Goal: Information Seeking & Learning: Check status

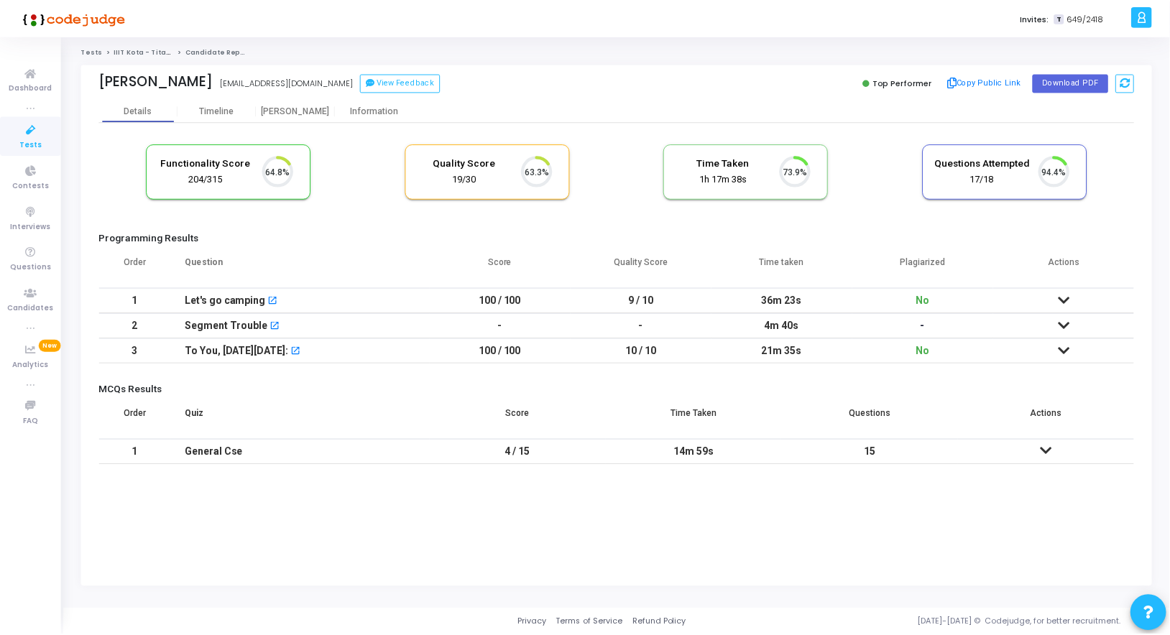
scroll to position [30, 37]
click at [298, 109] on div "[PERSON_NAME]" at bounding box center [296, 111] width 79 height 11
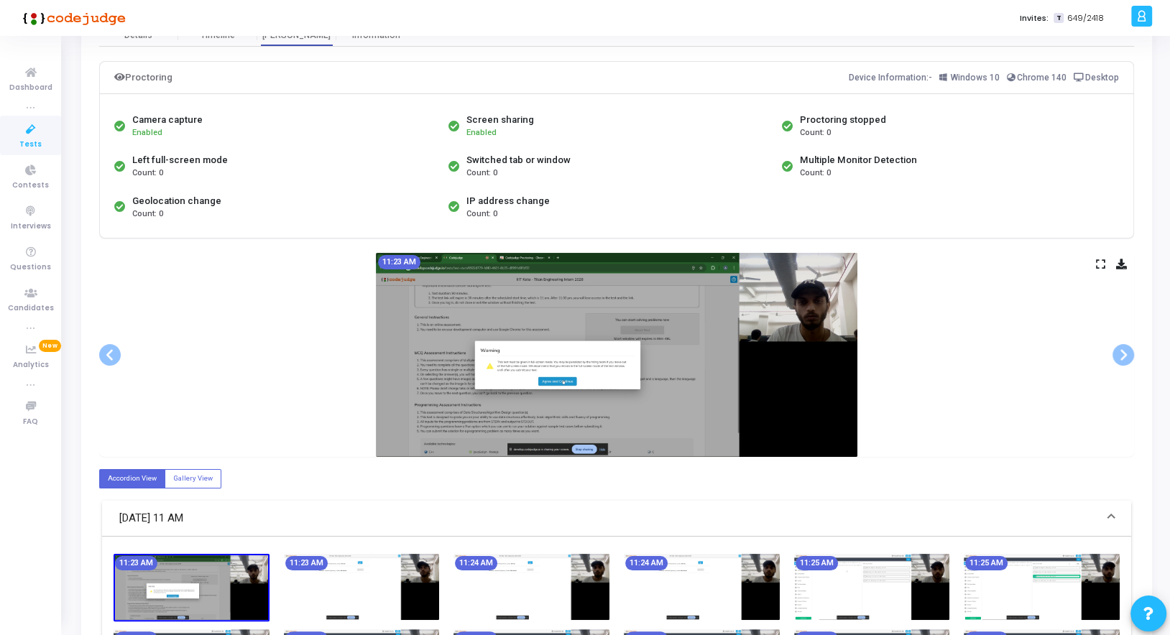
scroll to position [68, 0]
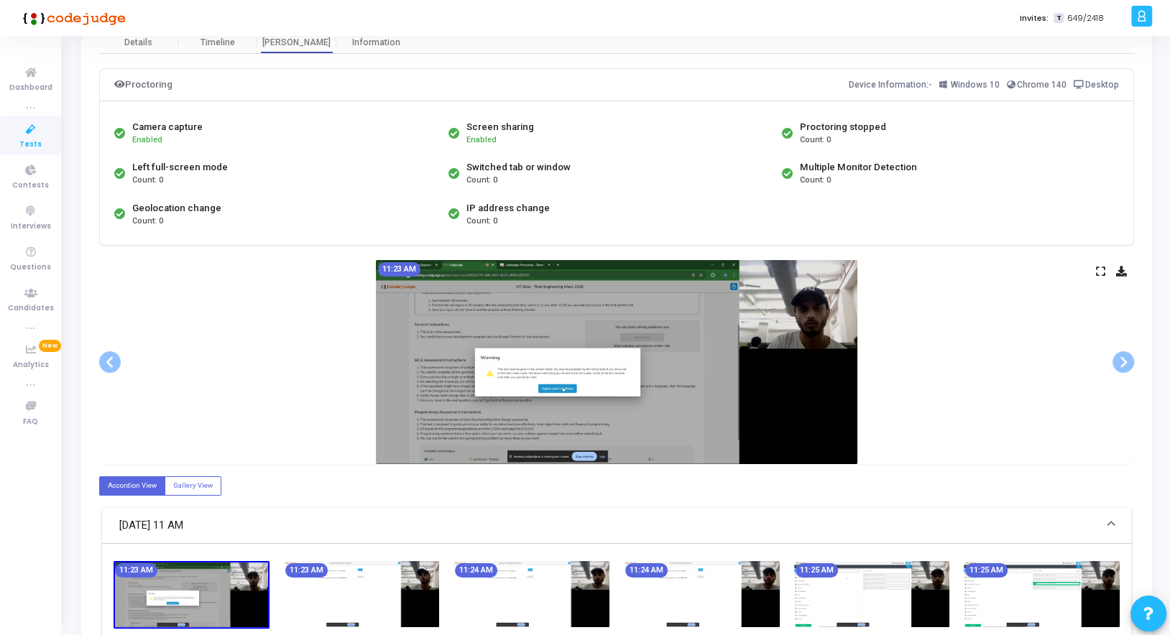
click at [1099, 267] on icon at bounding box center [1100, 271] width 9 height 8
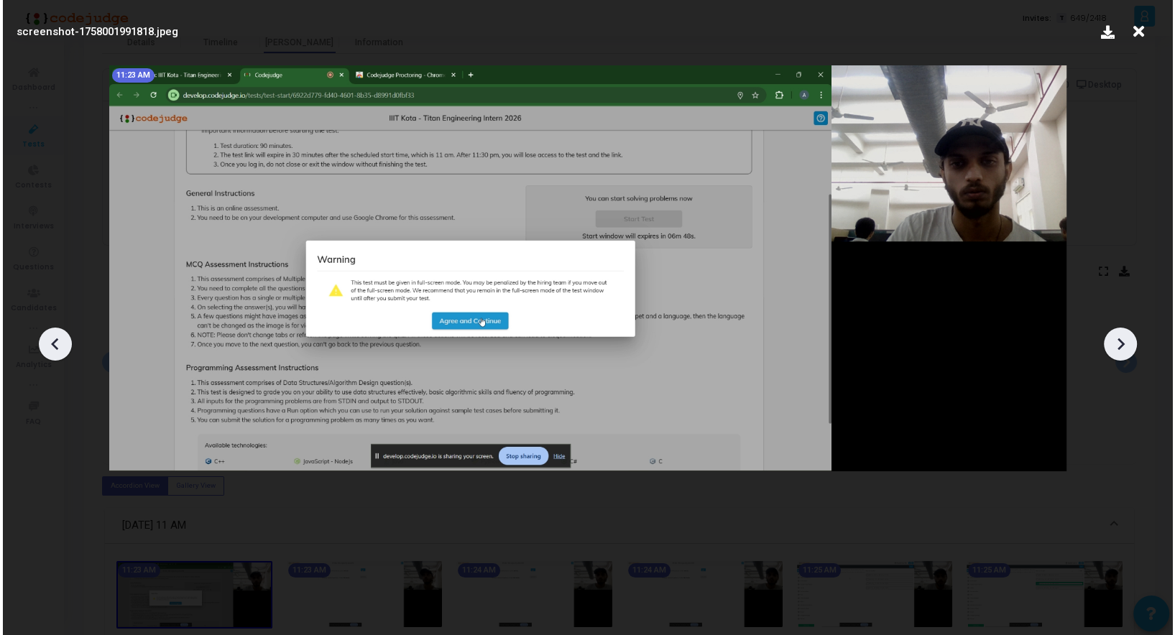
scroll to position [0, 0]
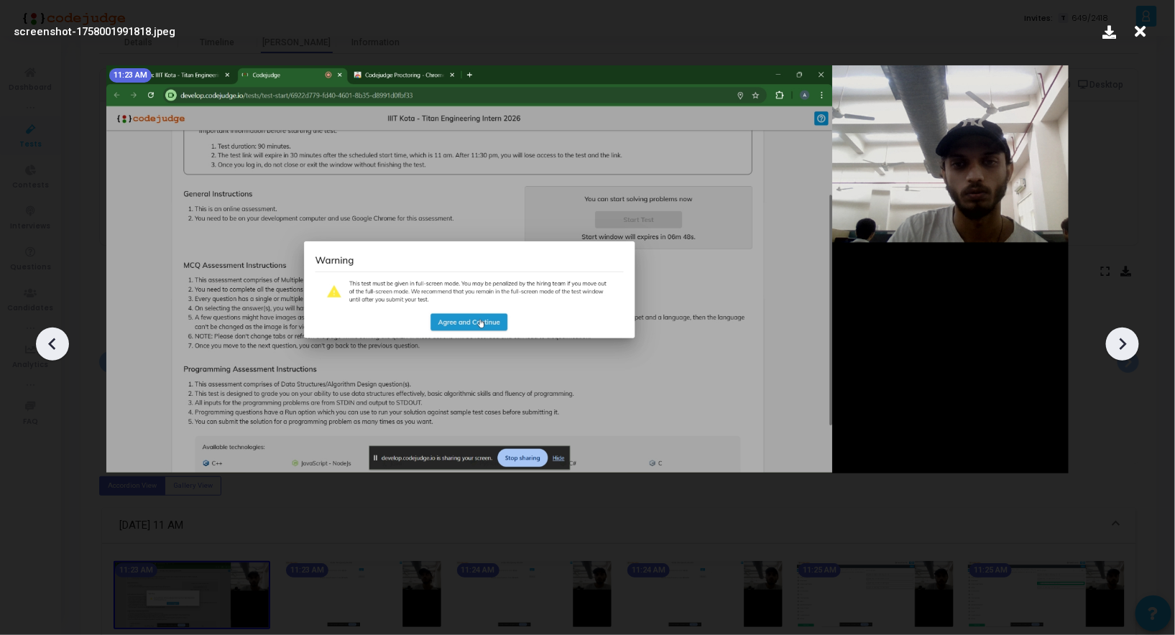
click at [1119, 341] on icon at bounding box center [1123, 345] width 22 height 22
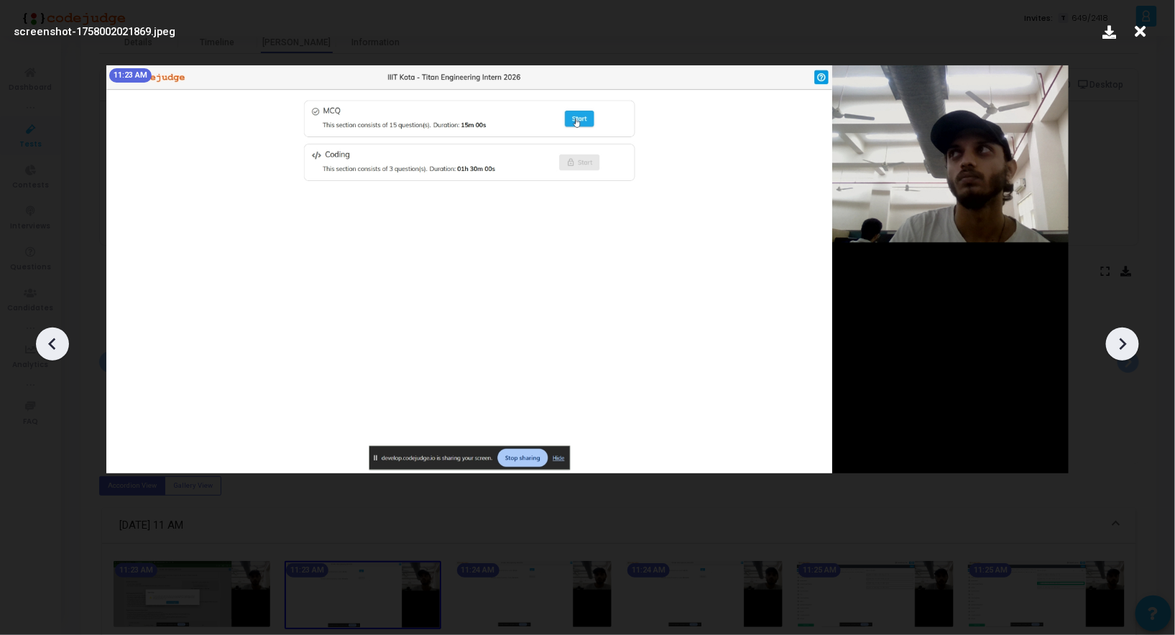
click at [1119, 341] on icon at bounding box center [1123, 345] width 22 height 22
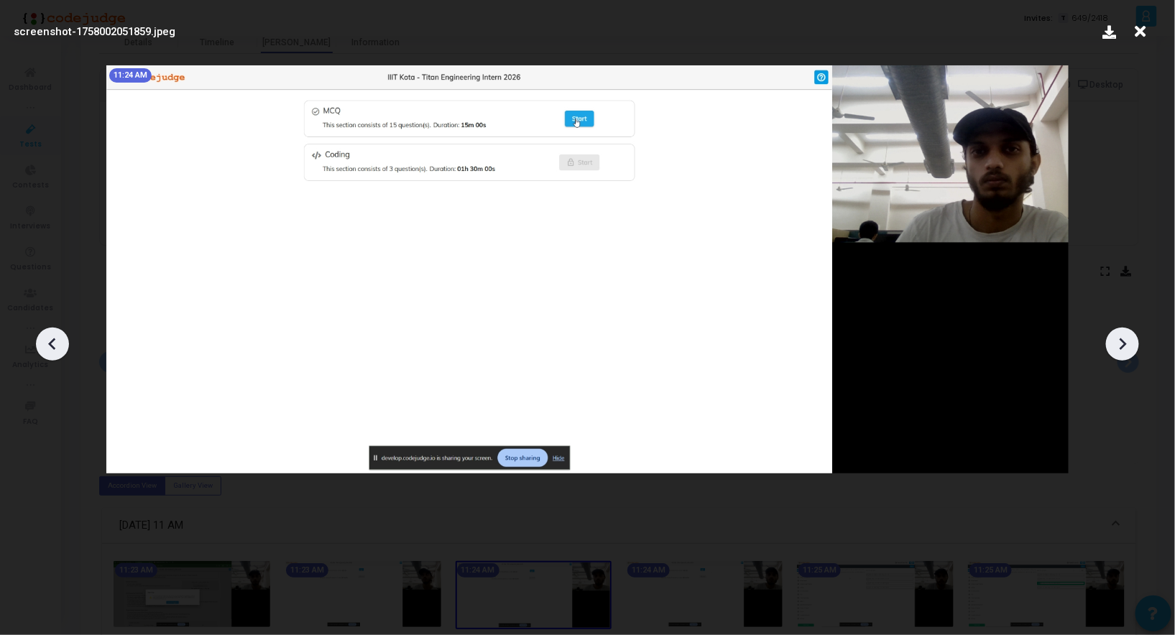
click at [1119, 341] on icon at bounding box center [1123, 345] width 22 height 22
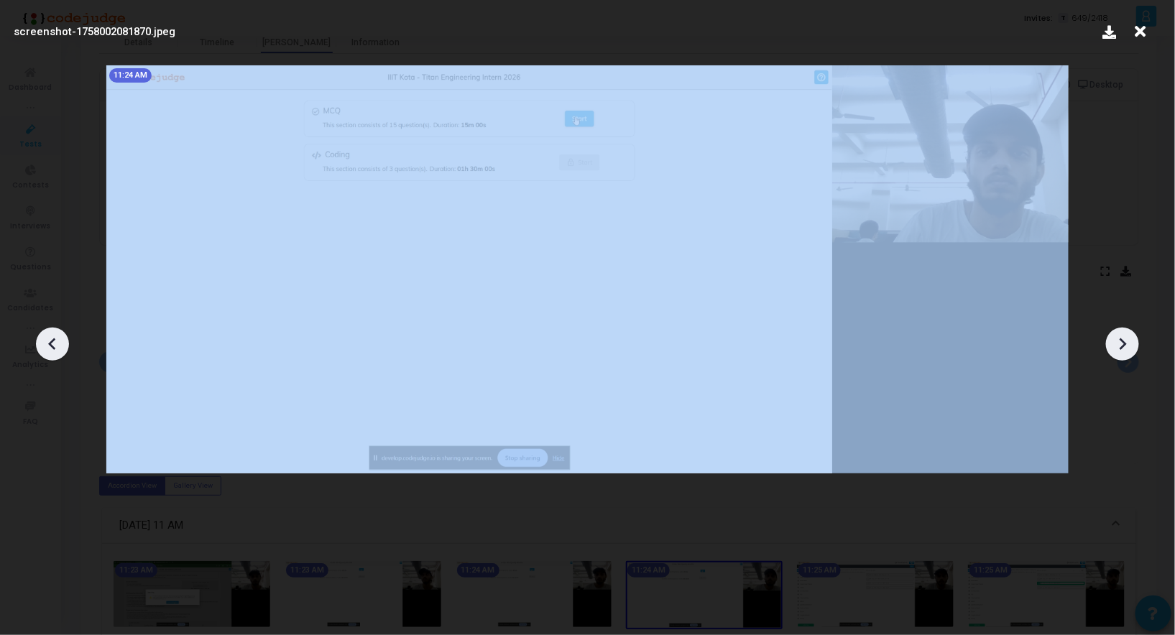
click at [1119, 341] on icon at bounding box center [1123, 345] width 22 height 22
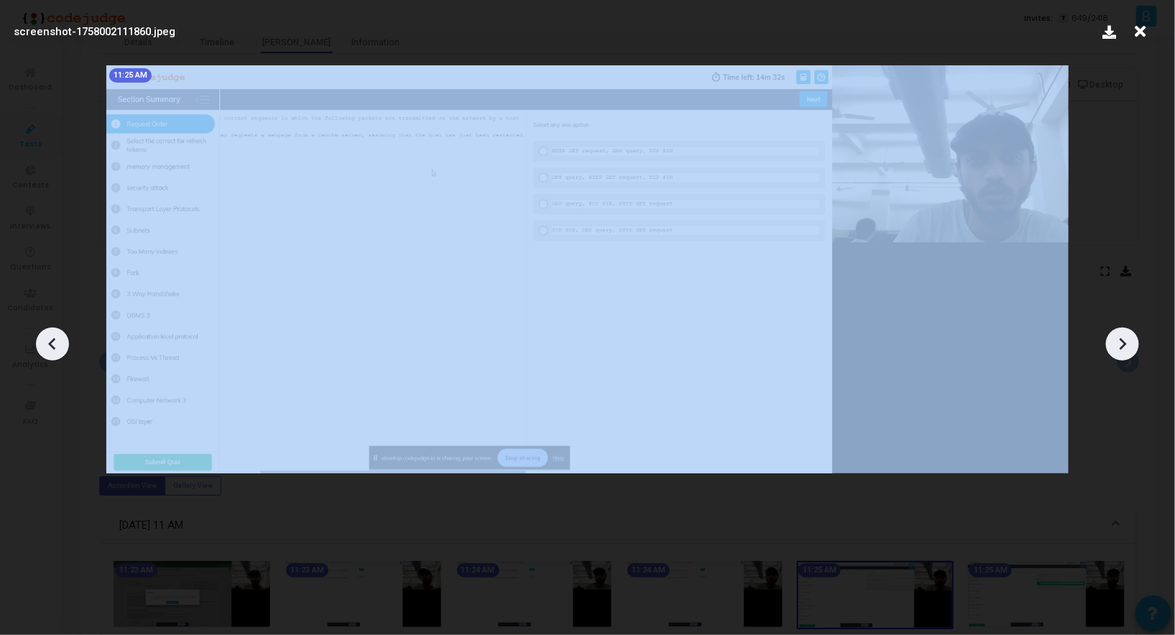
click at [1119, 341] on icon at bounding box center [1123, 345] width 22 height 22
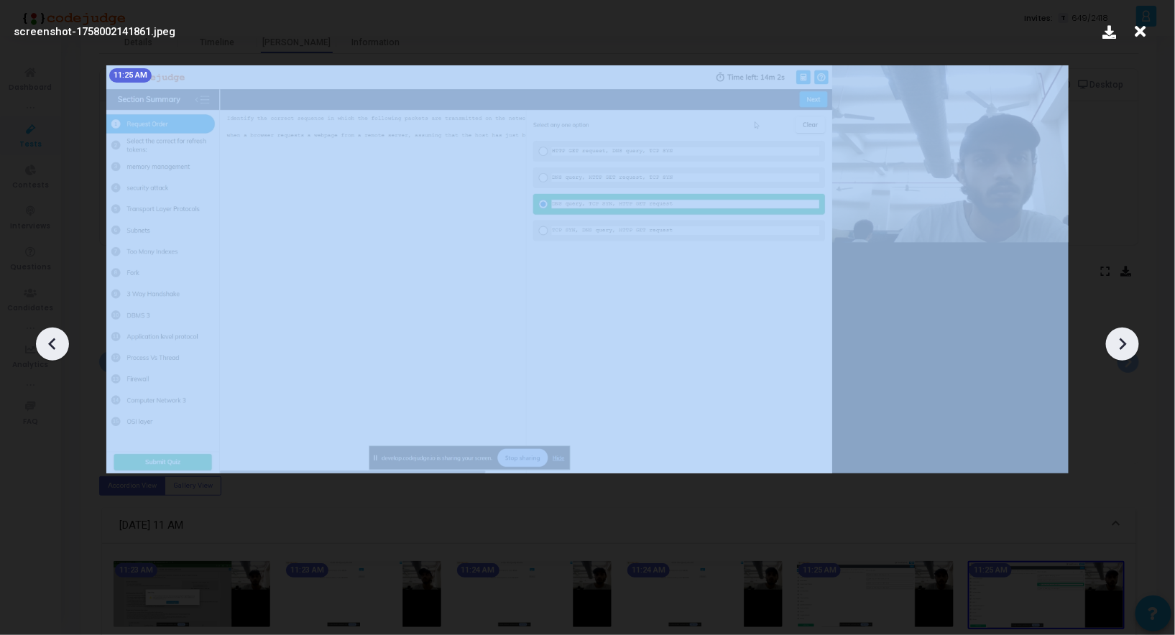
click at [1119, 341] on icon at bounding box center [1123, 345] width 22 height 22
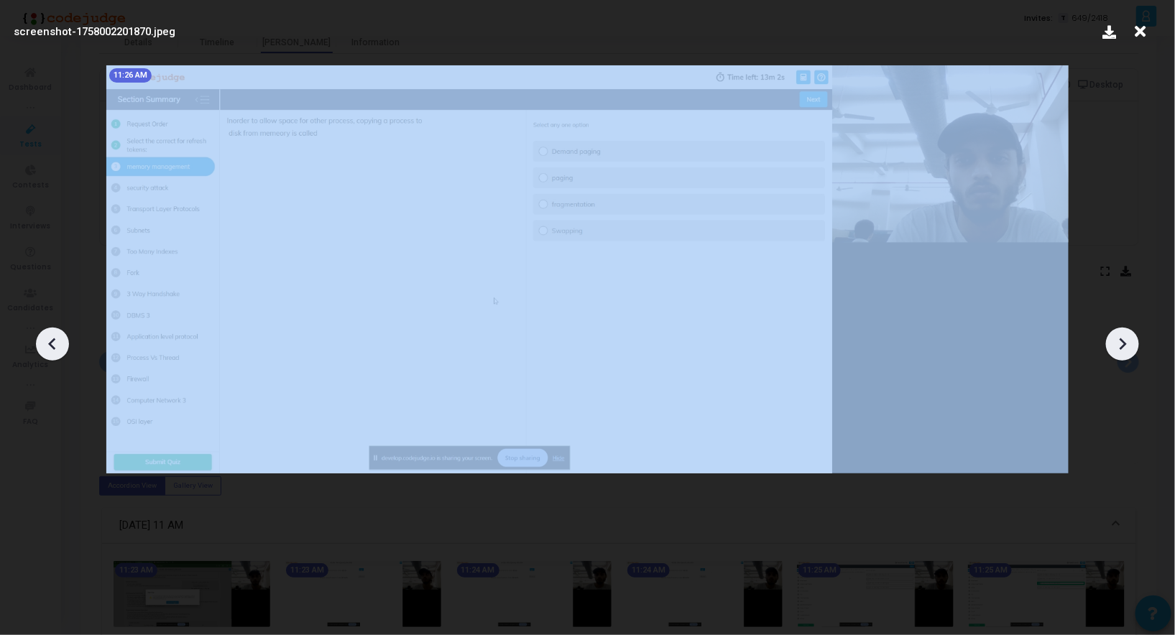
click at [1119, 341] on icon at bounding box center [1123, 345] width 22 height 22
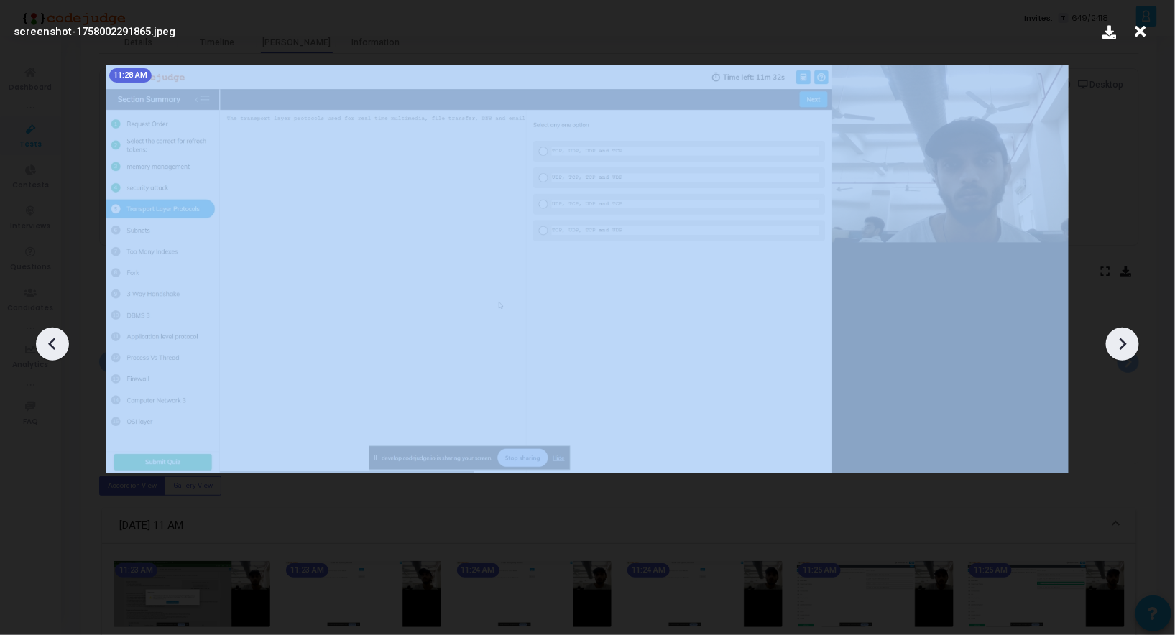
click at [1119, 341] on icon at bounding box center [1123, 345] width 22 height 22
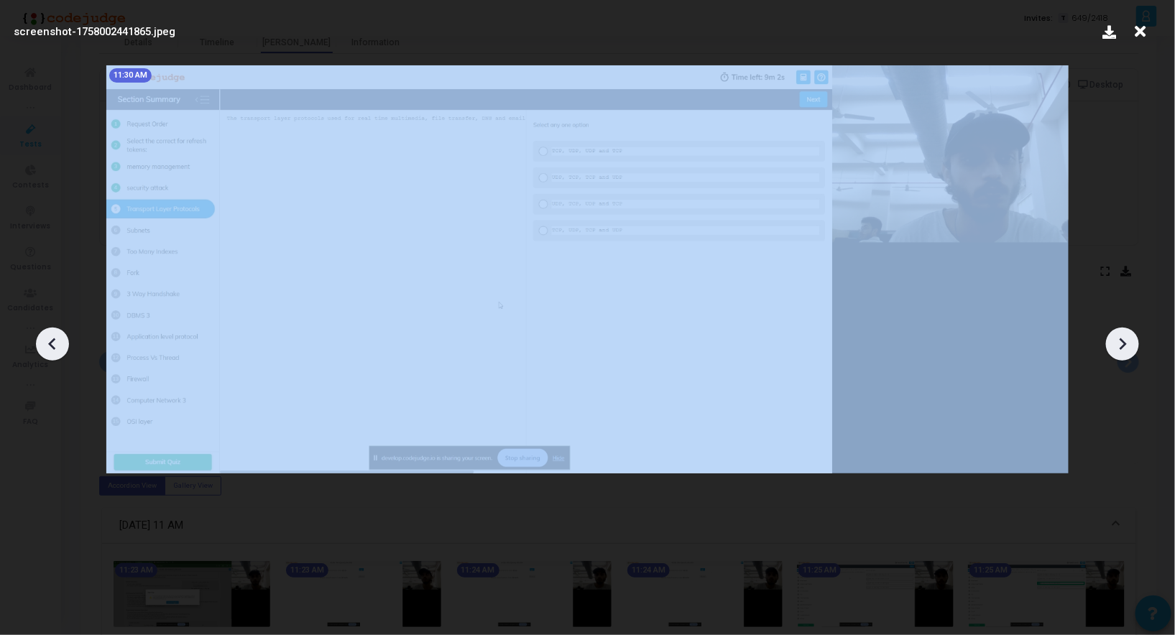
click at [1119, 341] on icon at bounding box center [1123, 345] width 22 height 22
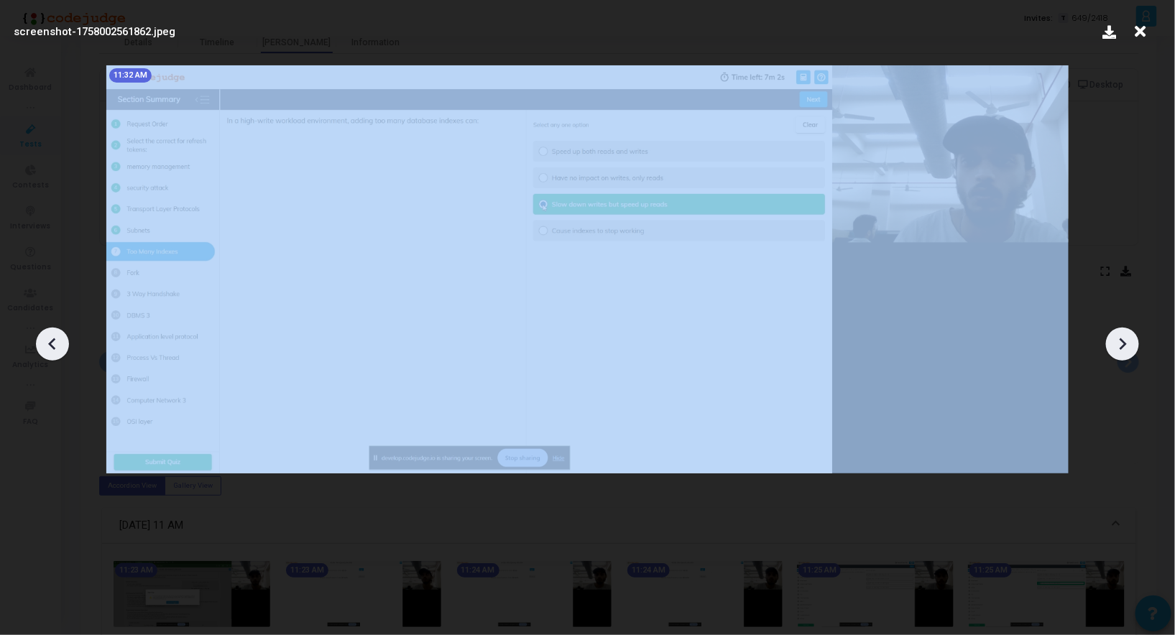
click at [1119, 341] on icon at bounding box center [1123, 345] width 22 height 22
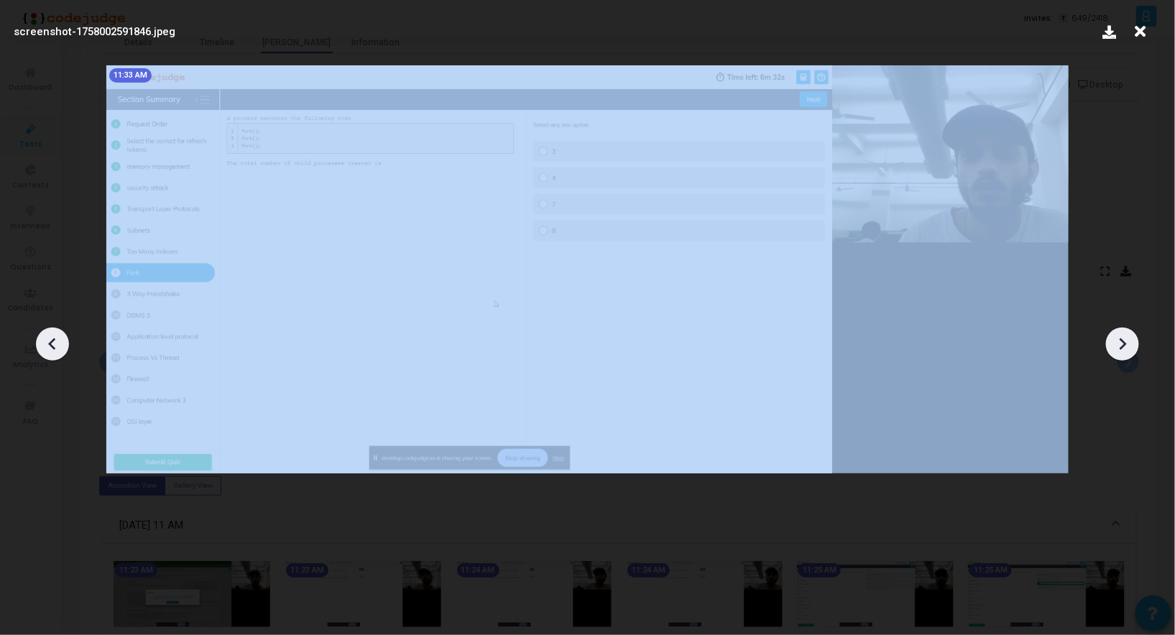
click at [1119, 341] on icon at bounding box center [1123, 345] width 22 height 22
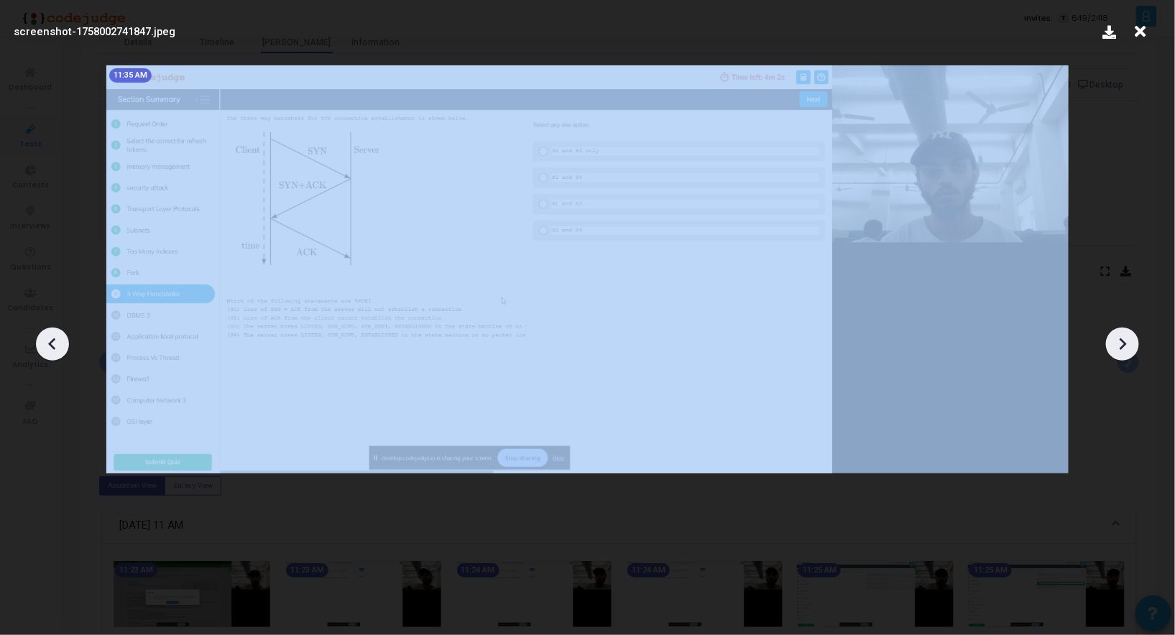
click at [1119, 341] on icon at bounding box center [1123, 345] width 22 height 22
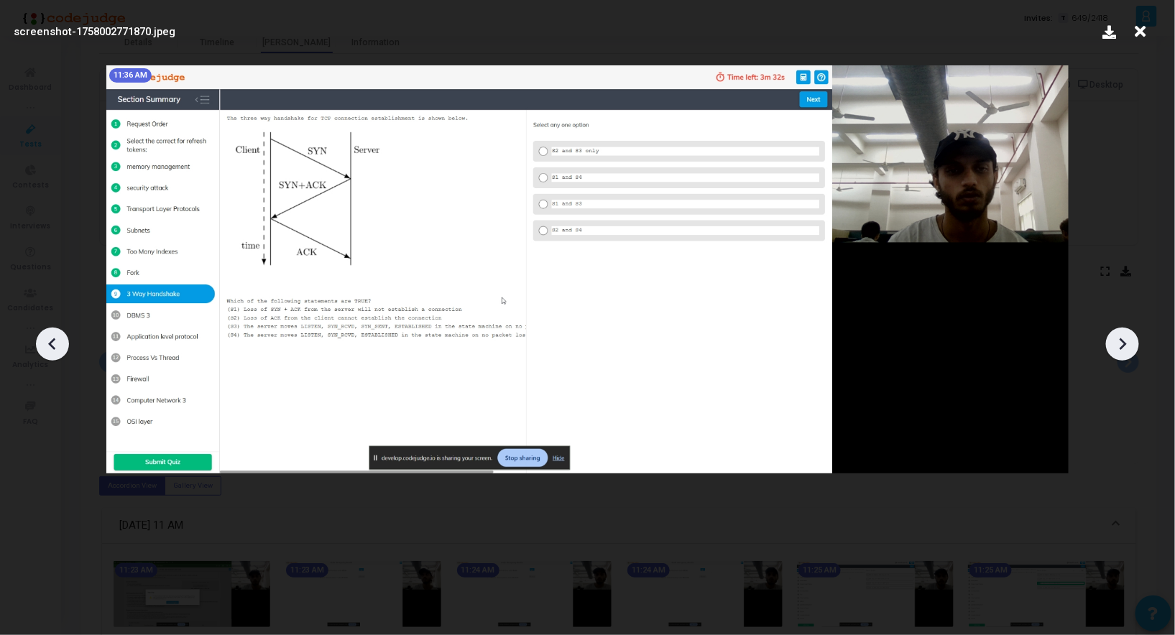
click at [1119, 341] on icon at bounding box center [1123, 345] width 22 height 22
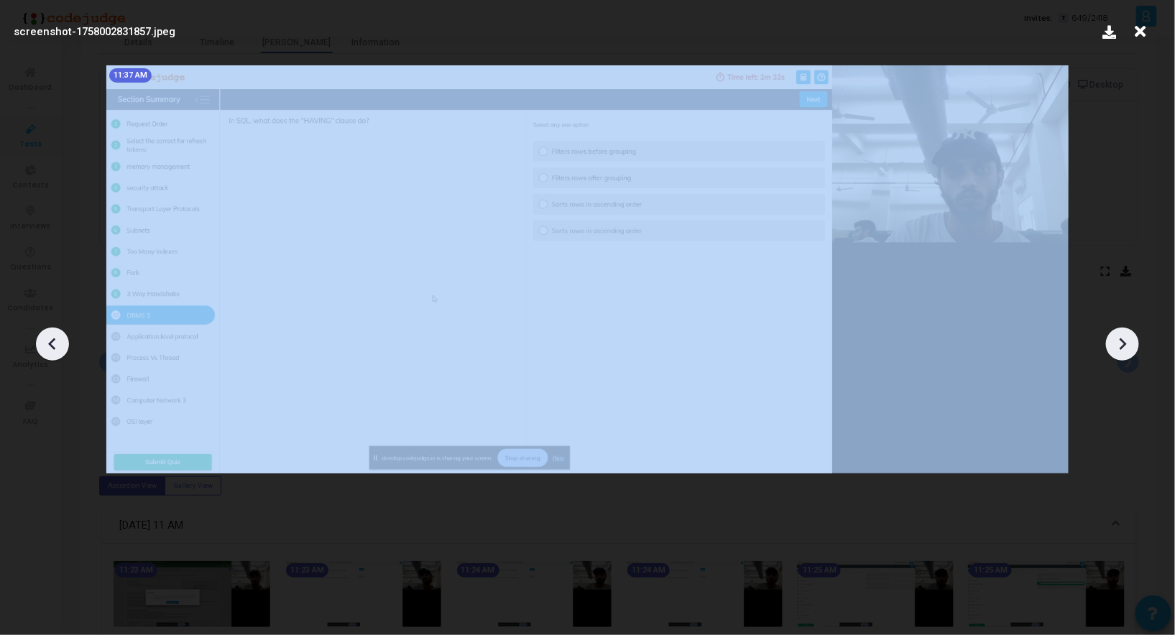
click at [1119, 341] on icon at bounding box center [1123, 345] width 22 height 22
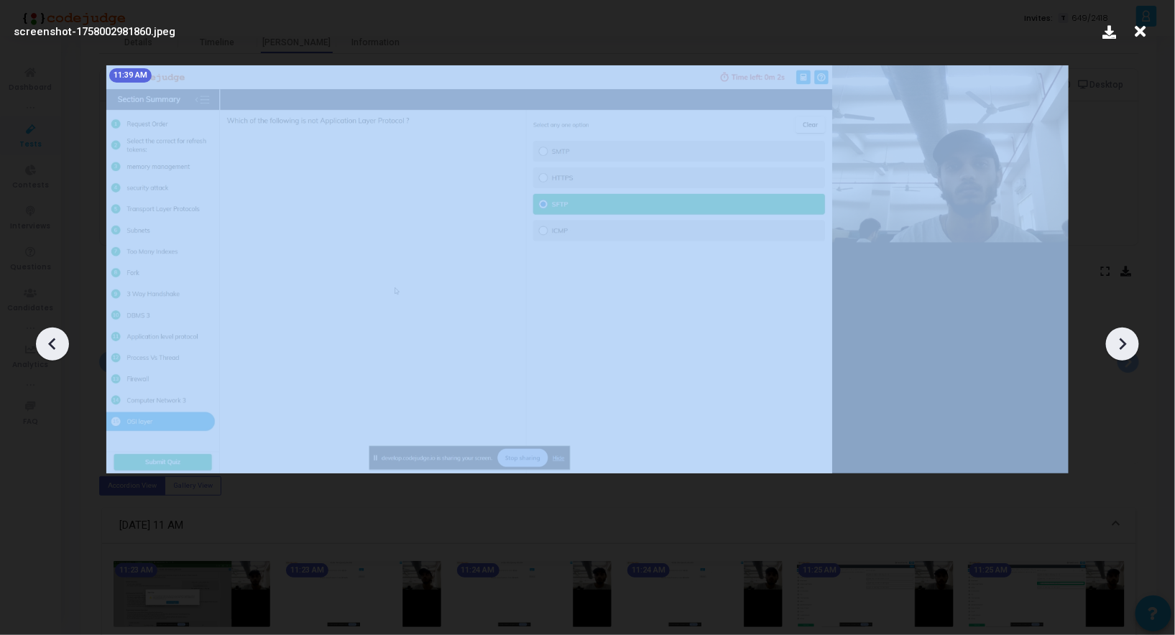
click at [1119, 341] on icon at bounding box center [1123, 345] width 22 height 22
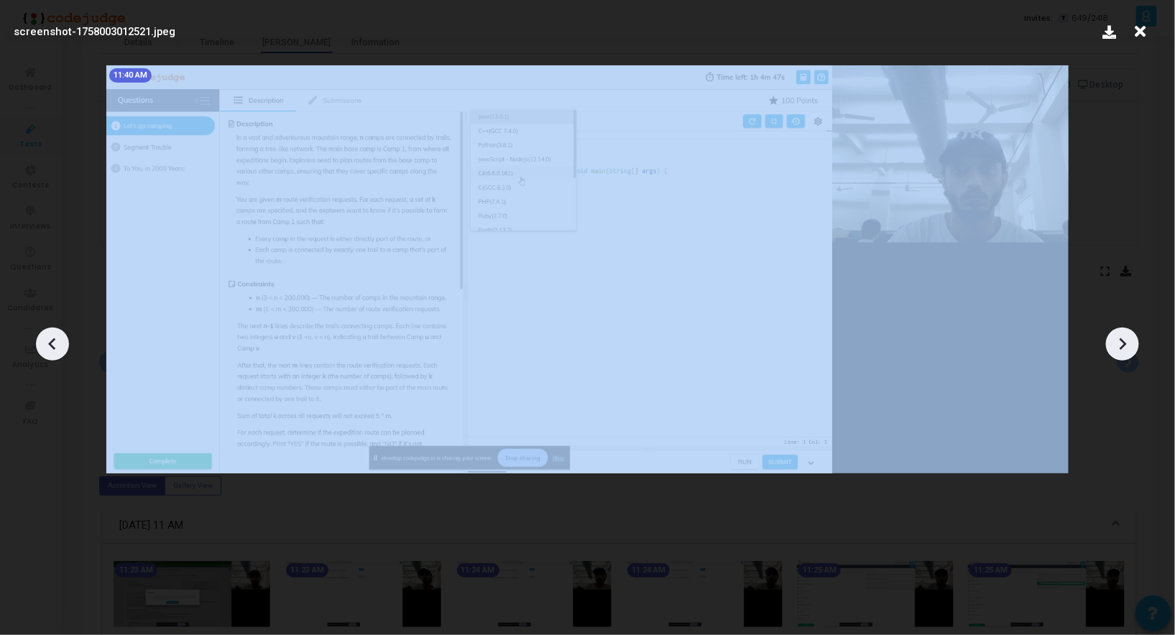
click at [1119, 341] on icon at bounding box center [1123, 345] width 22 height 22
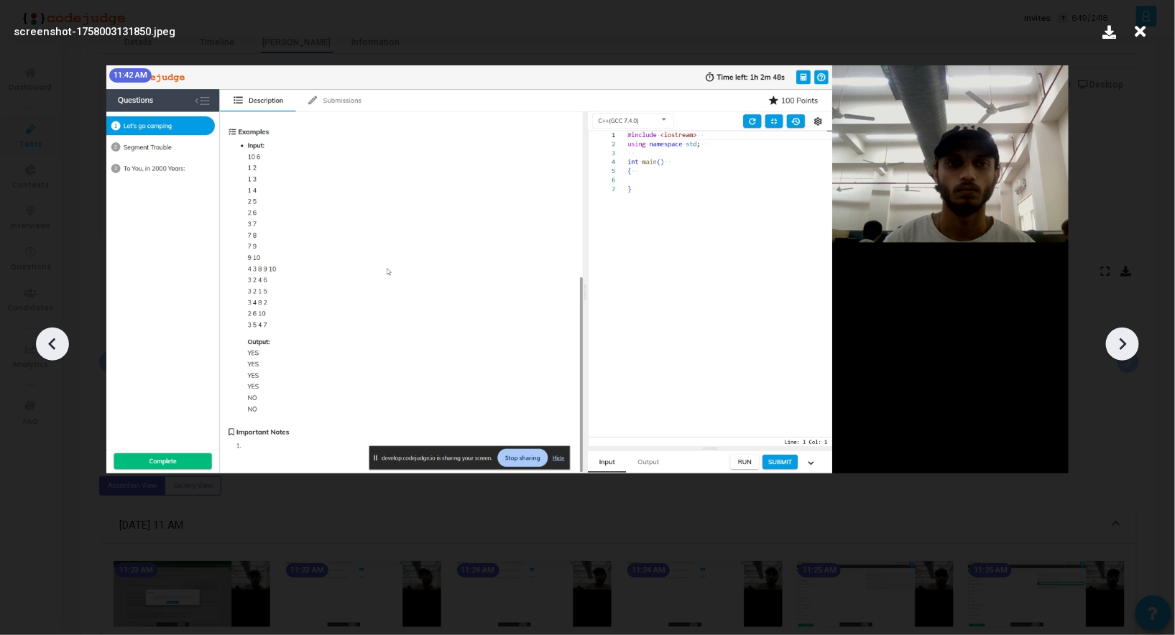
click at [1119, 341] on icon at bounding box center [1123, 345] width 22 height 22
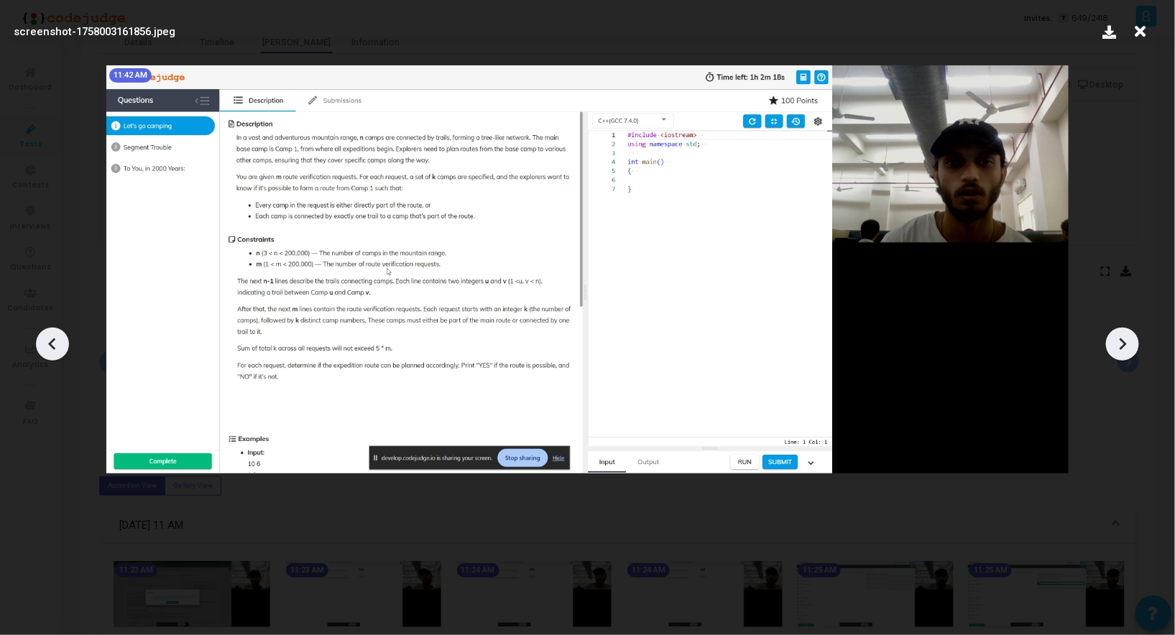
click at [1119, 341] on icon at bounding box center [1123, 345] width 22 height 22
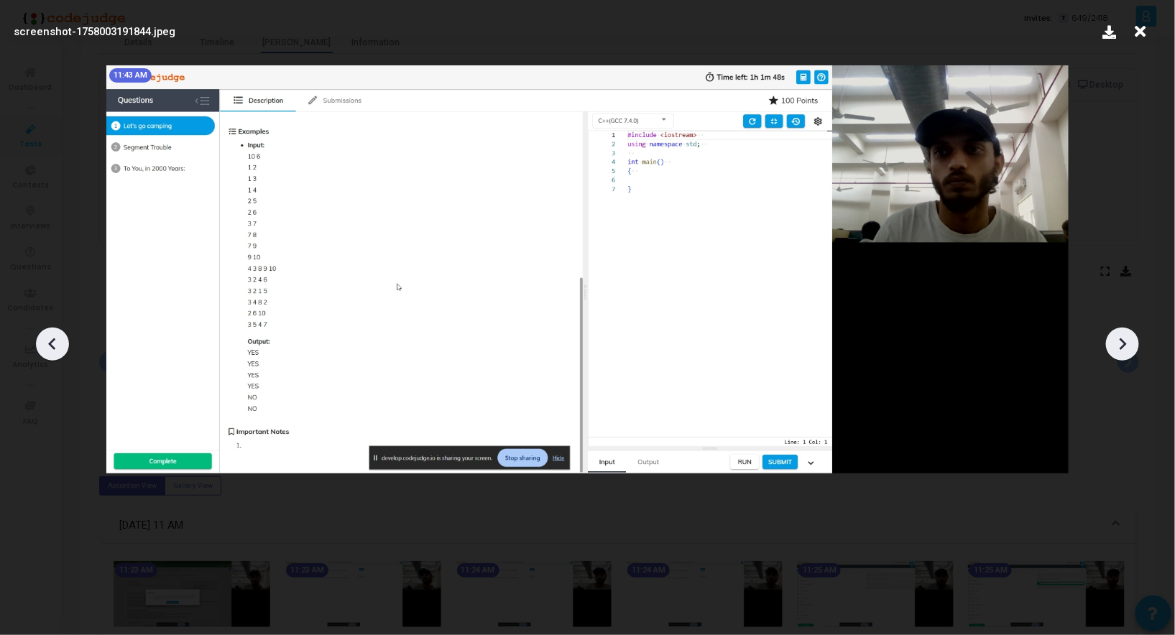
click at [1119, 341] on icon at bounding box center [1123, 345] width 22 height 22
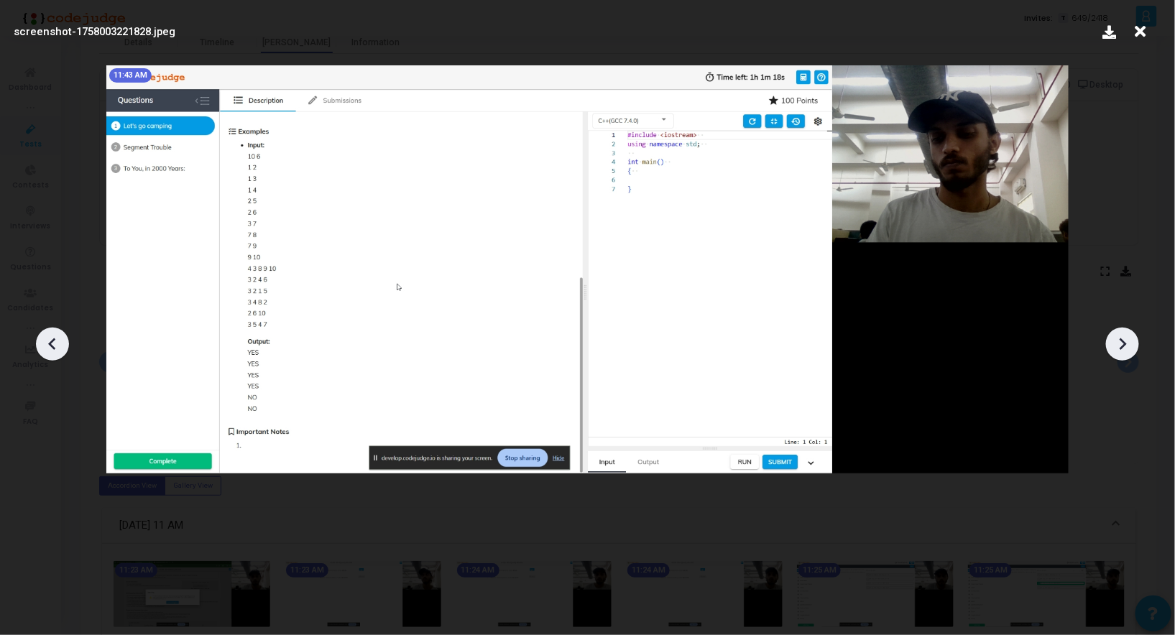
click at [1119, 341] on icon at bounding box center [1123, 345] width 22 height 22
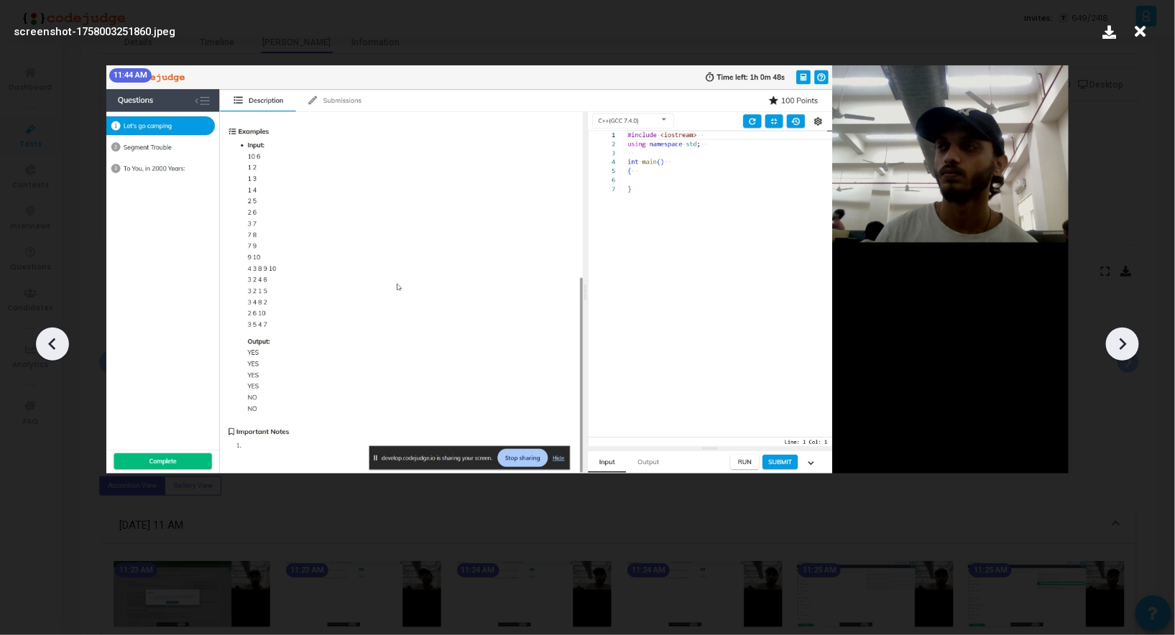
click at [1119, 341] on icon at bounding box center [1123, 345] width 22 height 22
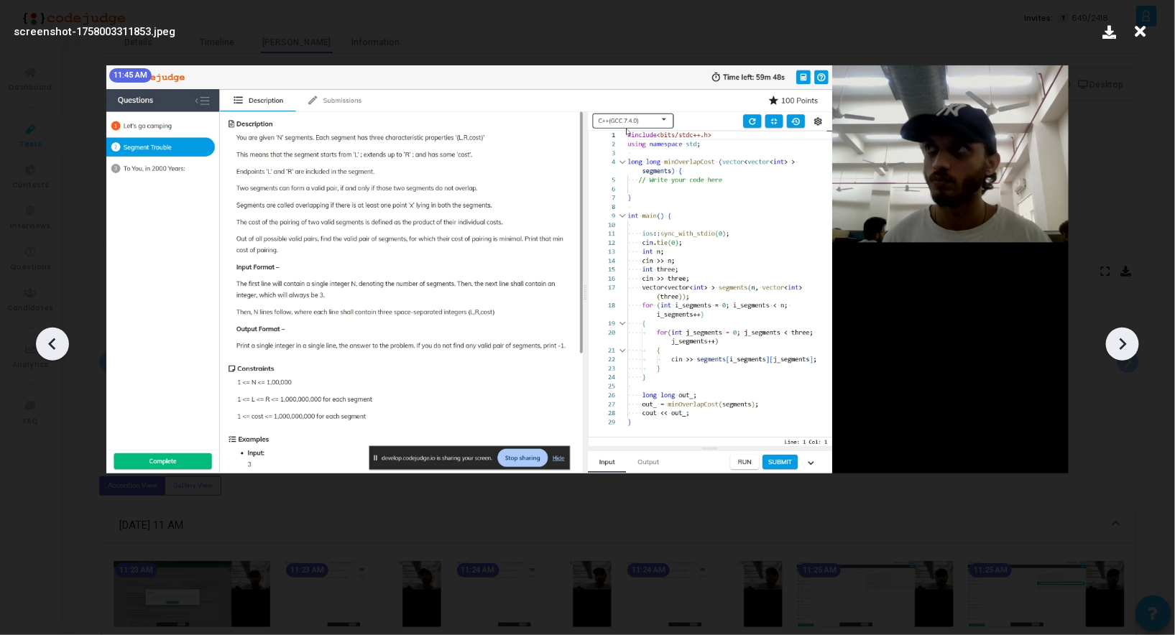
click at [1119, 341] on icon at bounding box center [1123, 345] width 22 height 22
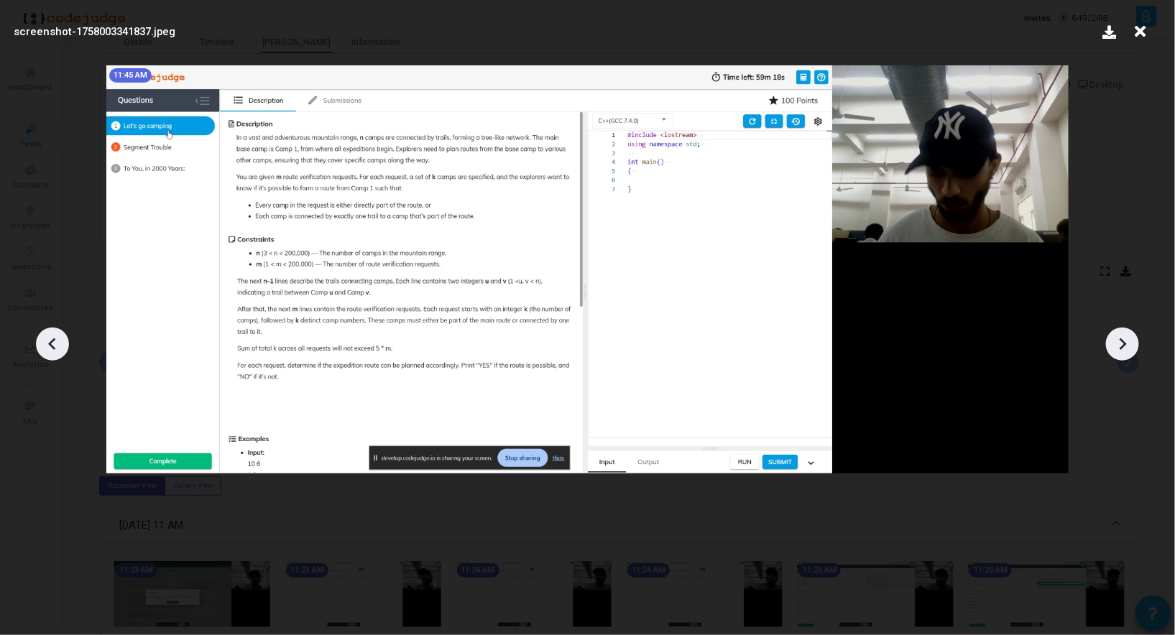
click at [1119, 341] on icon at bounding box center [1123, 345] width 22 height 22
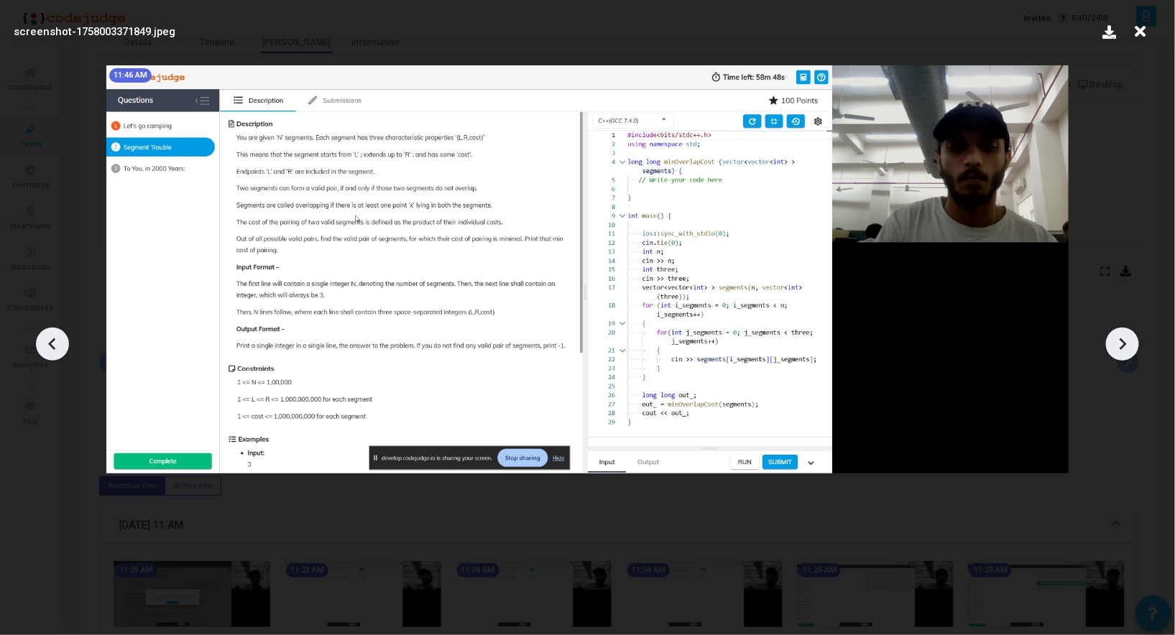
click at [1119, 341] on icon at bounding box center [1123, 345] width 22 height 22
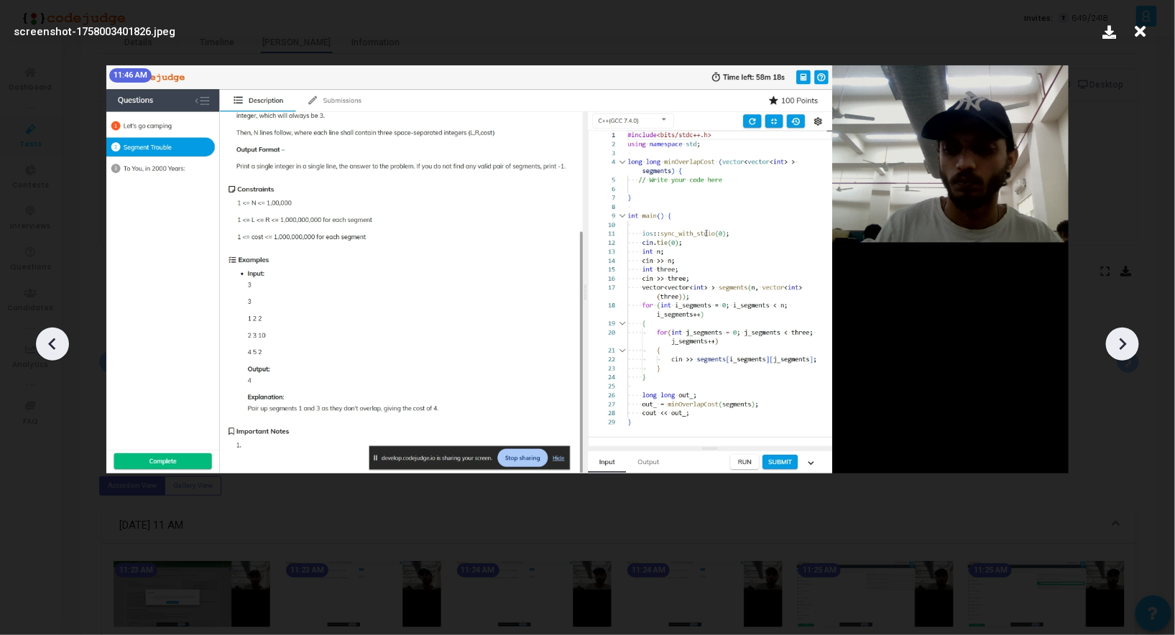
click at [1119, 341] on icon at bounding box center [1123, 345] width 22 height 22
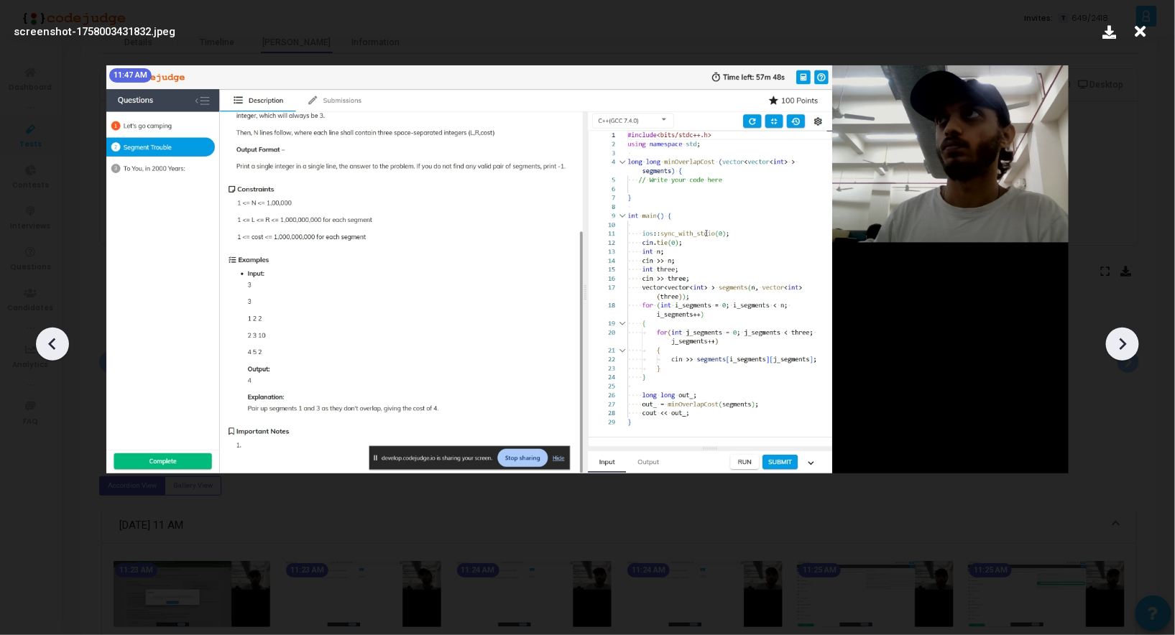
click at [1119, 341] on icon at bounding box center [1123, 345] width 22 height 22
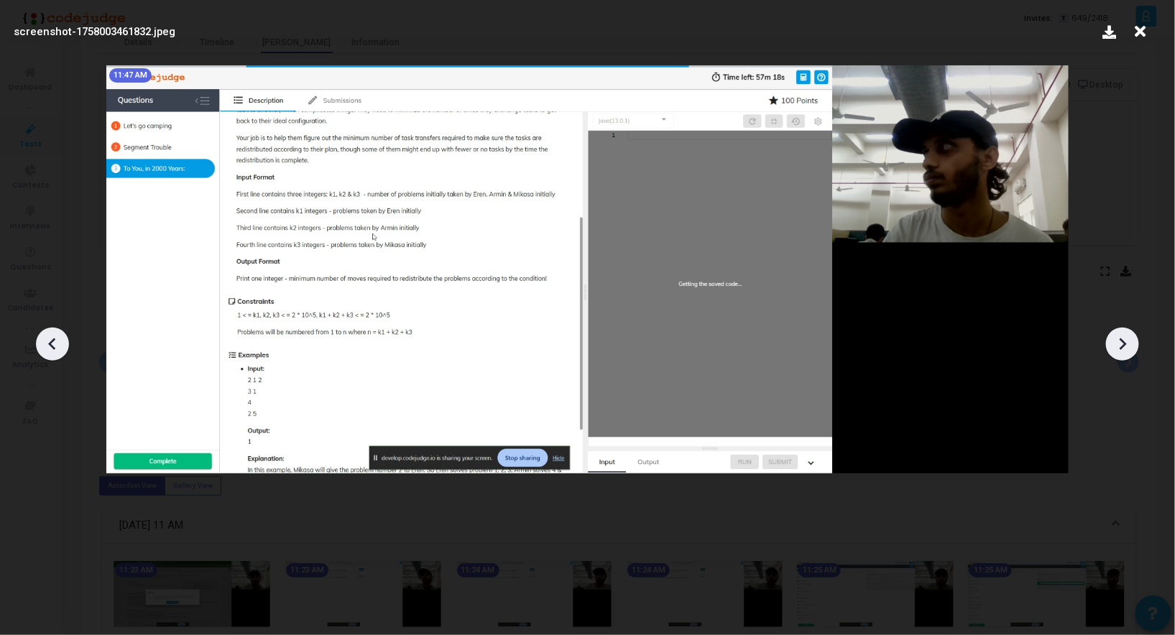
click at [1119, 341] on icon at bounding box center [1123, 345] width 22 height 22
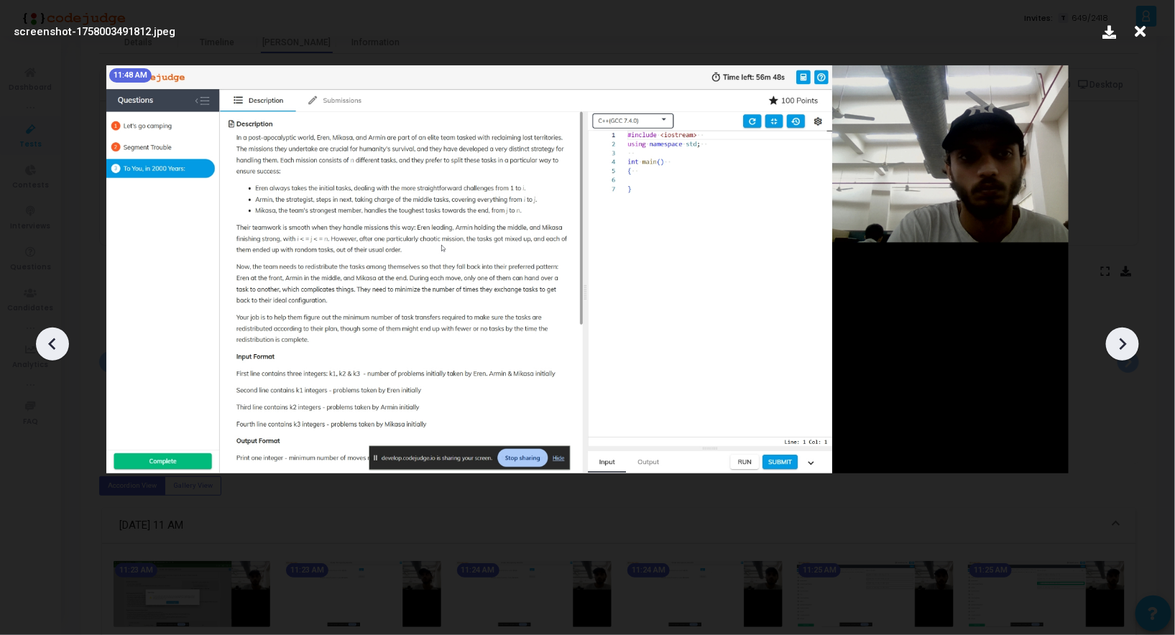
click at [1119, 341] on icon at bounding box center [1123, 345] width 22 height 22
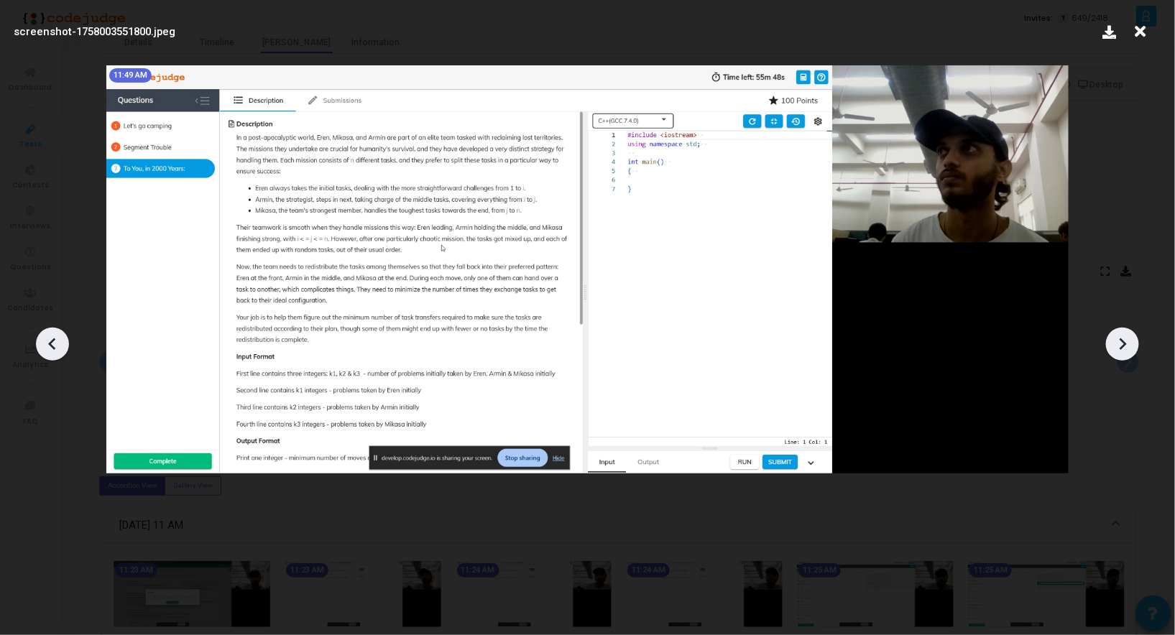
click at [1119, 341] on icon at bounding box center [1123, 345] width 22 height 22
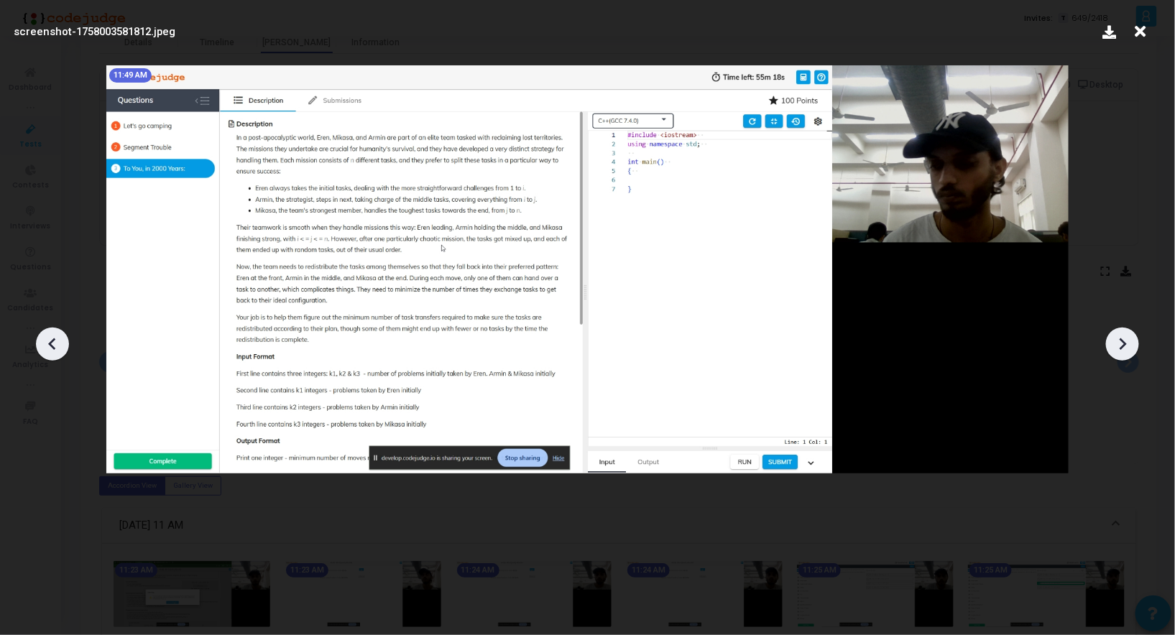
click at [1119, 341] on icon at bounding box center [1123, 345] width 22 height 22
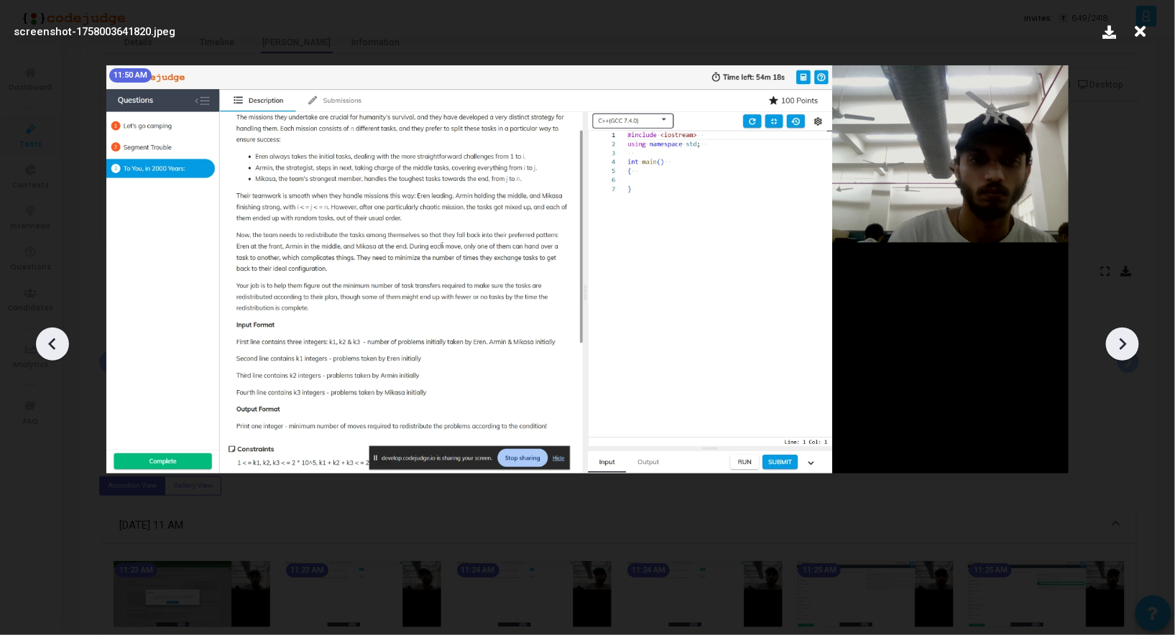
click at [1119, 341] on icon at bounding box center [1123, 345] width 22 height 22
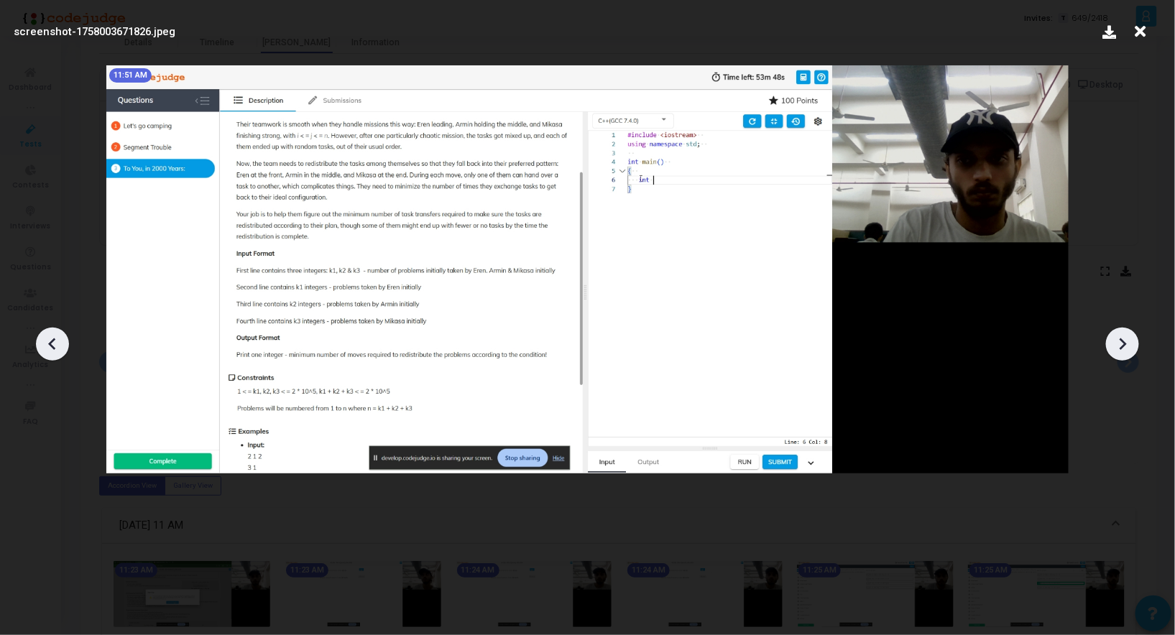
click at [1127, 338] on icon at bounding box center [1123, 345] width 22 height 22
click at [1127, 339] on icon at bounding box center [1123, 345] width 22 height 22
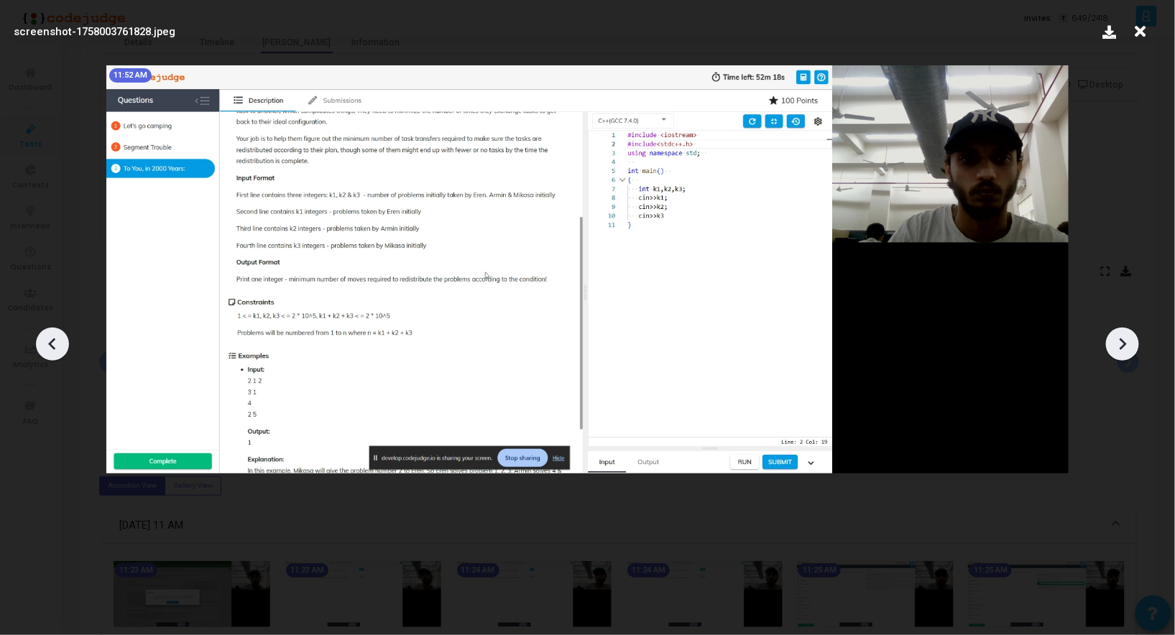
click at [1127, 339] on icon at bounding box center [1123, 345] width 22 height 22
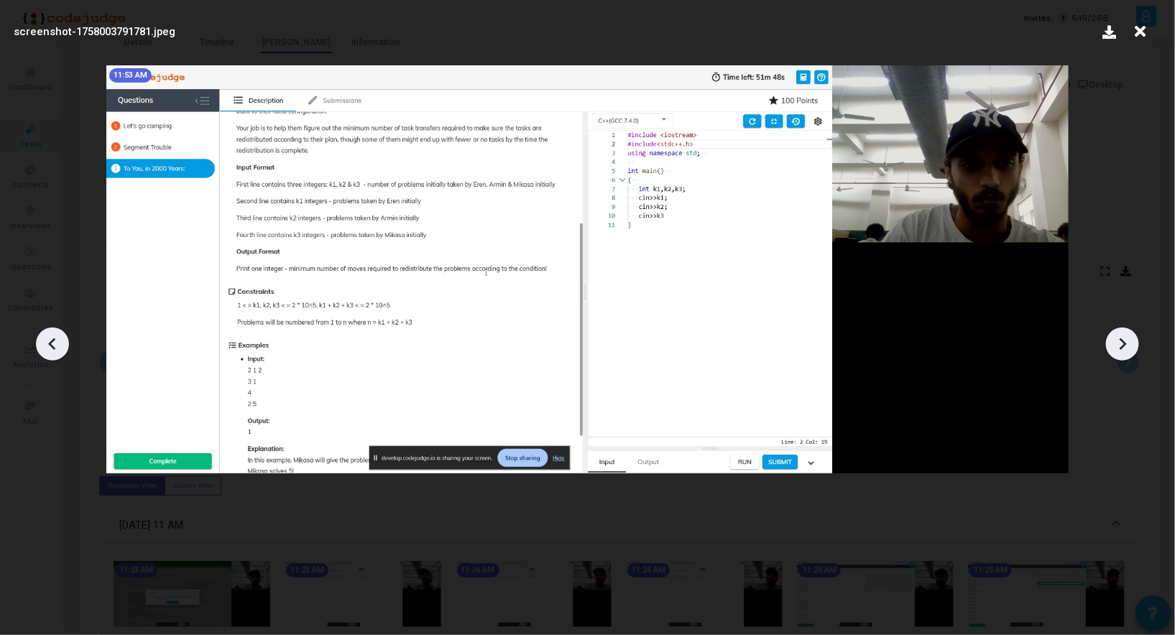
click at [1127, 339] on icon at bounding box center [1123, 345] width 22 height 22
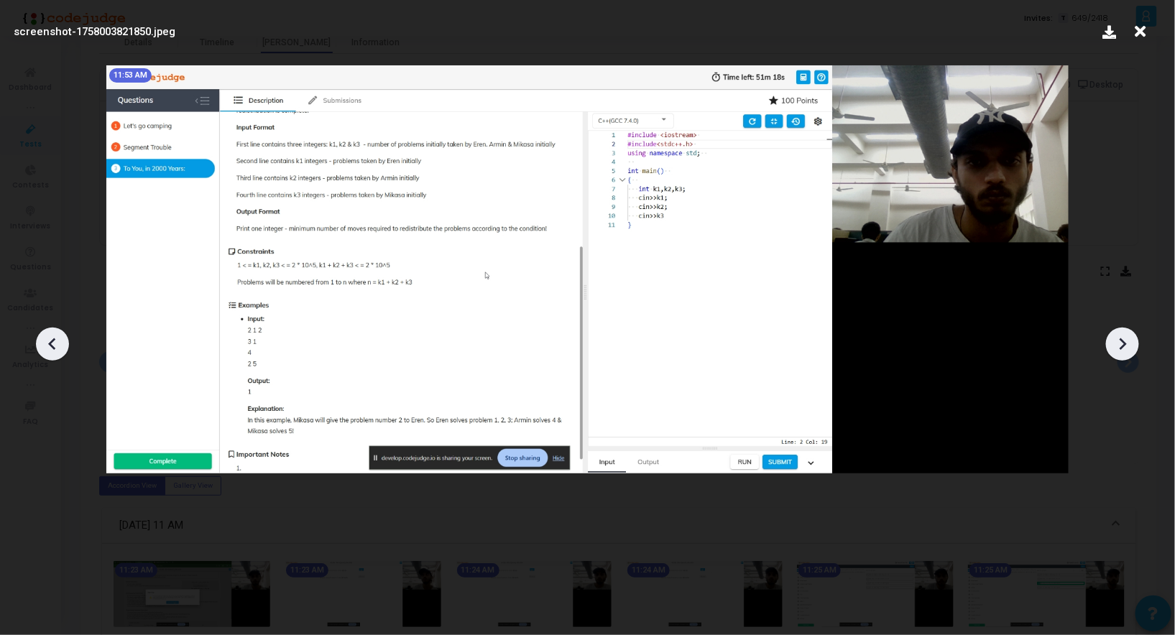
click at [1127, 339] on icon at bounding box center [1123, 345] width 22 height 22
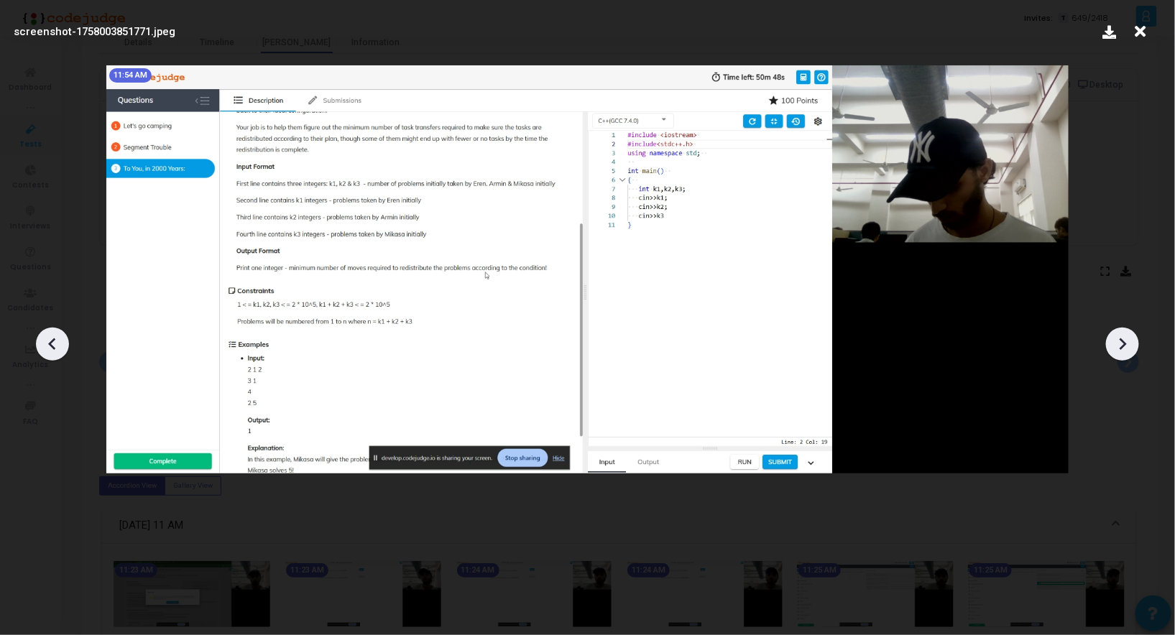
click at [1127, 339] on icon at bounding box center [1123, 345] width 22 height 22
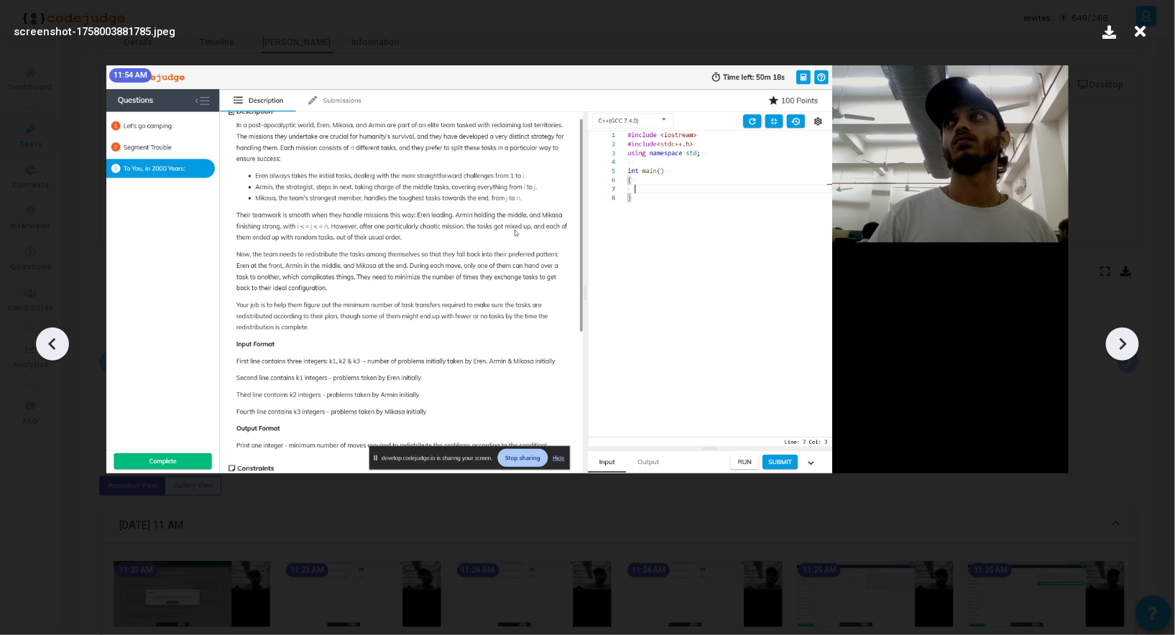
click at [1127, 339] on icon at bounding box center [1123, 345] width 22 height 22
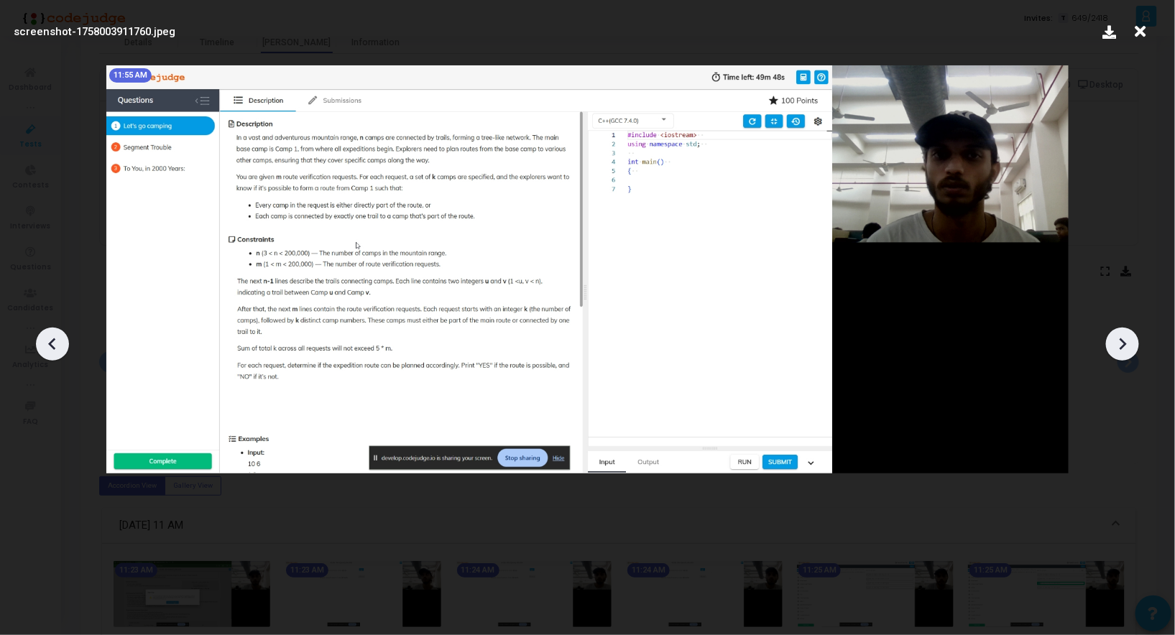
click at [1127, 339] on icon at bounding box center [1123, 345] width 22 height 22
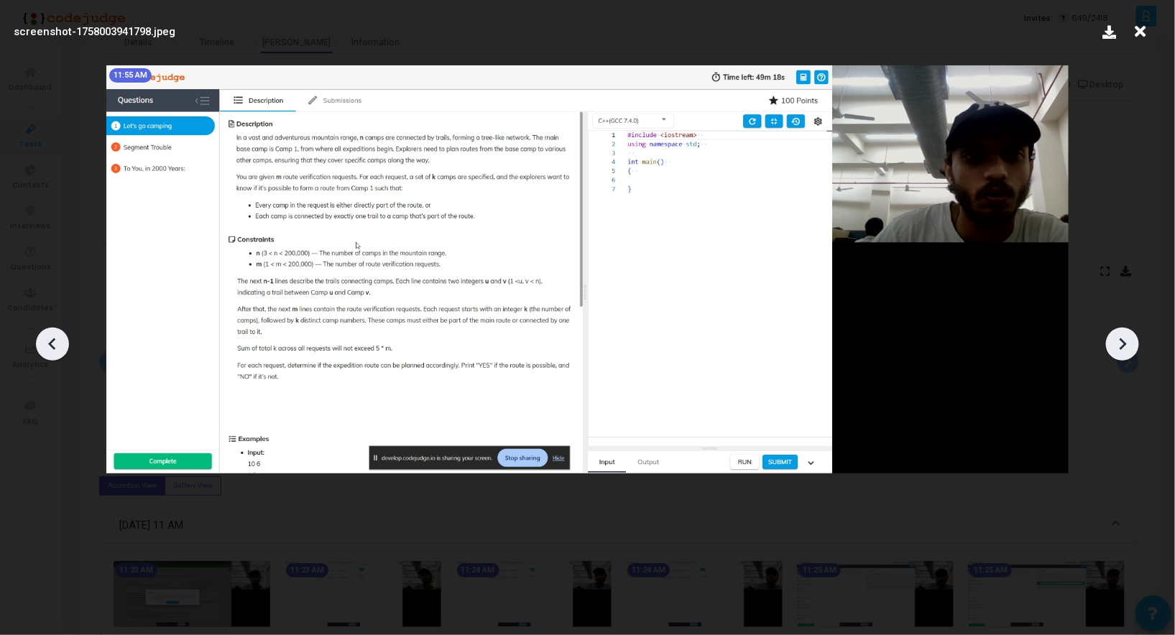
click at [1127, 339] on icon at bounding box center [1123, 345] width 22 height 22
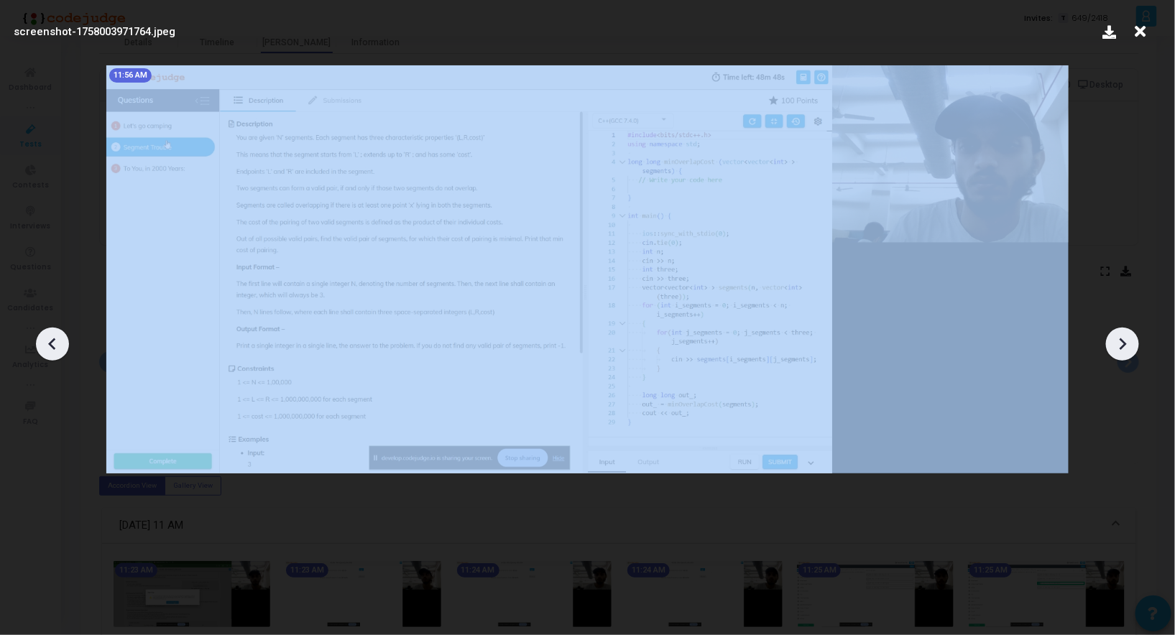
click at [1127, 339] on icon at bounding box center [1123, 345] width 22 height 22
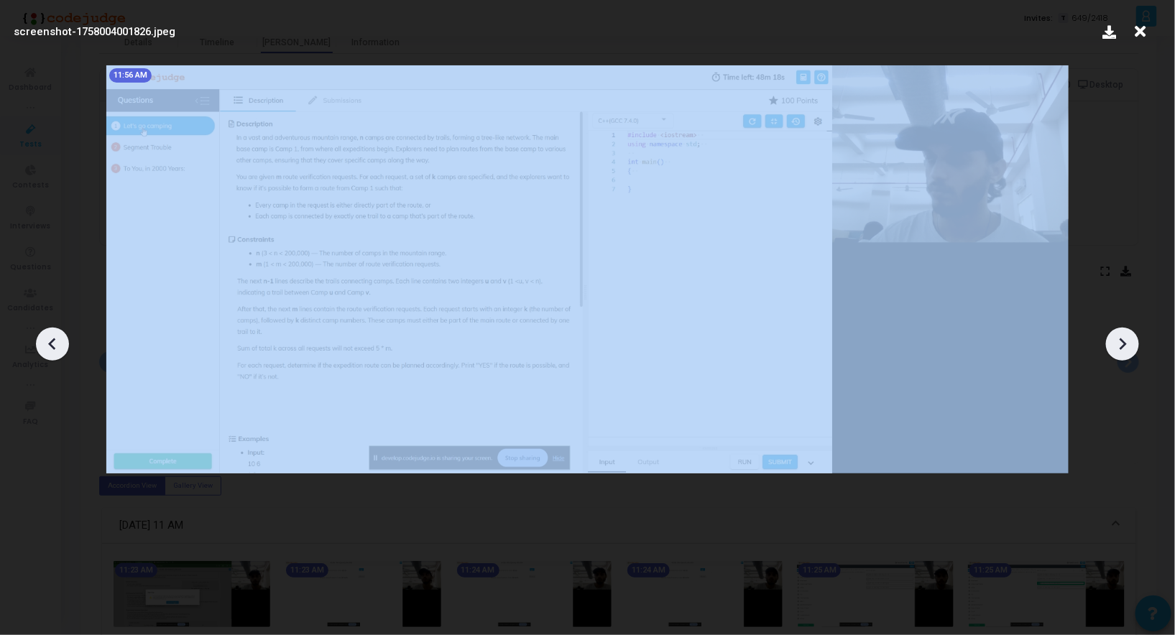
click at [49, 334] on icon at bounding box center [53, 345] width 22 height 22
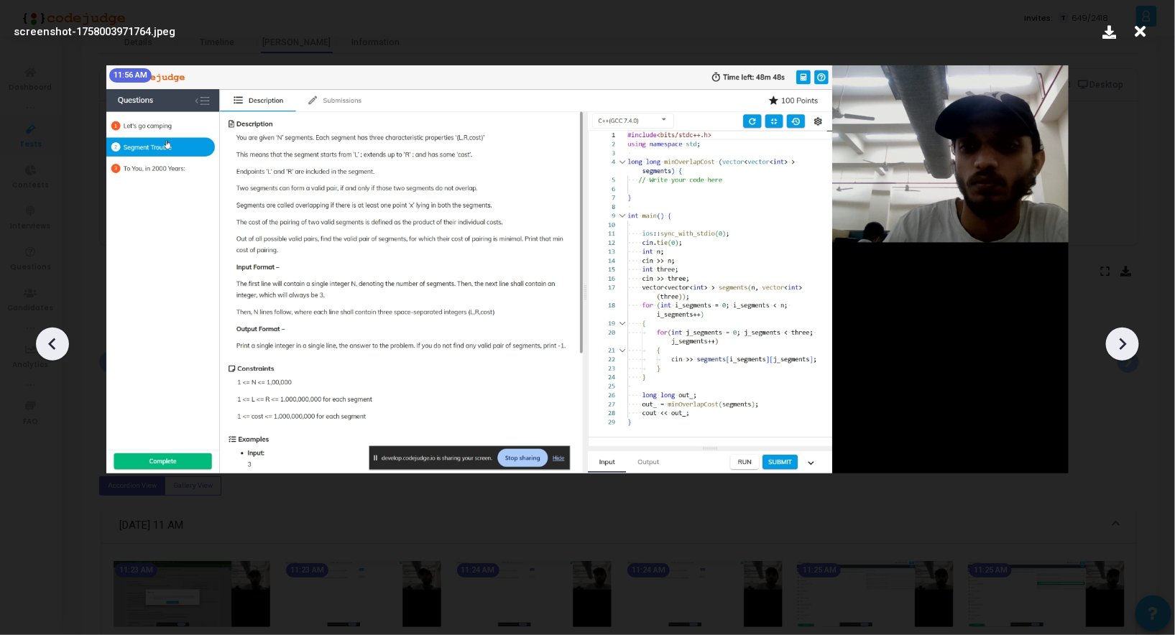
click at [1111, 343] on div at bounding box center [1122, 344] width 33 height 33
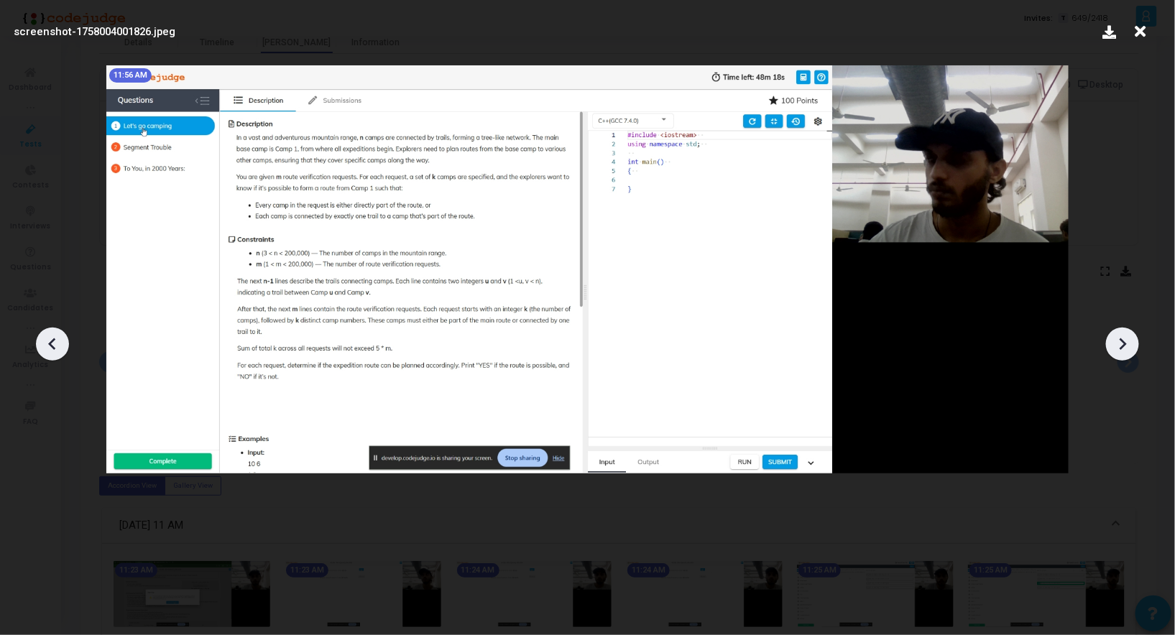
click at [1111, 343] on div at bounding box center [1122, 344] width 33 height 33
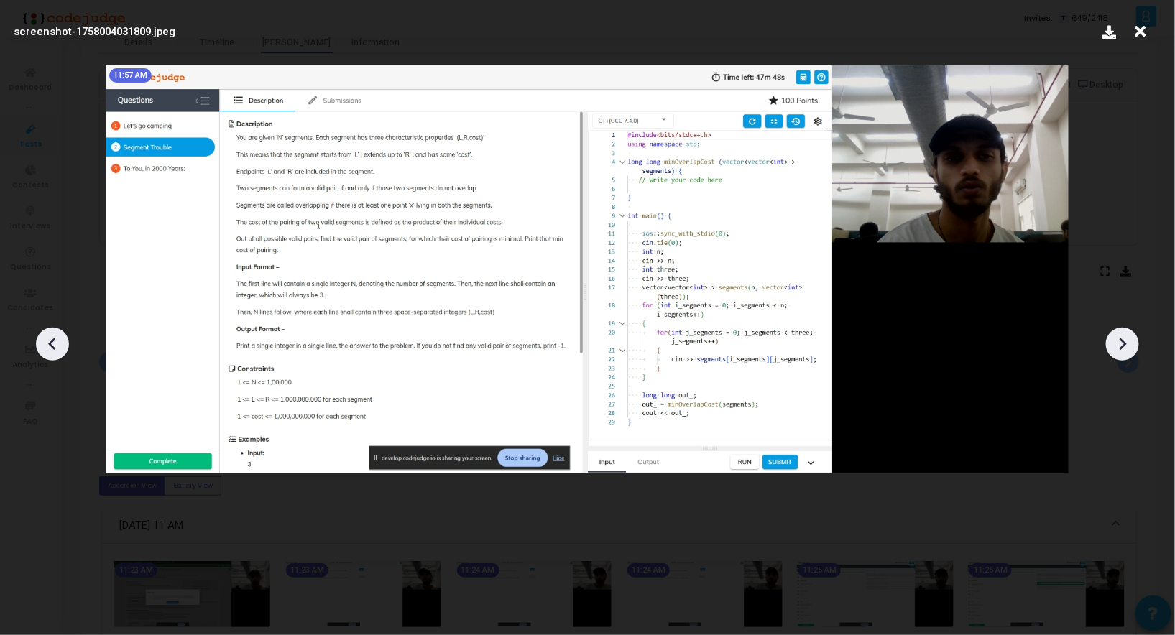
click at [1111, 343] on div at bounding box center [1122, 344] width 33 height 33
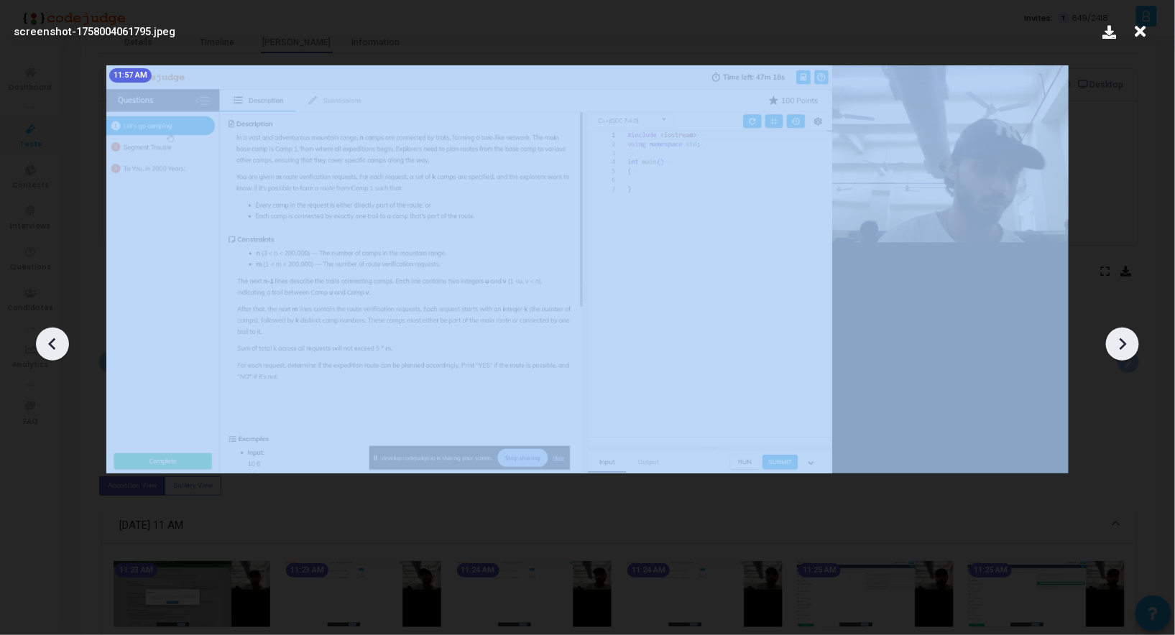
click at [1111, 343] on div at bounding box center [1122, 344] width 33 height 33
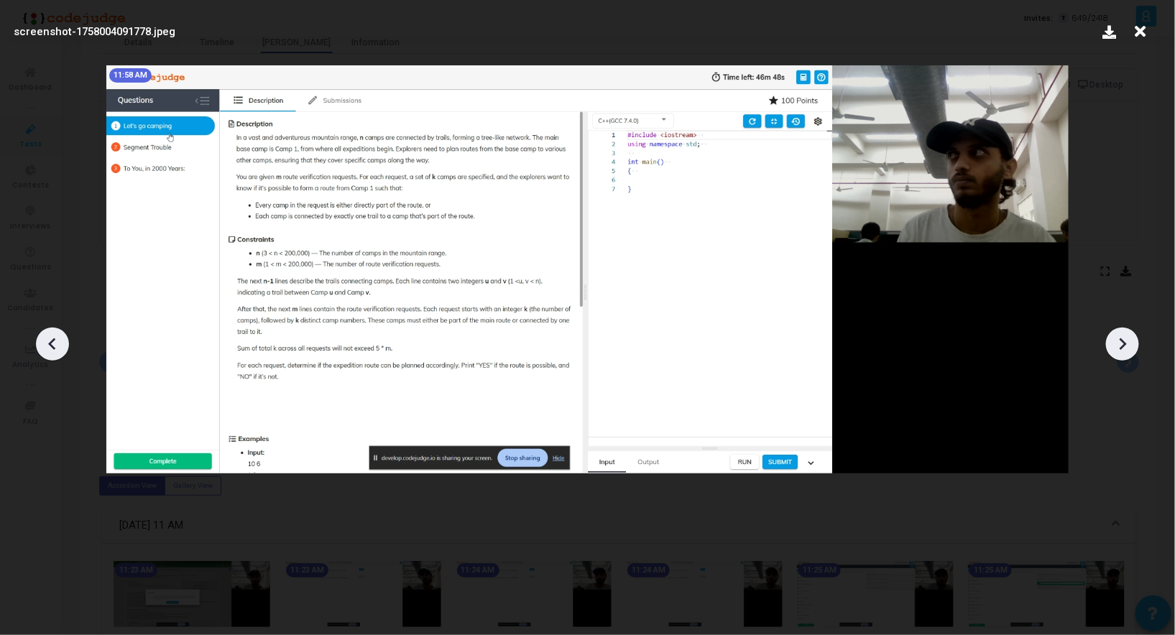
click at [1111, 343] on div at bounding box center [1122, 344] width 33 height 33
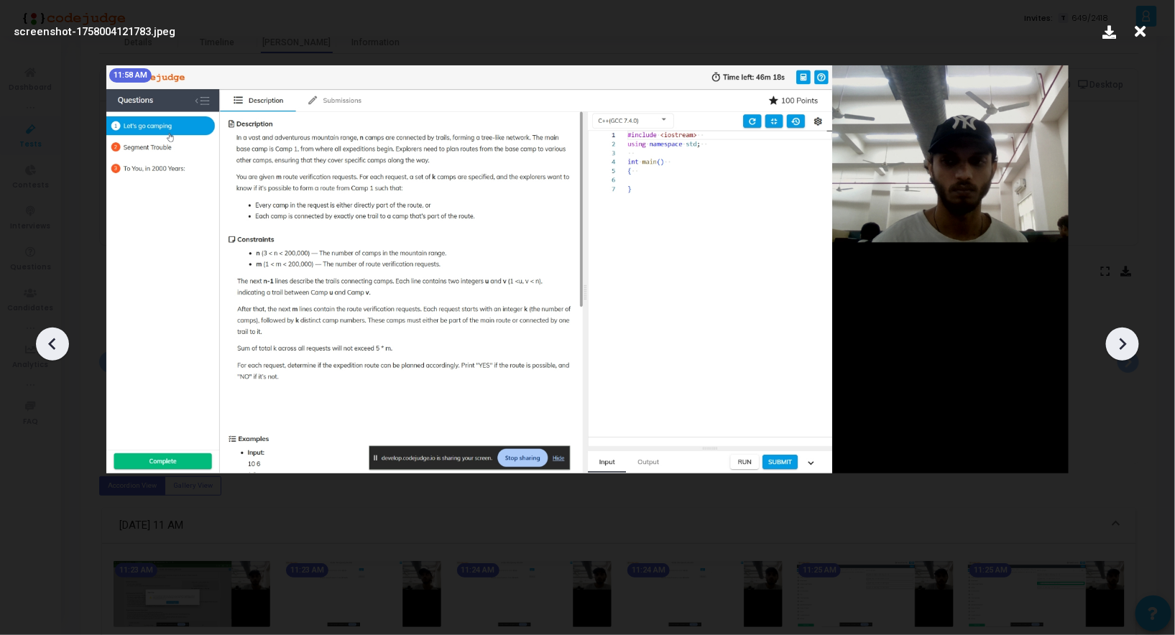
click at [1111, 343] on div at bounding box center [1122, 344] width 33 height 33
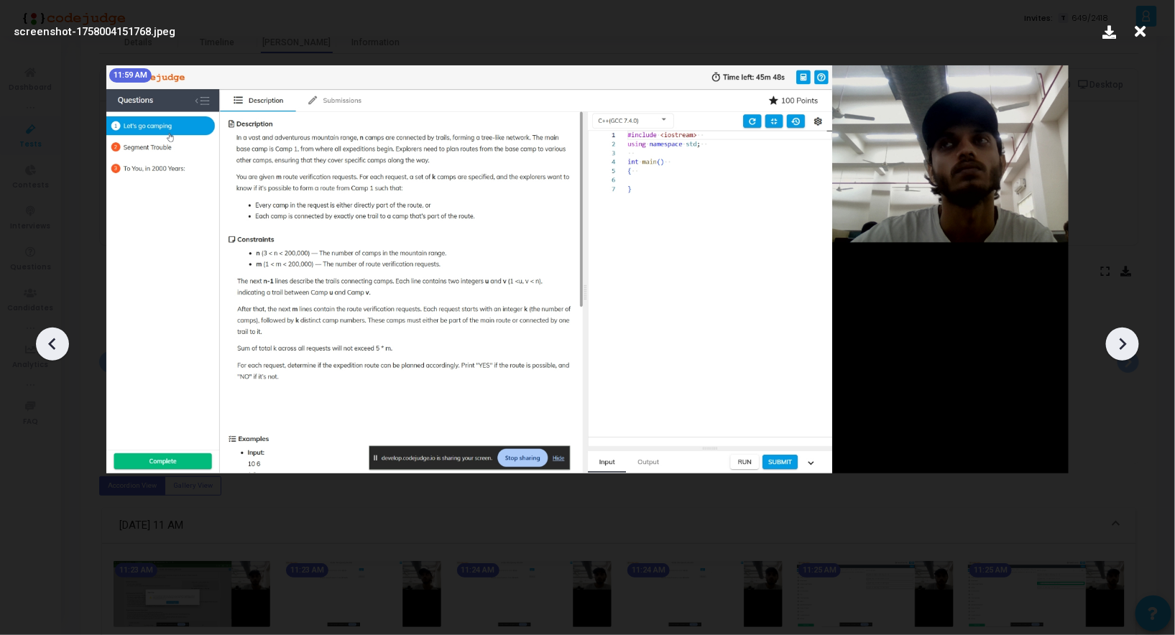
click at [1111, 343] on div at bounding box center [1122, 344] width 33 height 33
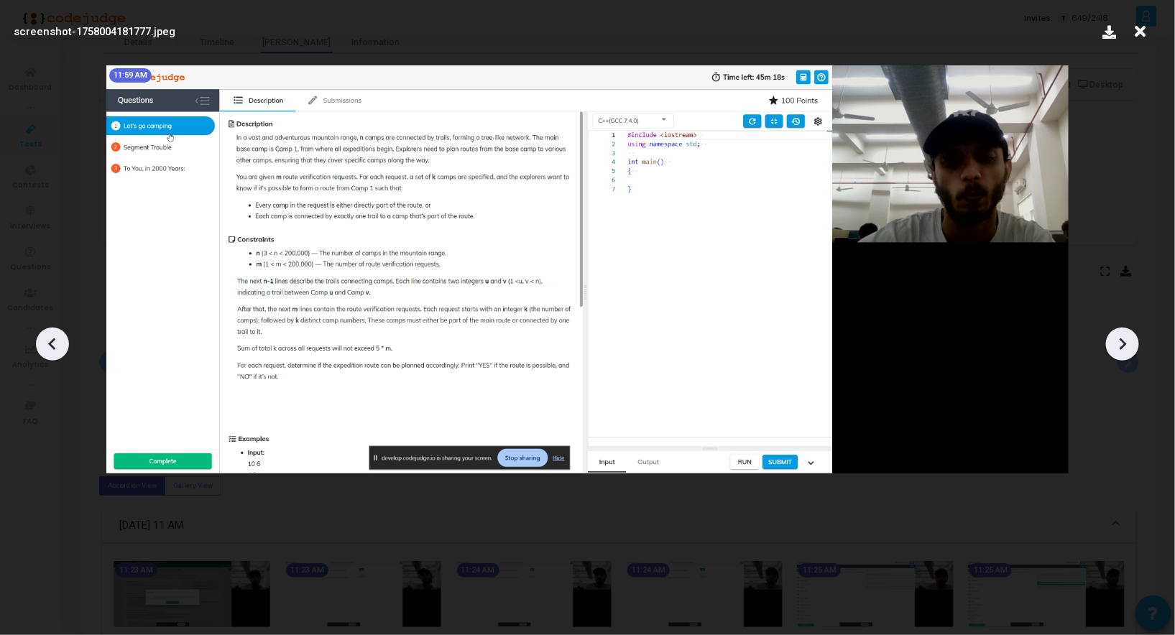
click at [1111, 343] on div at bounding box center [1122, 344] width 33 height 33
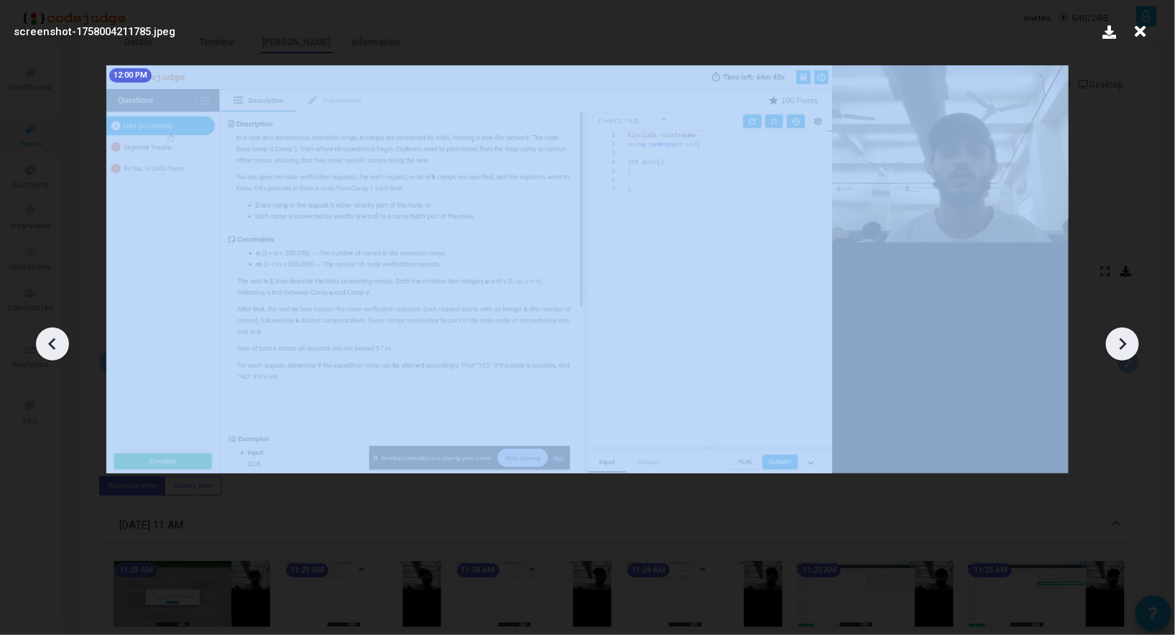
click at [1111, 343] on div at bounding box center [1122, 344] width 33 height 33
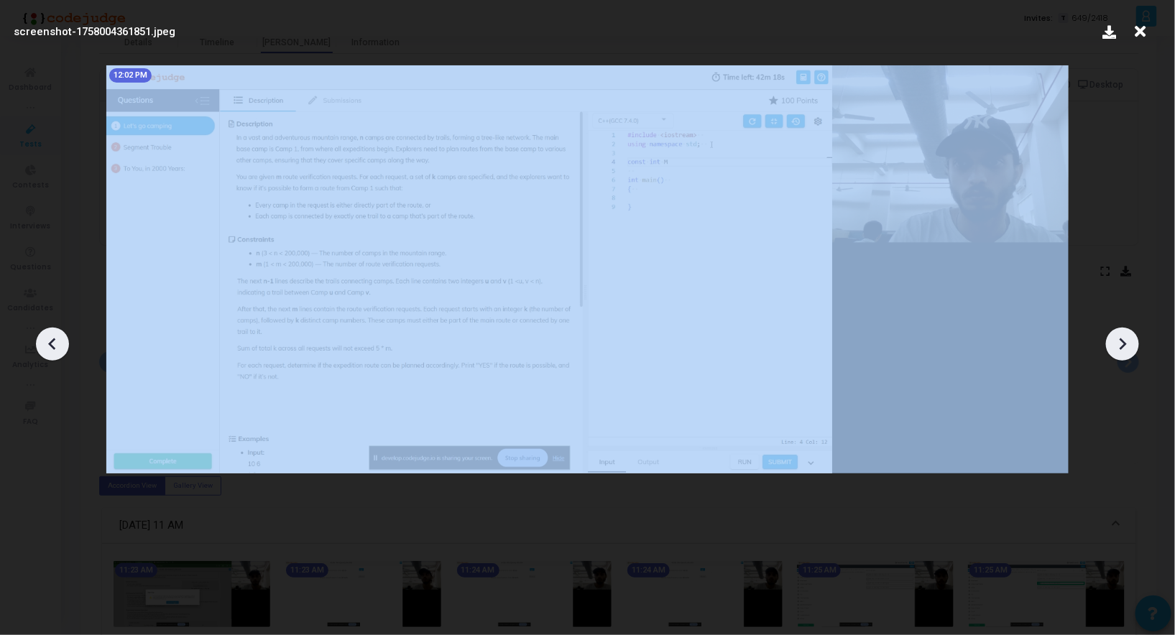
click at [1111, 343] on div at bounding box center [1122, 344] width 33 height 33
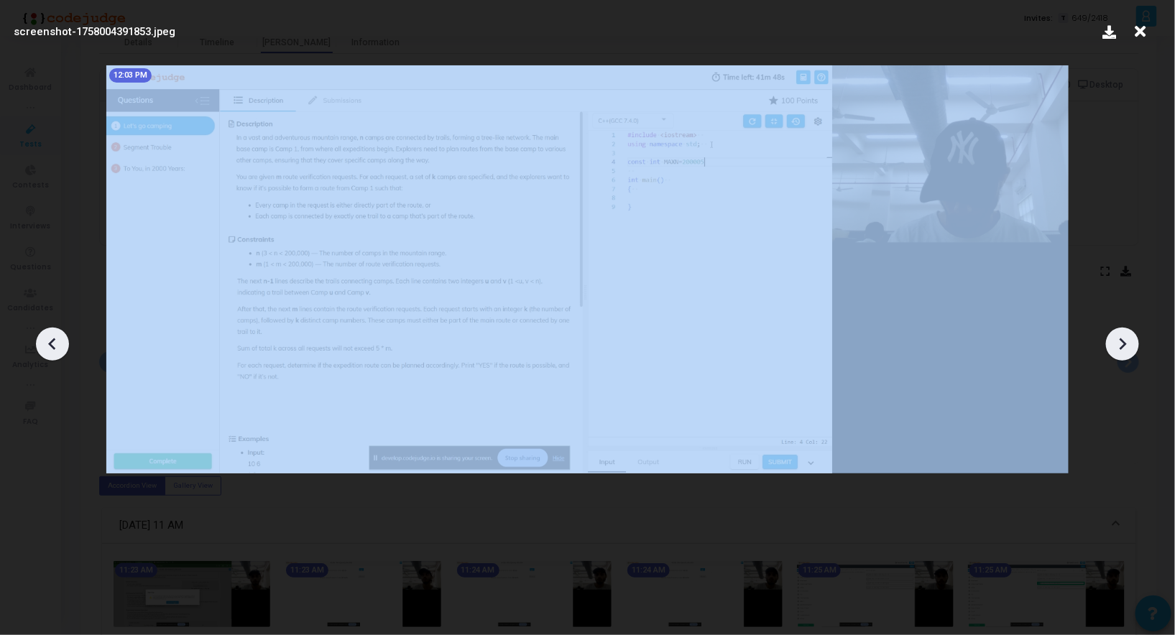
click at [1111, 343] on div at bounding box center [1122, 344] width 33 height 33
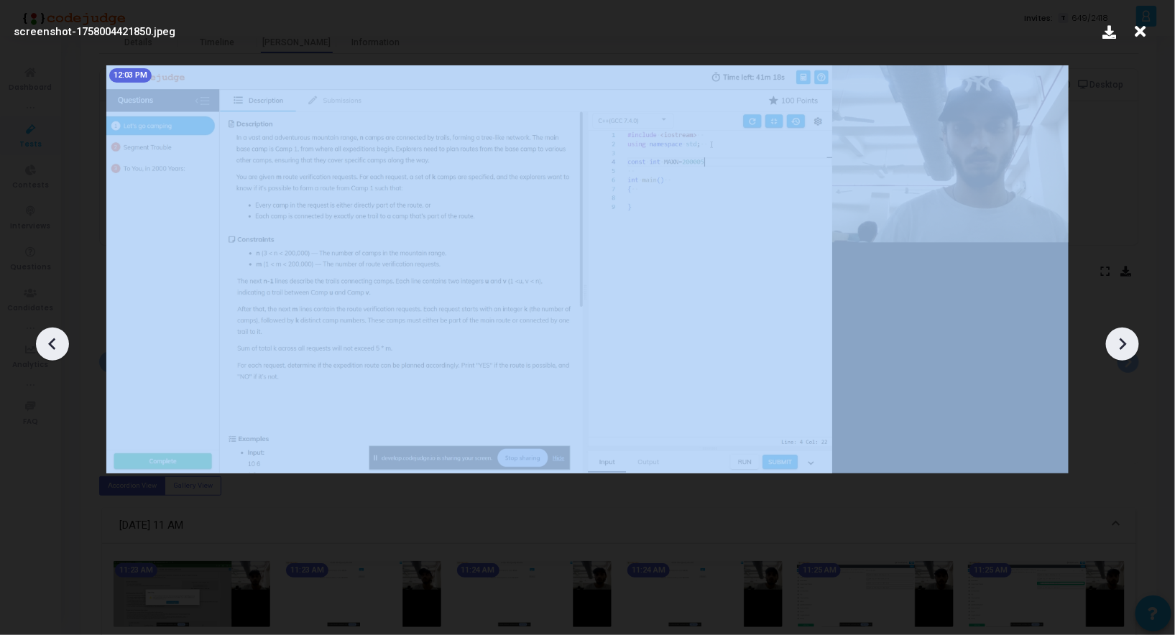
click at [1111, 343] on div at bounding box center [1122, 344] width 33 height 33
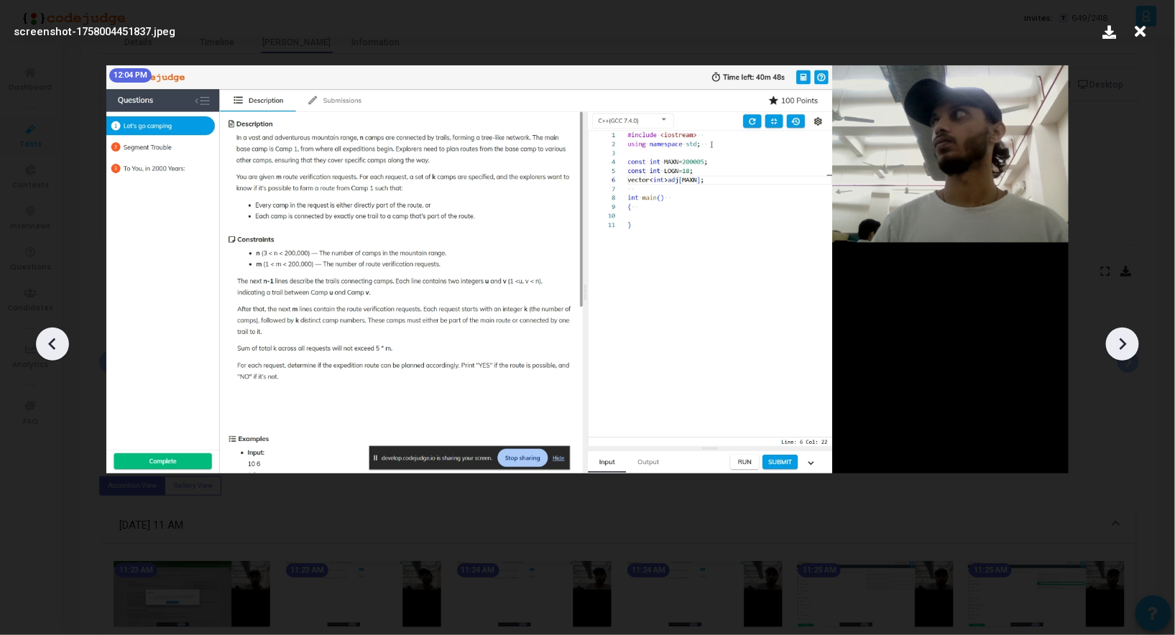
click at [1111, 343] on div at bounding box center [1122, 344] width 33 height 33
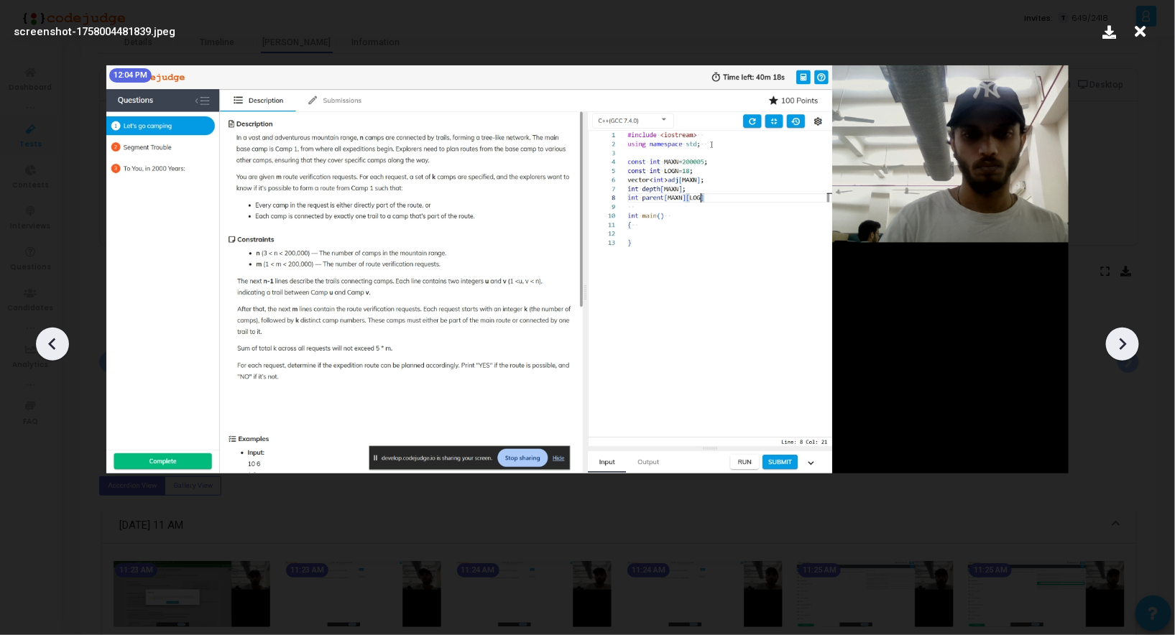
click at [1111, 343] on div at bounding box center [1122, 344] width 33 height 33
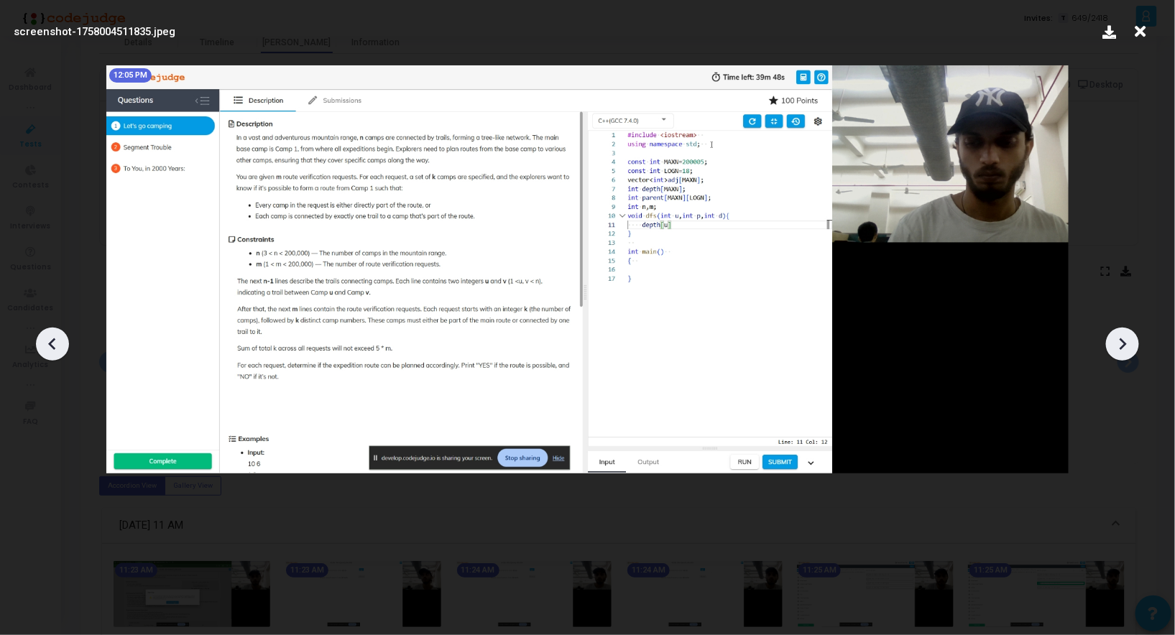
click at [1111, 343] on div at bounding box center [1122, 344] width 33 height 33
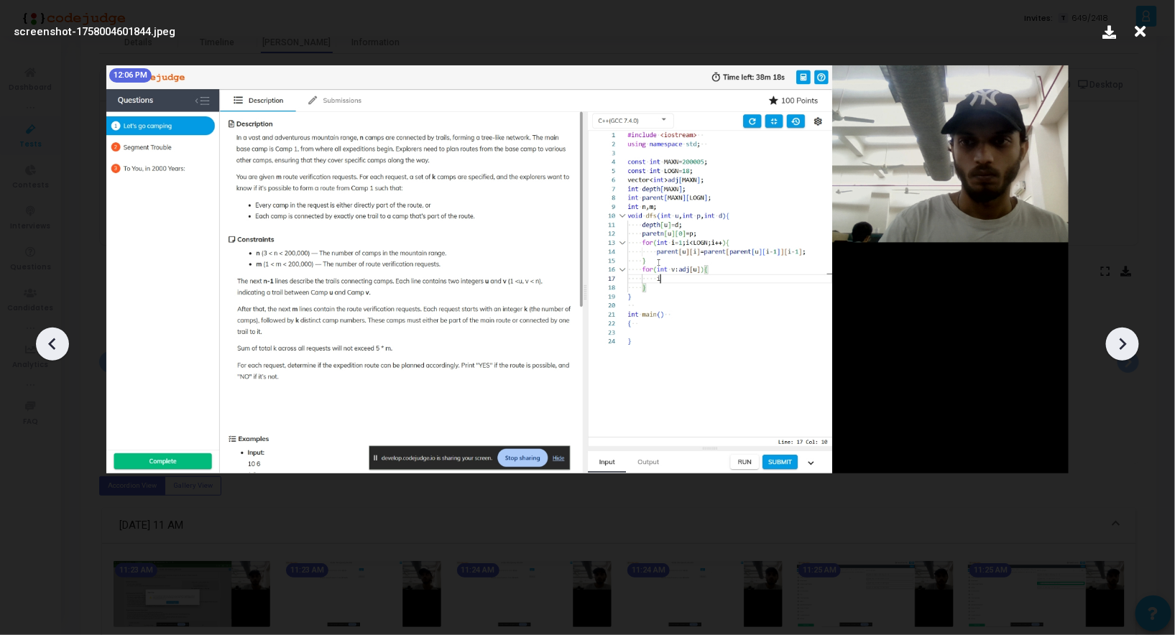
click at [1111, 343] on div at bounding box center [1122, 344] width 33 height 33
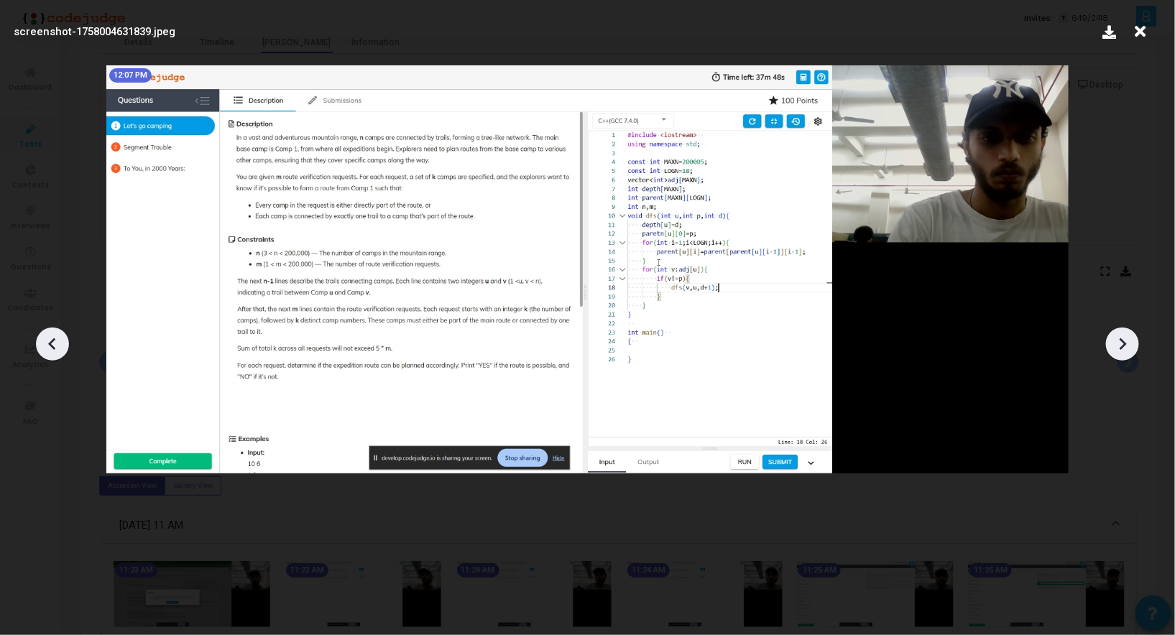
click at [1111, 343] on div at bounding box center [1122, 344] width 33 height 33
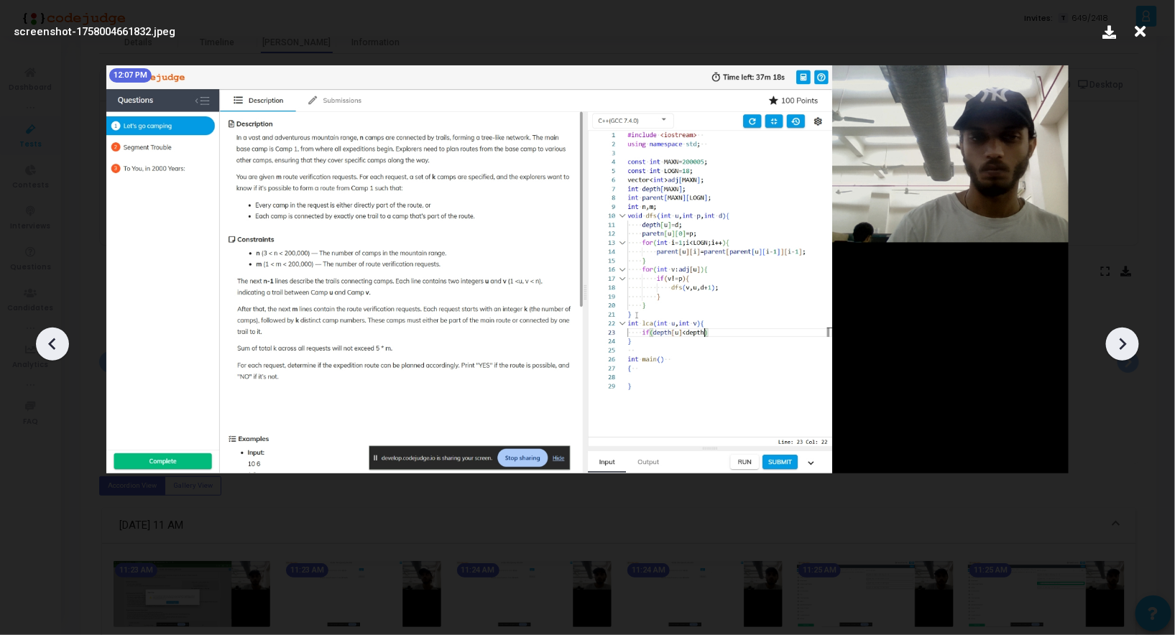
click at [1111, 343] on div at bounding box center [1122, 344] width 33 height 33
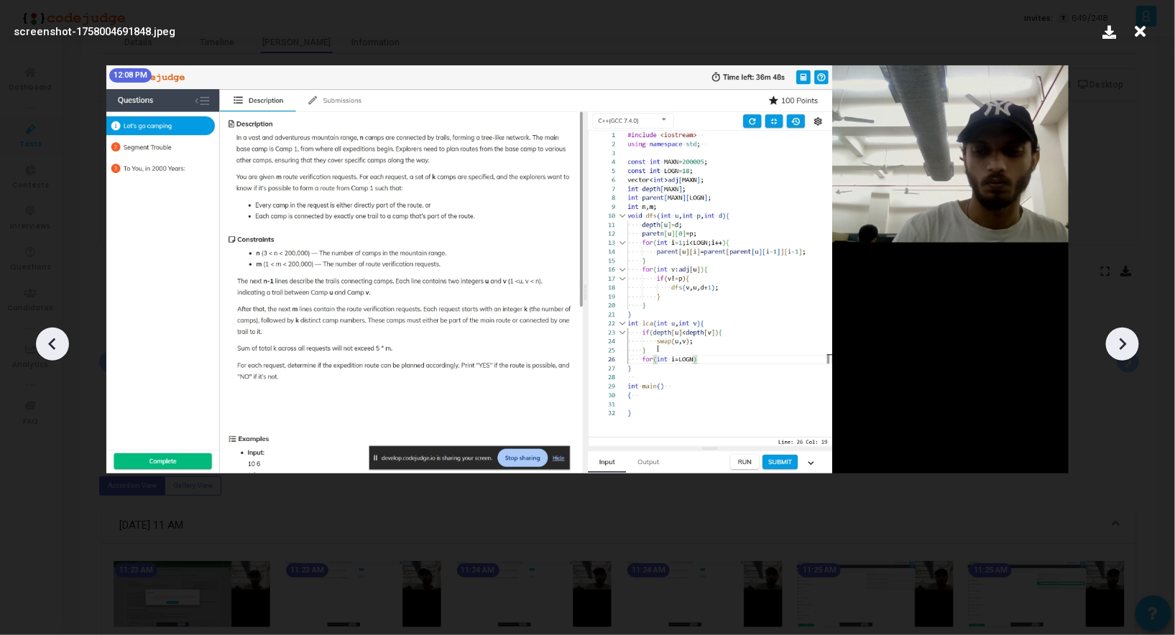
click at [1111, 343] on div at bounding box center [1122, 344] width 33 height 33
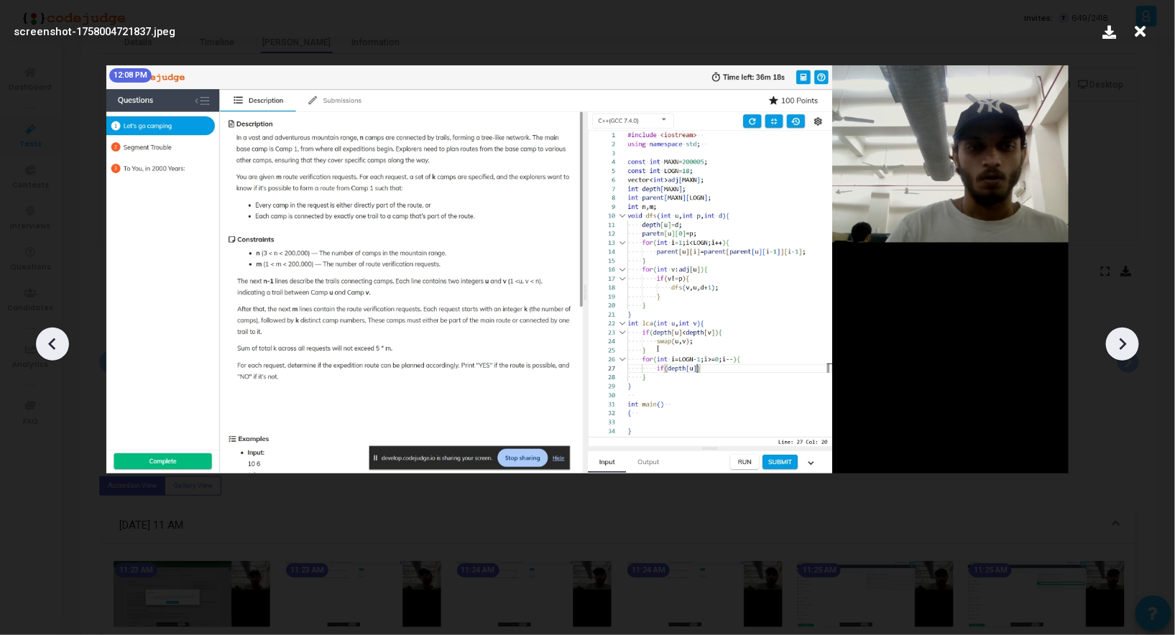
click at [1111, 343] on div at bounding box center [1122, 344] width 33 height 33
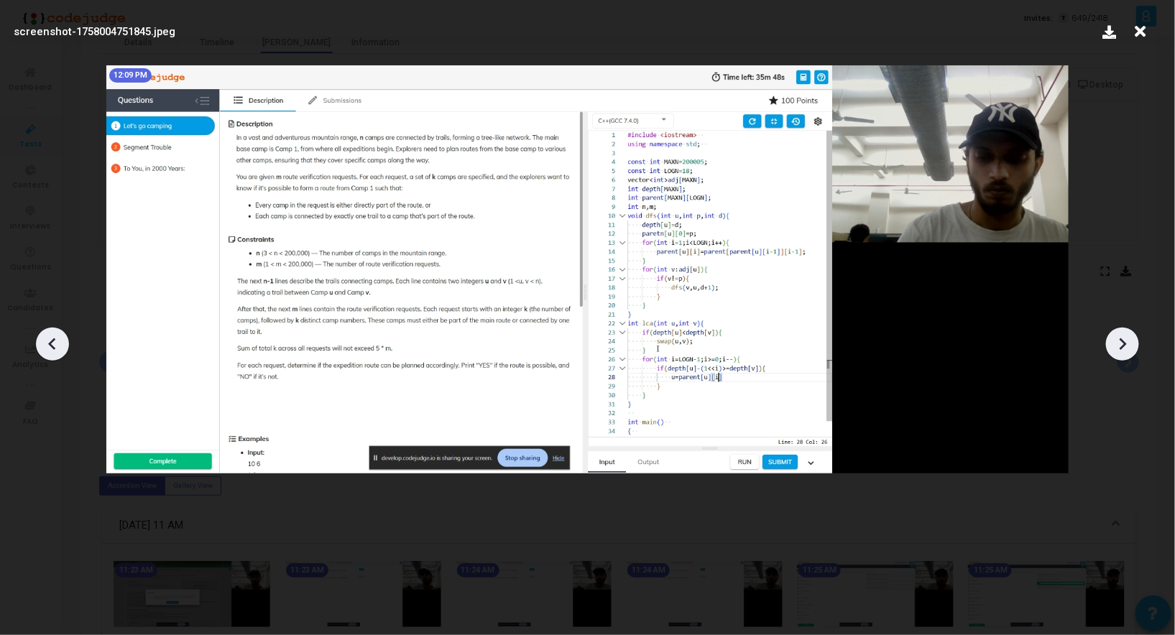
click at [1111, 343] on div at bounding box center [1122, 344] width 33 height 33
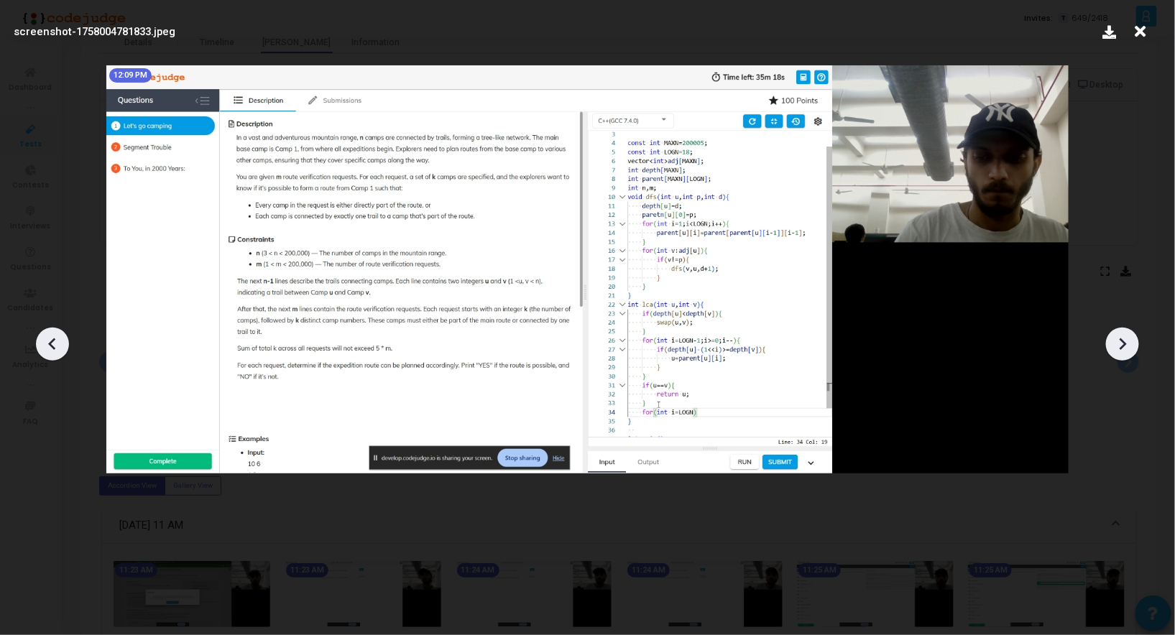
click at [1111, 343] on div at bounding box center [1122, 344] width 33 height 33
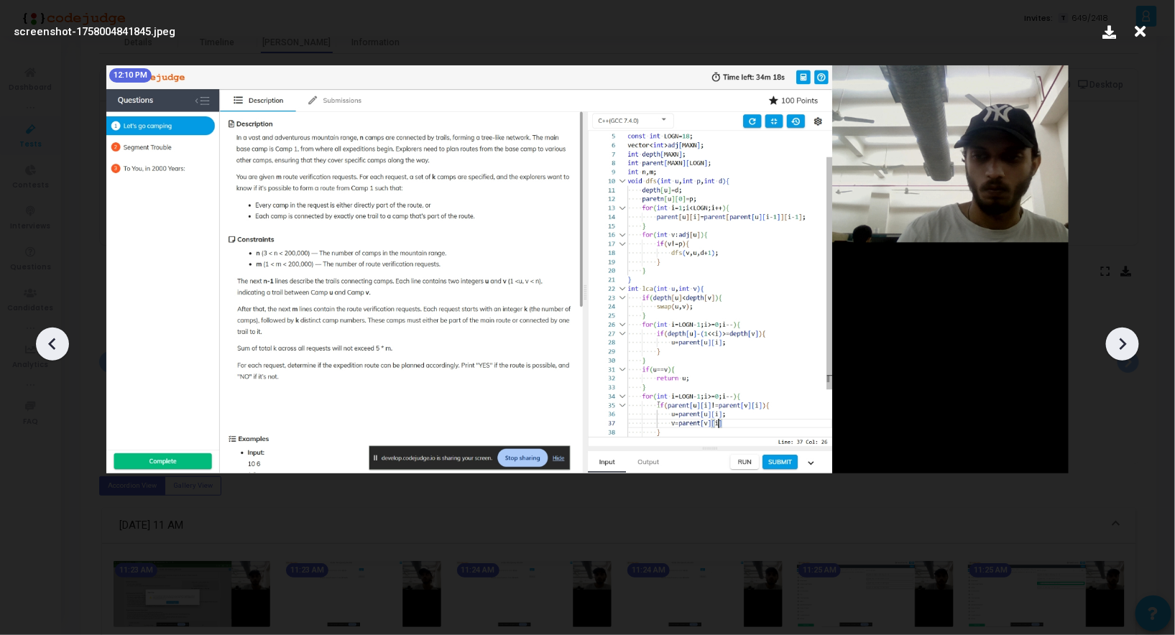
click at [1111, 343] on div at bounding box center [1122, 344] width 33 height 33
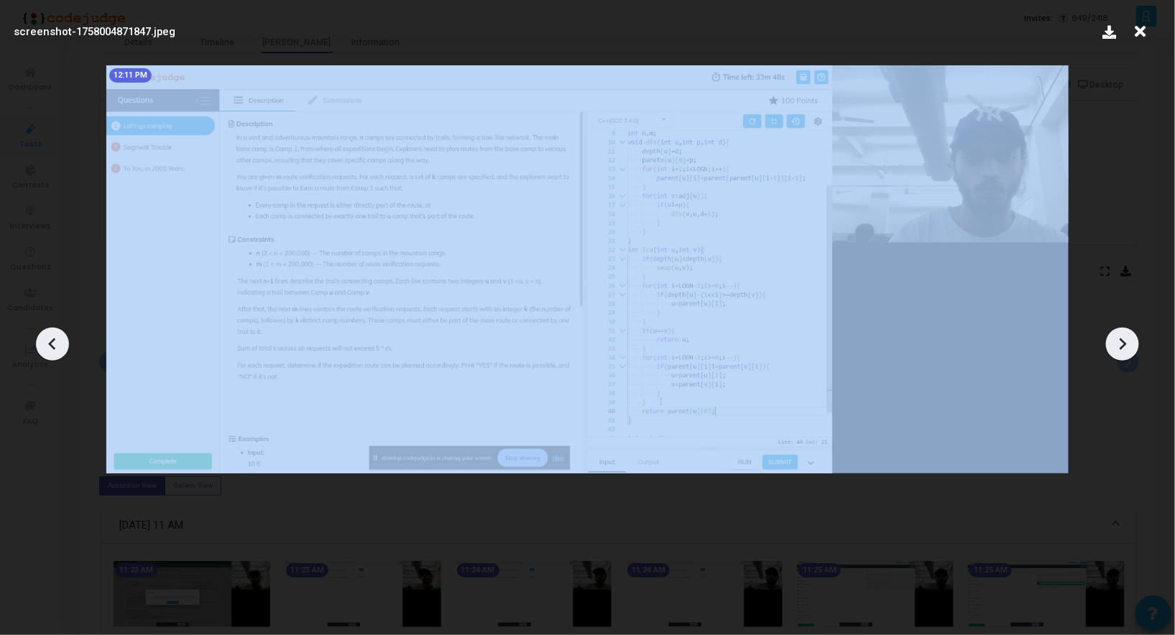
click at [1111, 343] on div at bounding box center [1122, 344] width 33 height 33
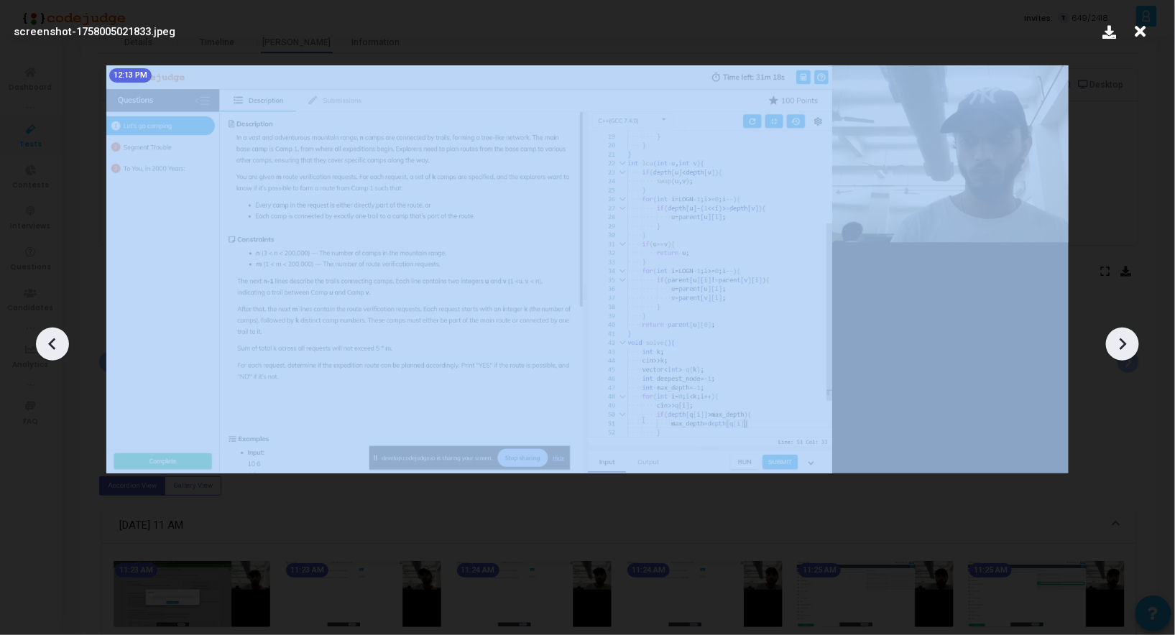
click at [1111, 343] on div at bounding box center [1122, 344] width 33 height 33
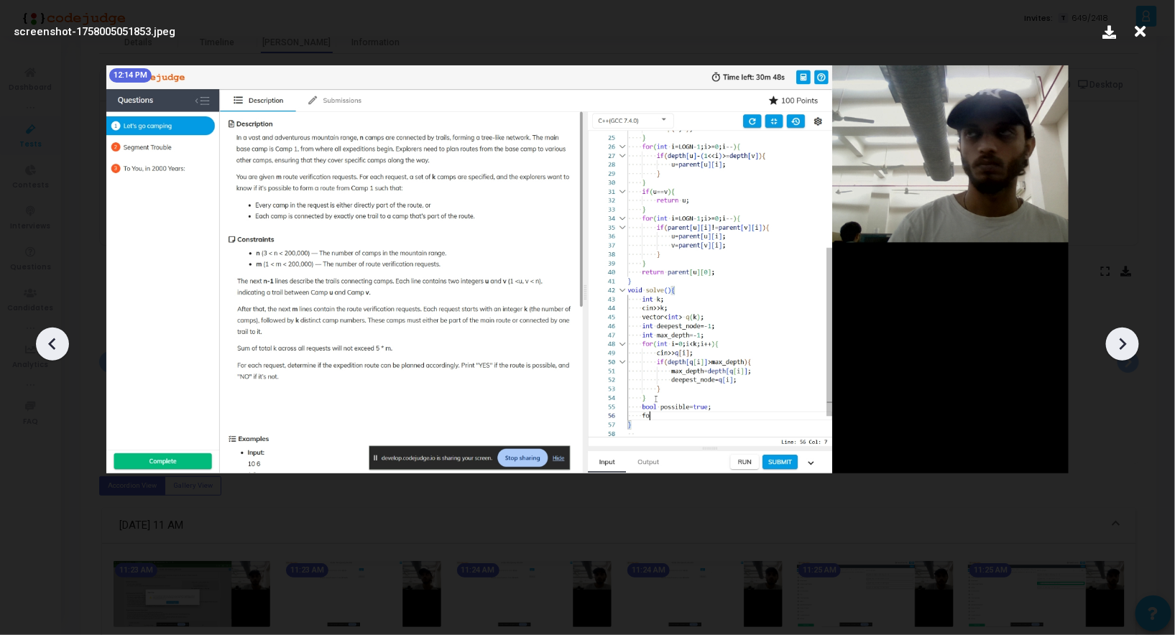
click at [1111, 343] on div at bounding box center [1122, 344] width 33 height 33
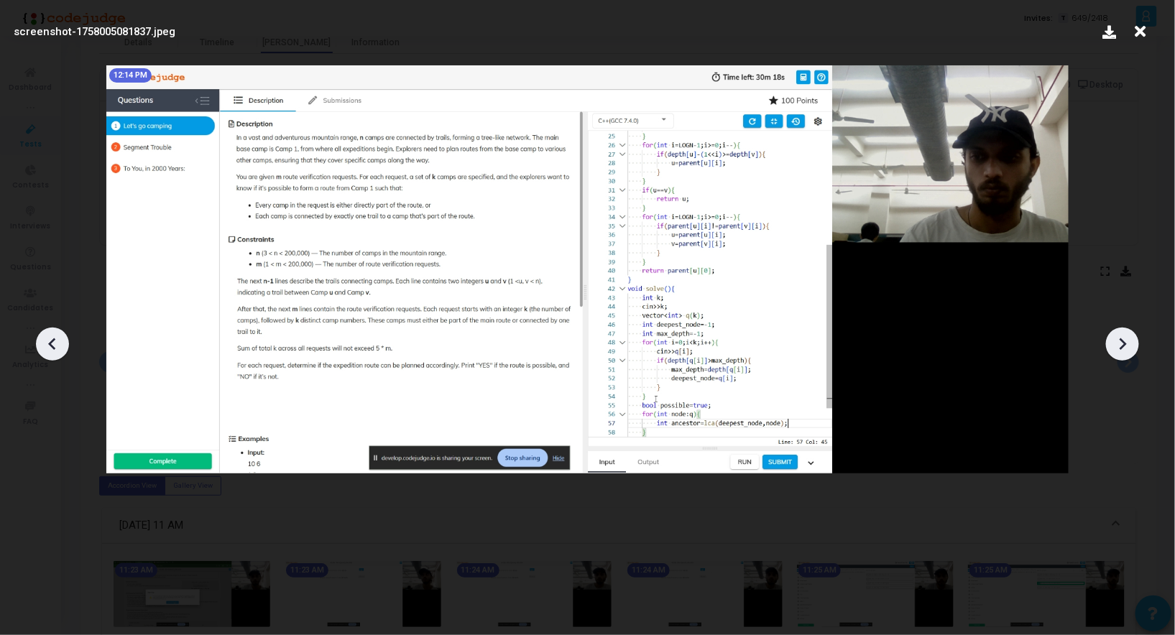
click at [1111, 343] on div at bounding box center [1122, 344] width 33 height 33
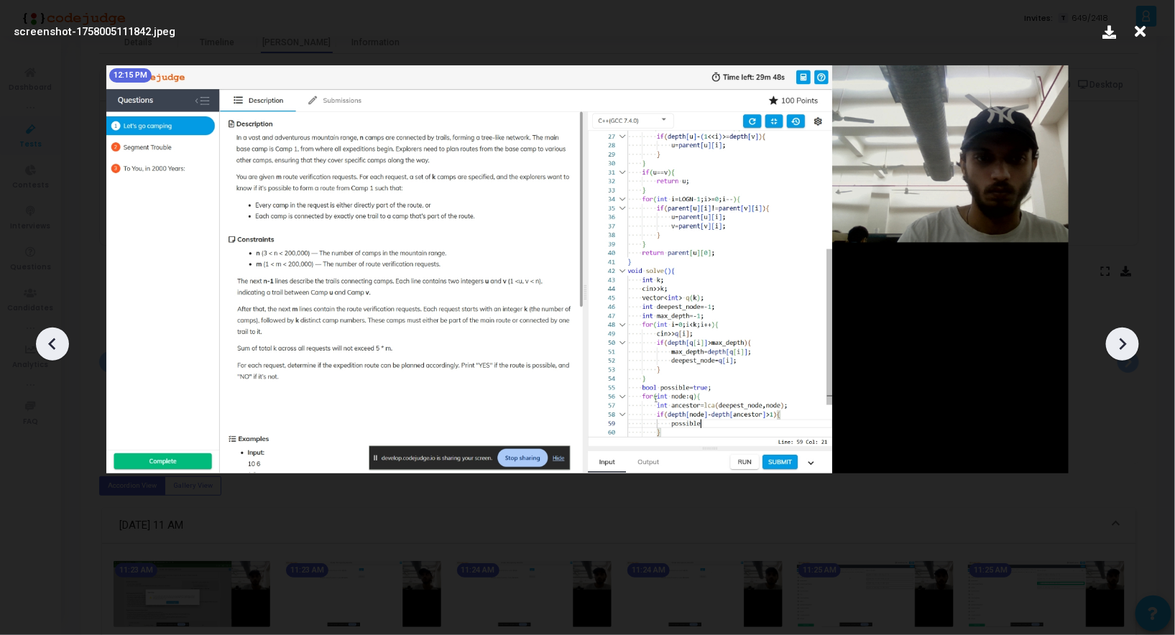
click at [1111, 343] on div at bounding box center [1122, 344] width 33 height 33
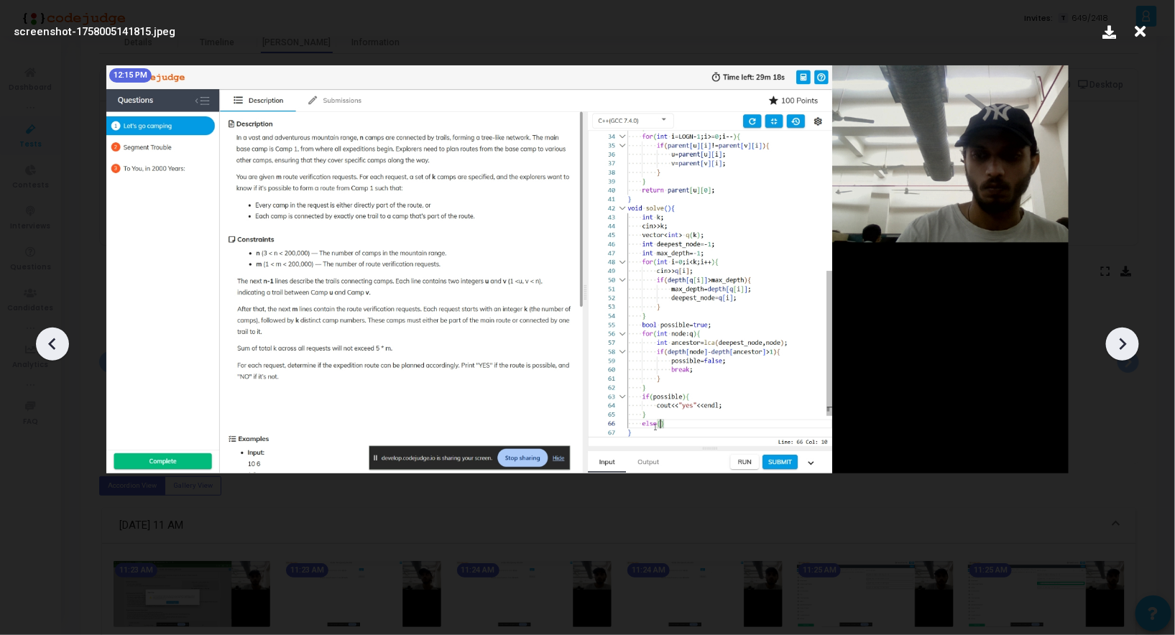
click at [1111, 343] on div at bounding box center [1122, 344] width 33 height 33
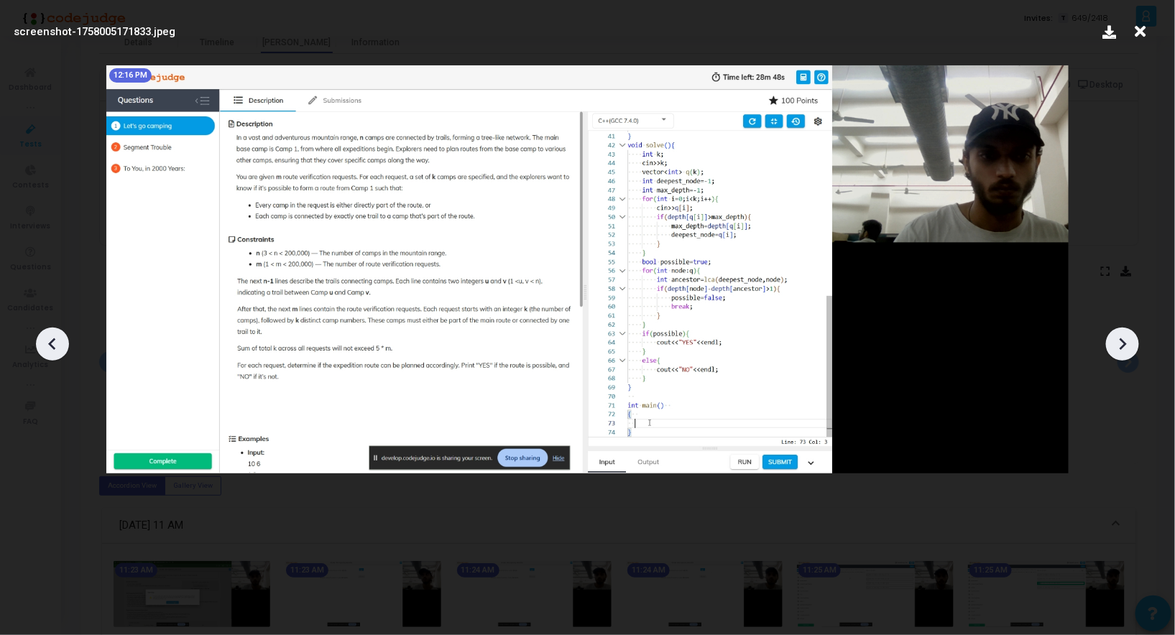
click at [1111, 343] on div at bounding box center [1122, 344] width 33 height 33
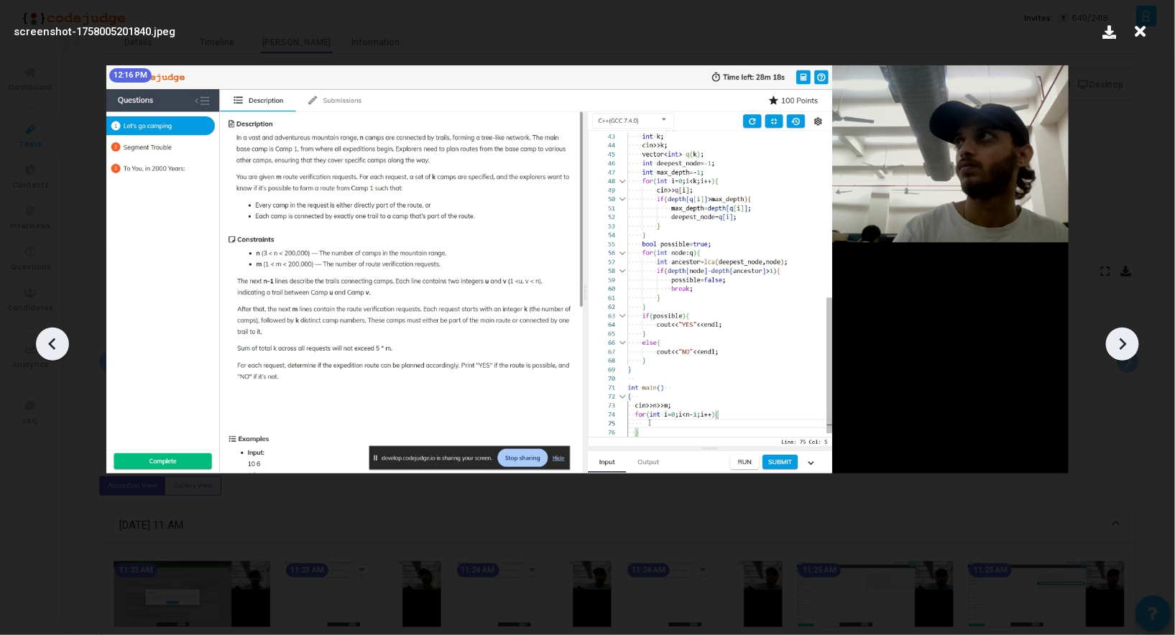
click at [1111, 343] on div at bounding box center [1122, 344] width 33 height 33
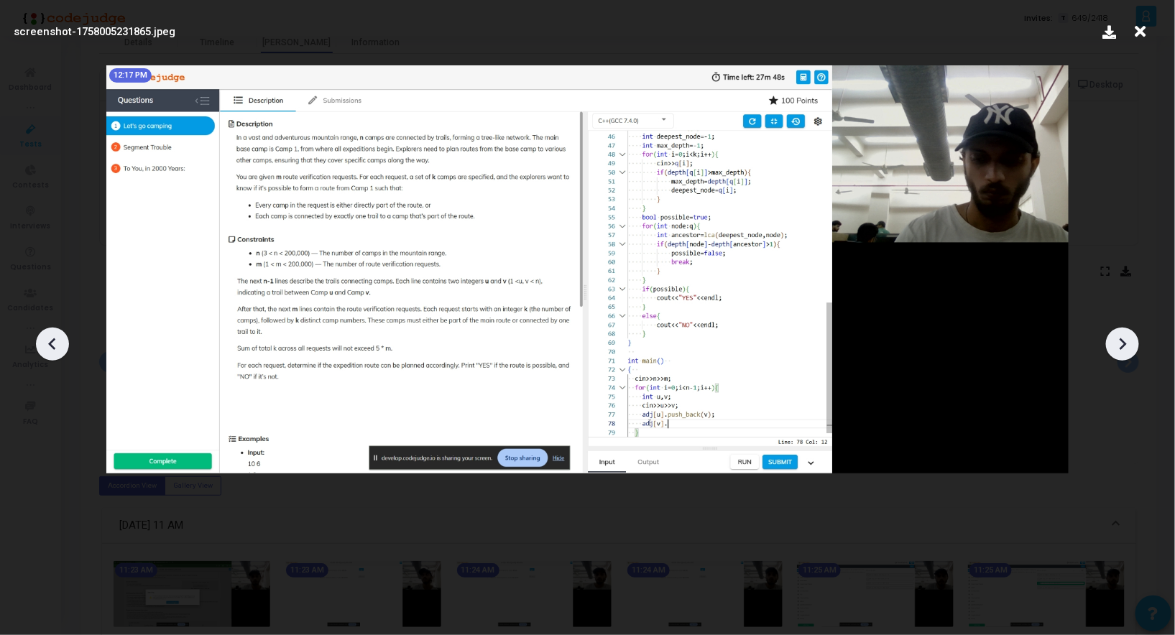
click at [1111, 343] on div at bounding box center [1122, 344] width 33 height 33
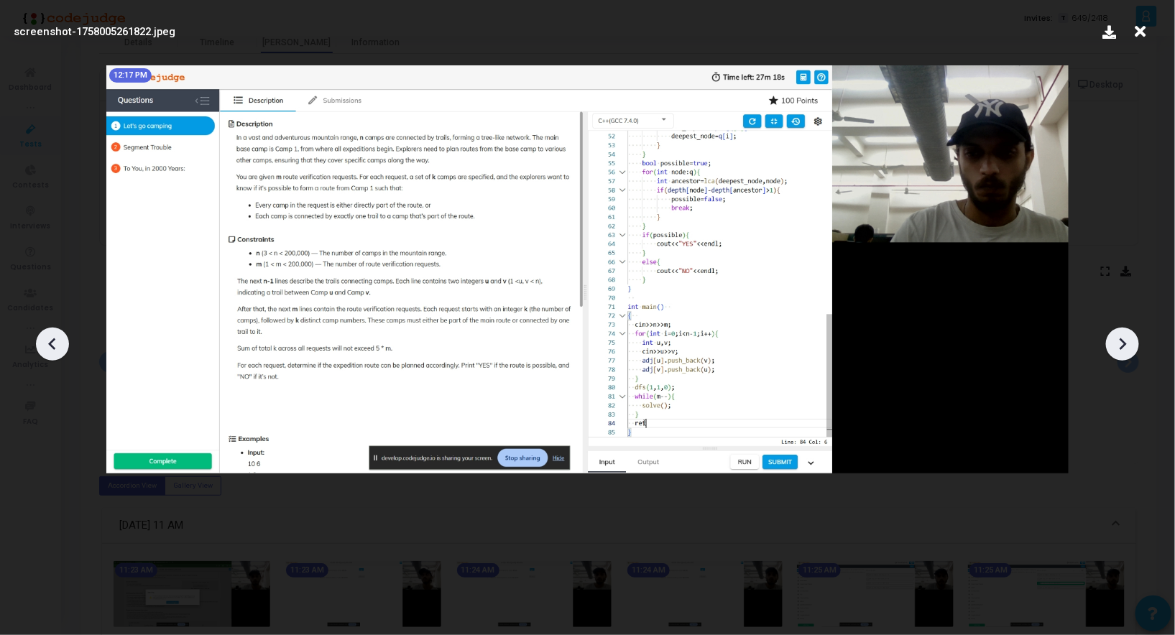
click at [1111, 343] on div at bounding box center [1122, 344] width 33 height 33
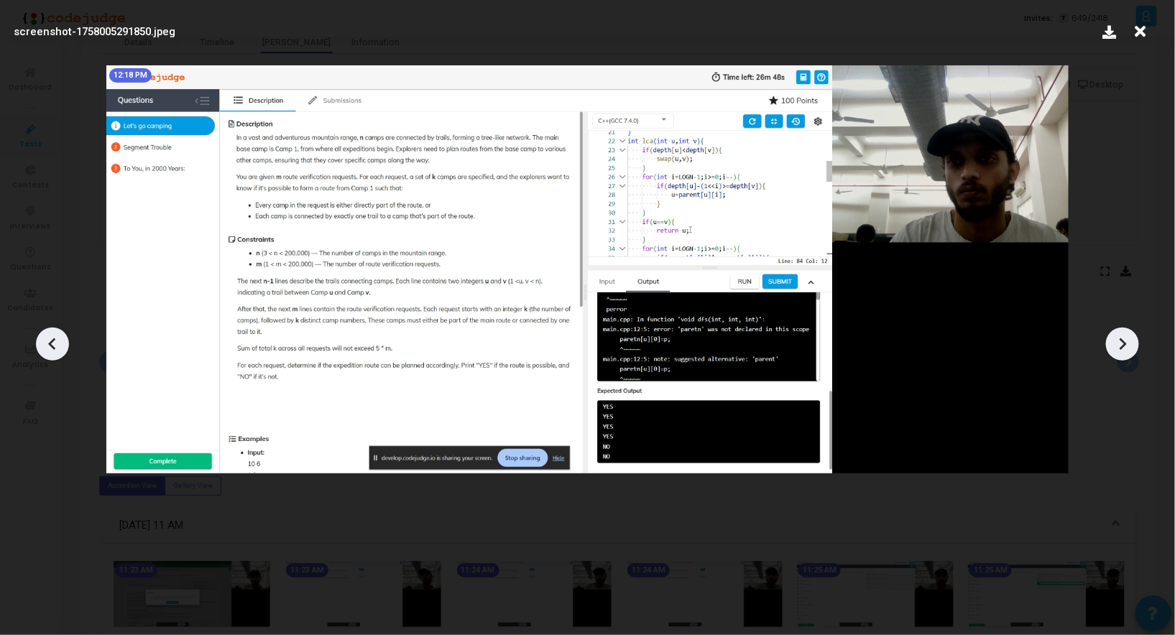
click at [1111, 343] on div at bounding box center [1122, 344] width 33 height 33
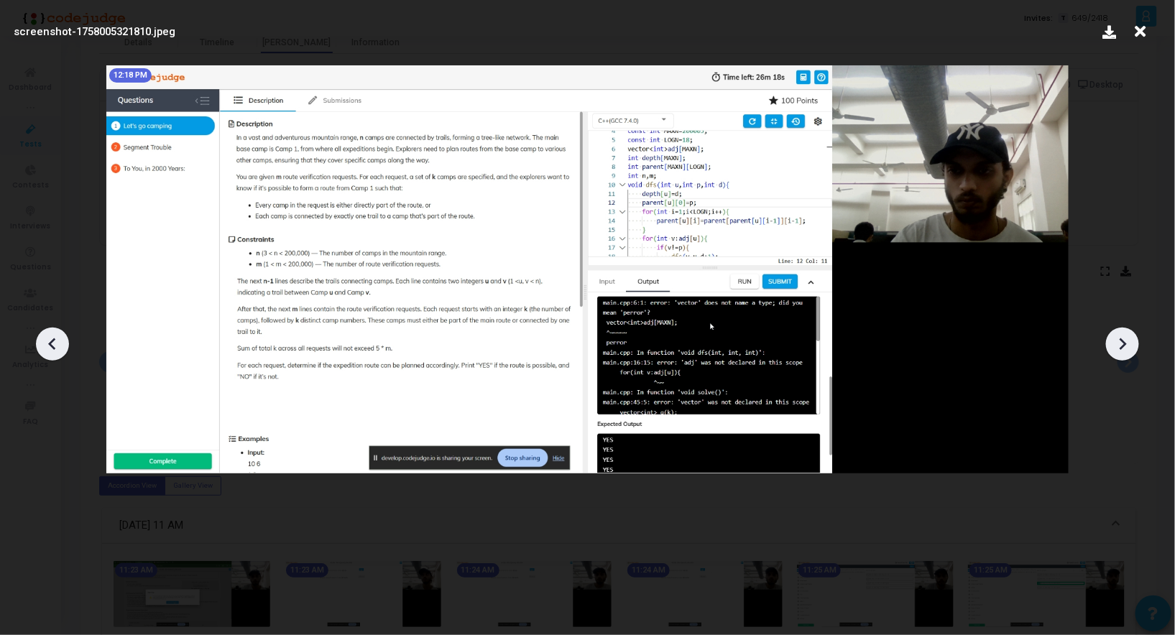
click at [1111, 343] on div at bounding box center [1122, 344] width 33 height 33
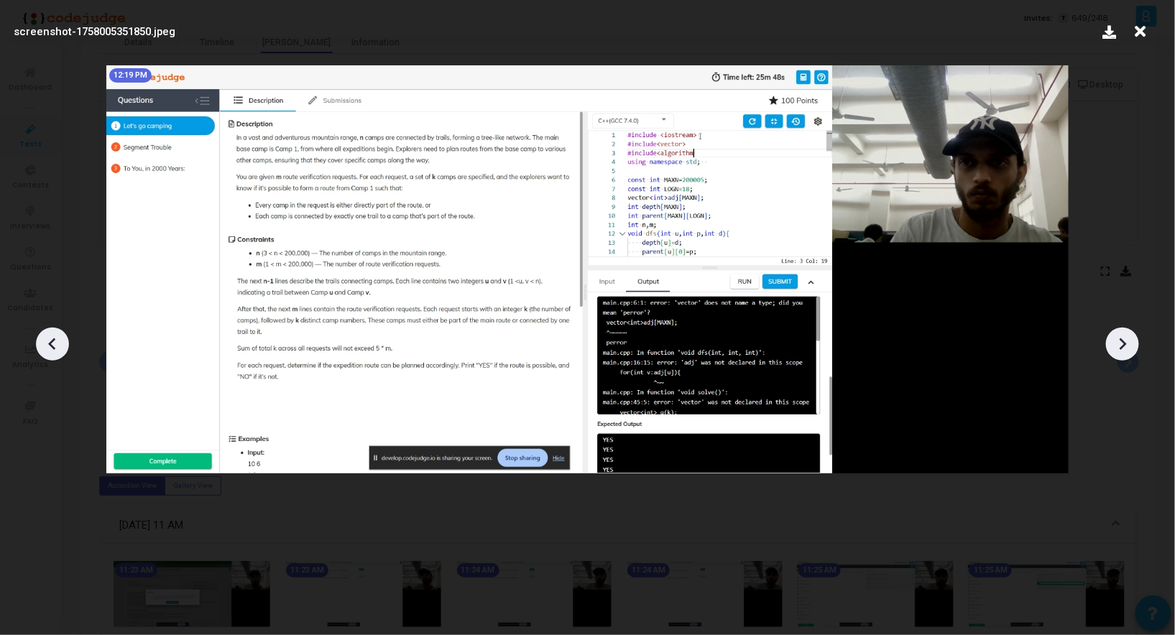
click at [1111, 343] on div at bounding box center [1122, 344] width 33 height 33
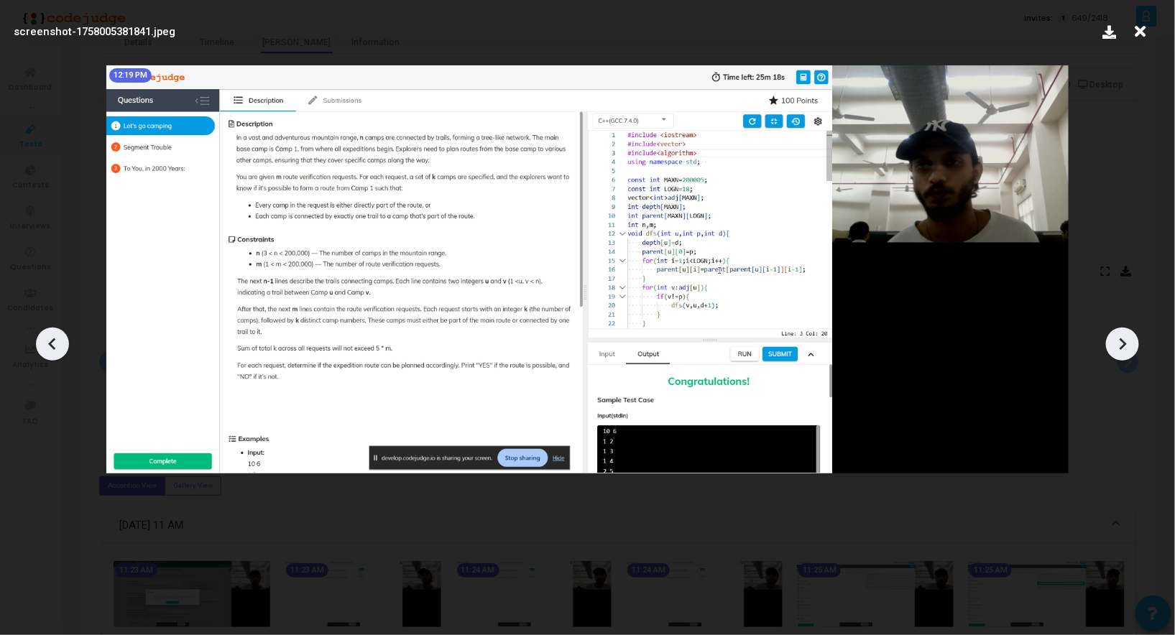
click at [1111, 343] on div at bounding box center [1122, 344] width 33 height 33
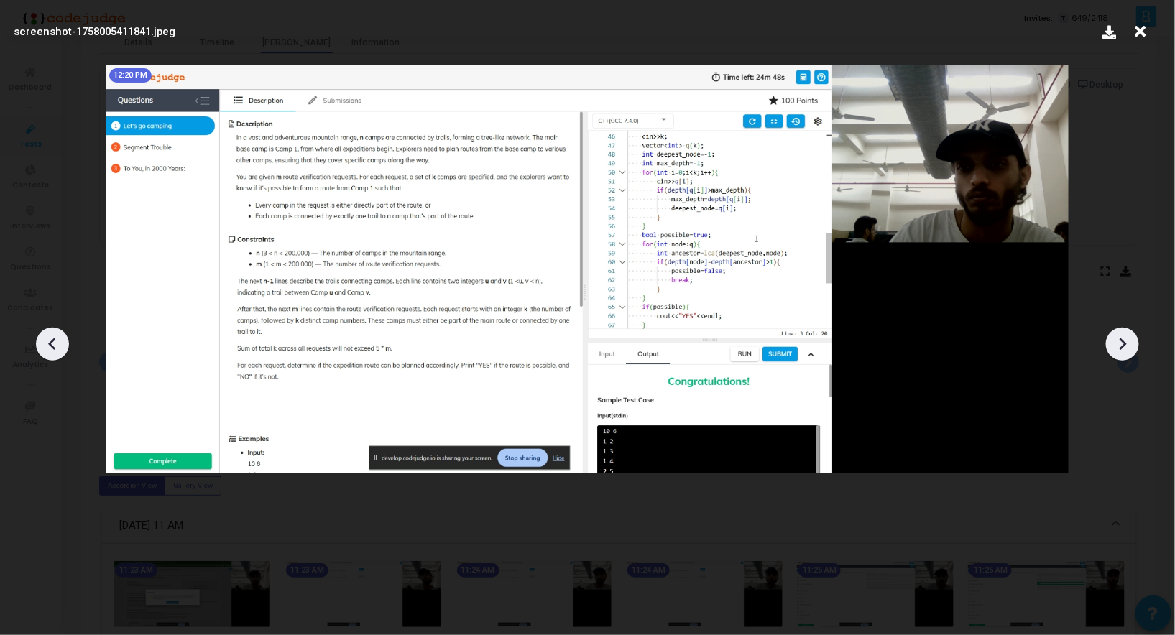
click at [1111, 343] on div at bounding box center [1122, 344] width 33 height 33
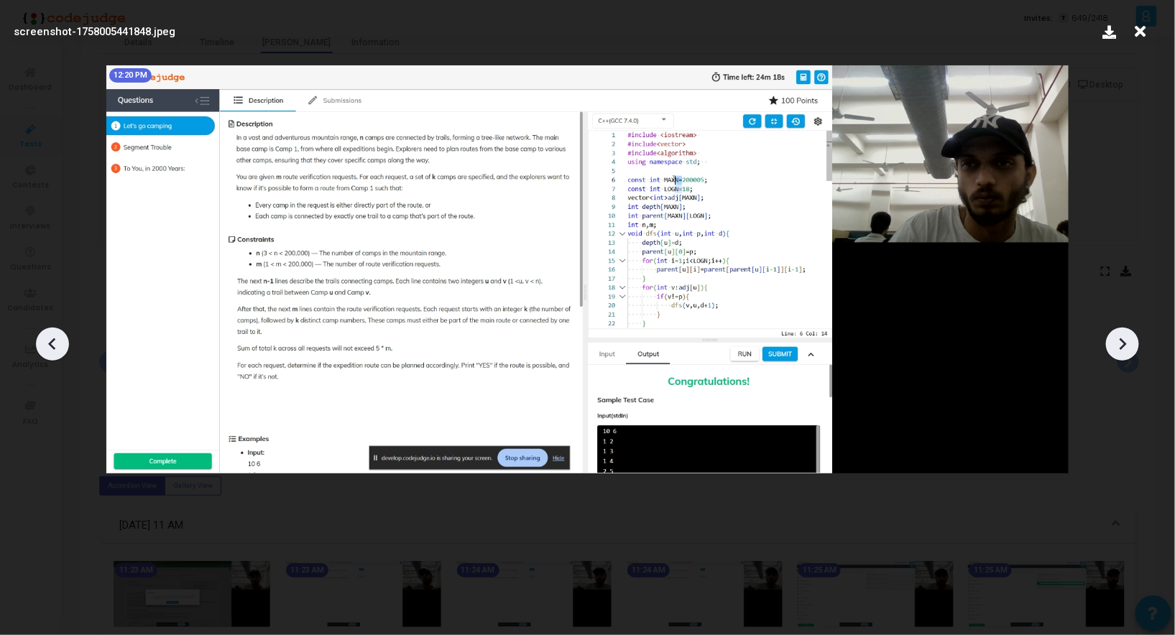
click at [1111, 343] on div at bounding box center [1122, 344] width 33 height 33
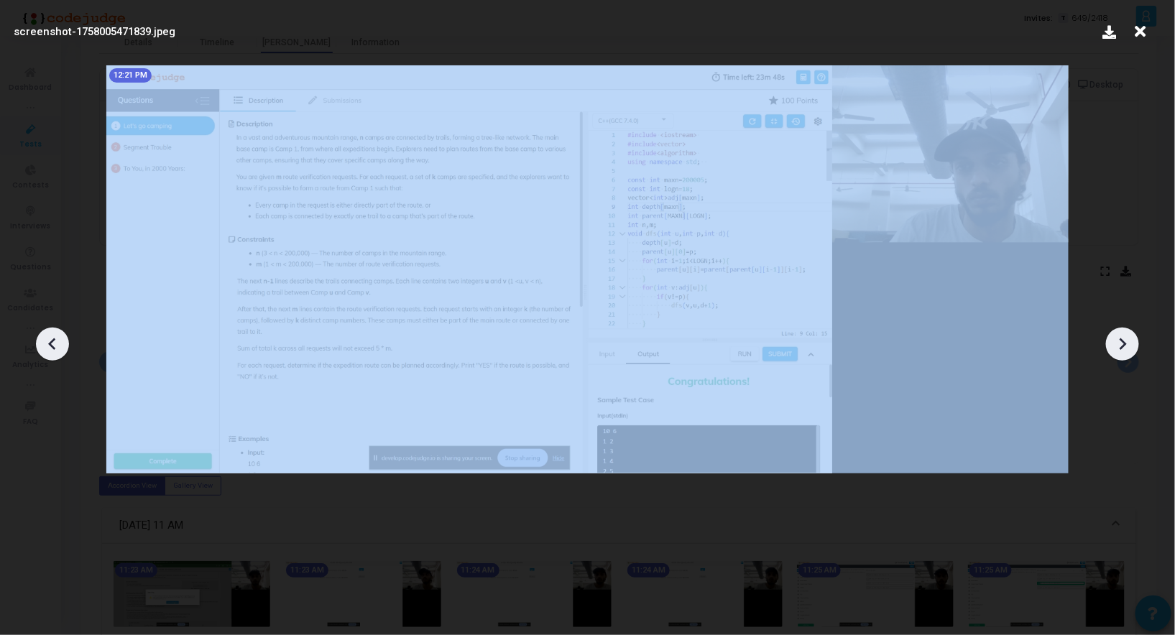
click at [1111, 343] on div at bounding box center [1122, 344] width 33 height 33
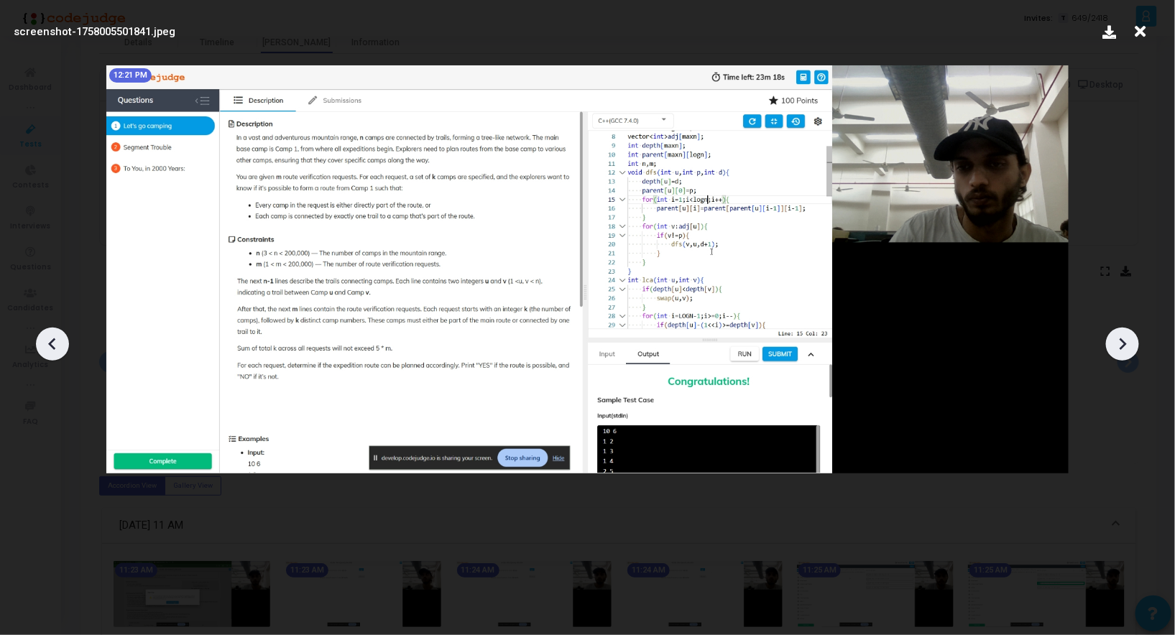
click at [1111, 343] on div at bounding box center [1122, 344] width 33 height 33
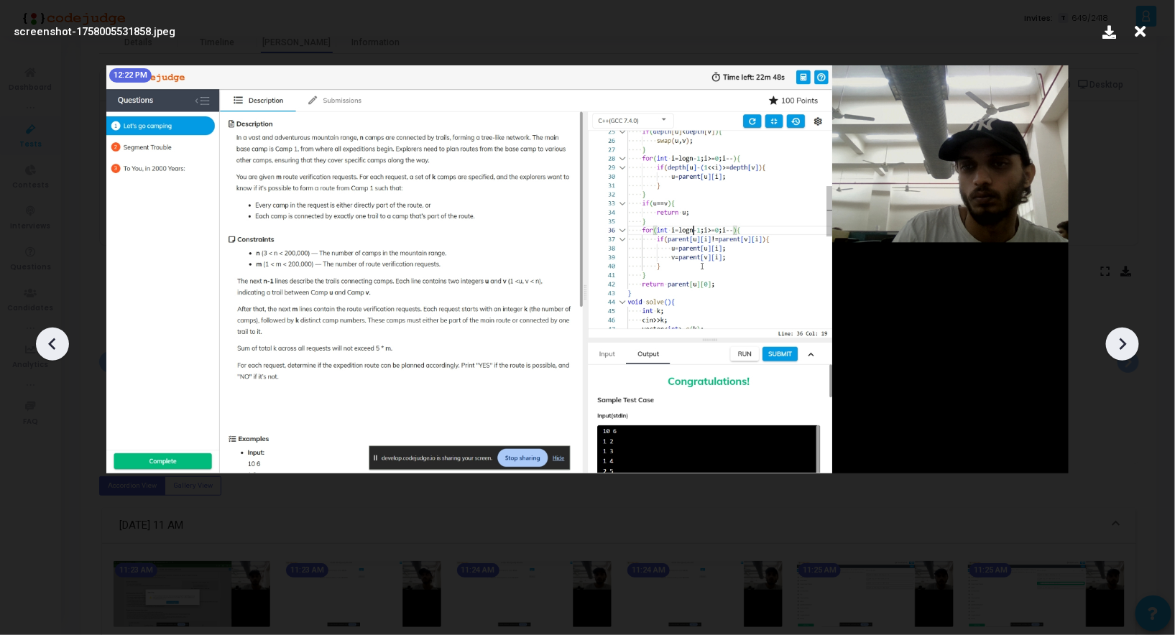
click at [60, 336] on icon at bounding box center [53, 345] width 22 height 22
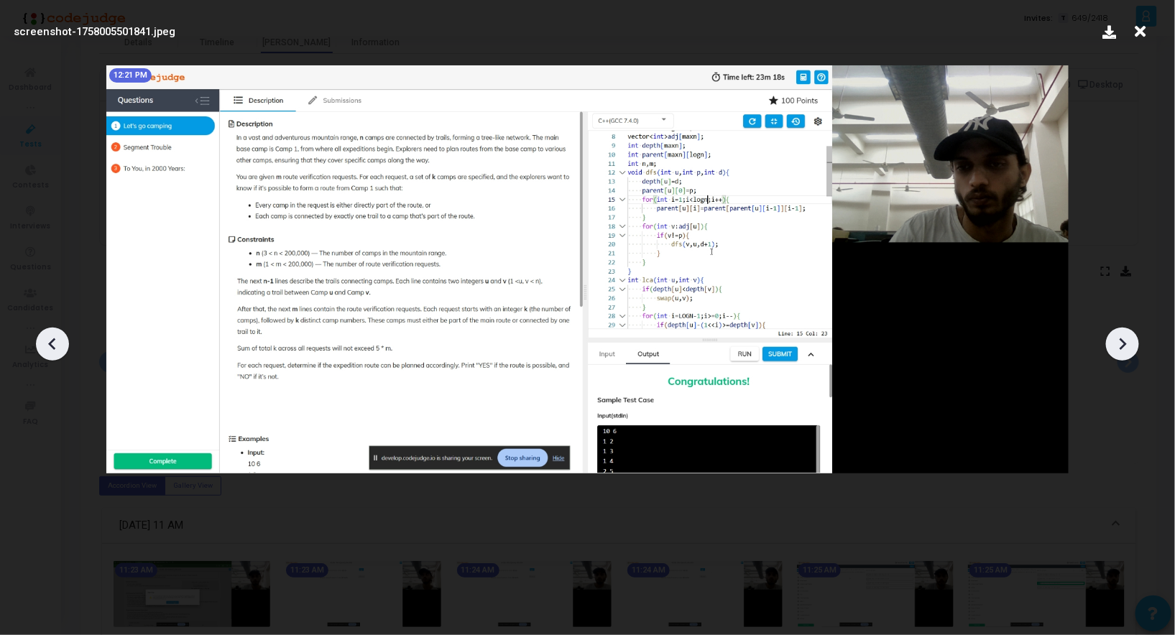
click at [60, 336] on icon at bounding box center [53, 345] width 22 height 22
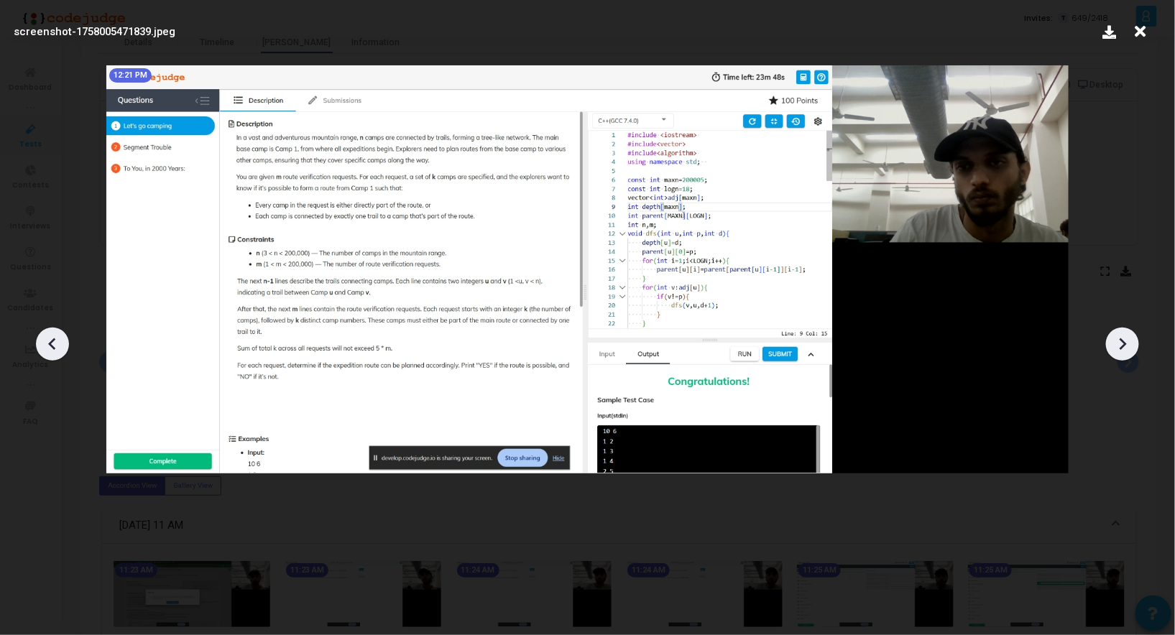
click at [1120, 346] on icon at bounding box center [1123, 345] width 22 height 22
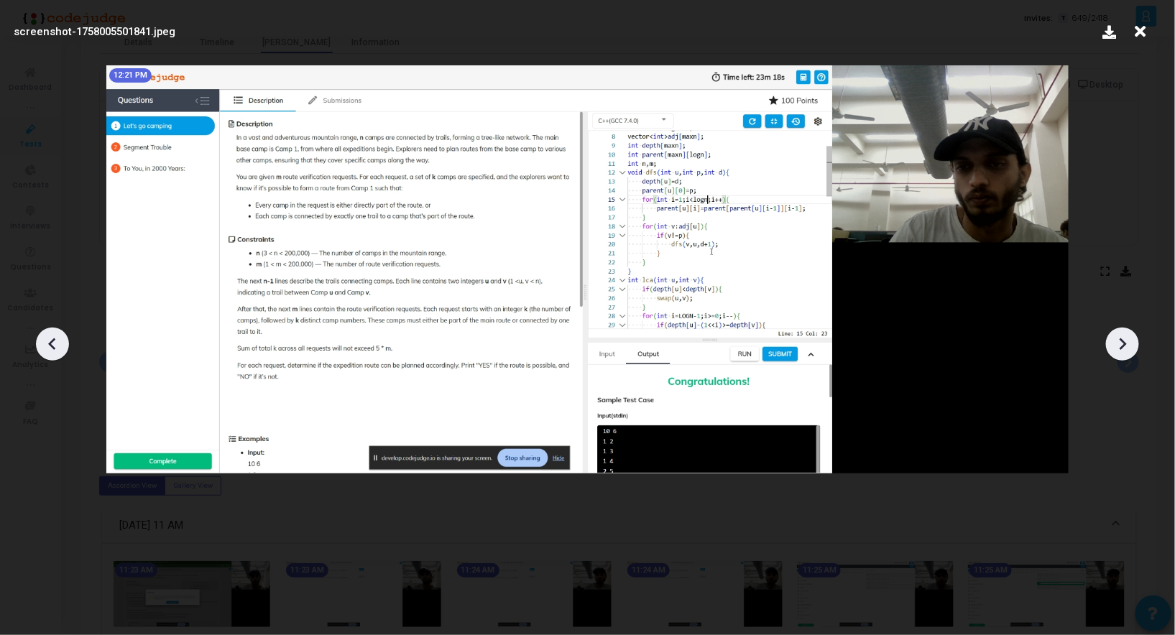
click at [1120, 346] on icon at bounding box center [1123, 345] width 22 height 22
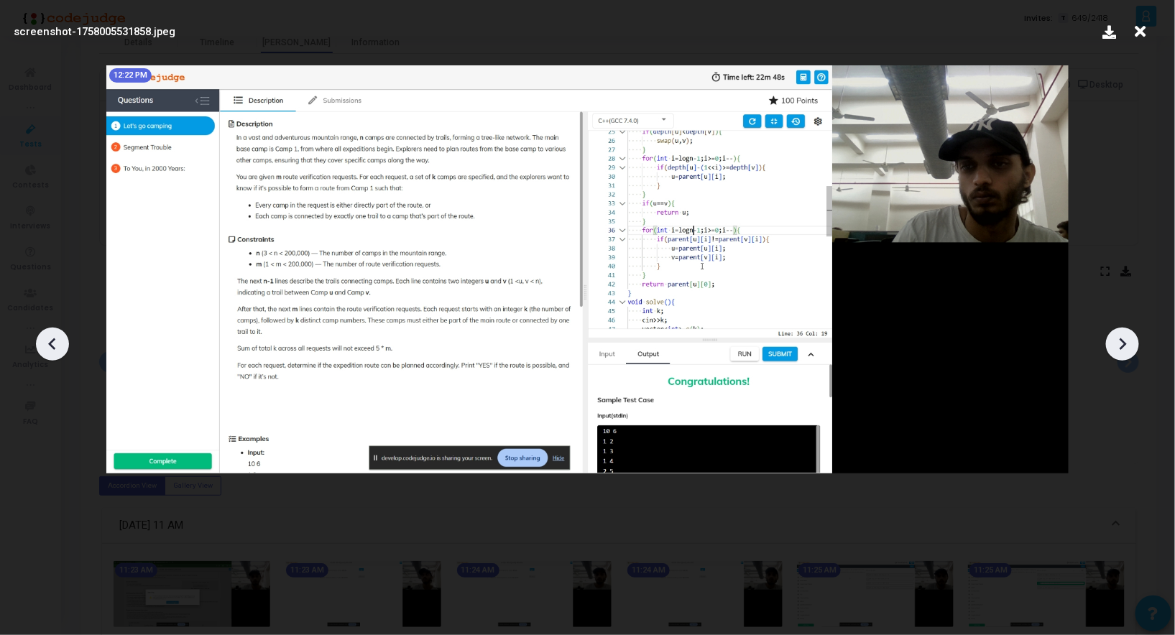
click at [1120, 346] on icon at bounding box center [1123, 345] width 22 height 22
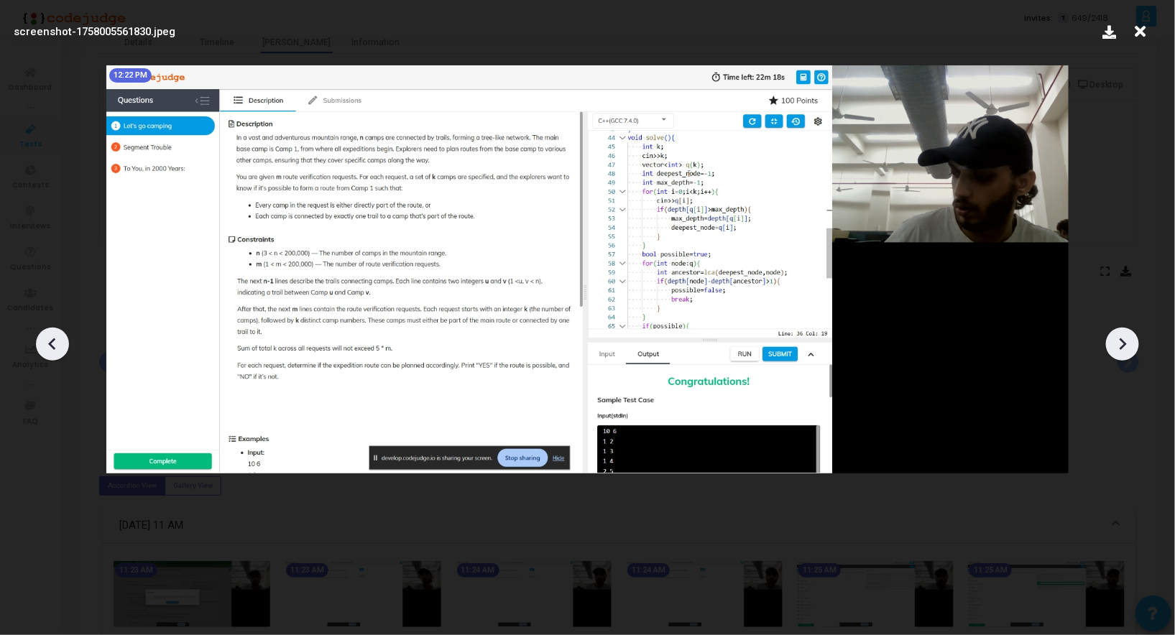
click at [1120, 346] on icon at bounding box center [1123, 345] width 22 height 22
click at [45, 337] on icon at bounding box center [53, 345] width 22 height 22
click at [1113, 342] on icon at bounding box center [1123, 345] width 22 height 22
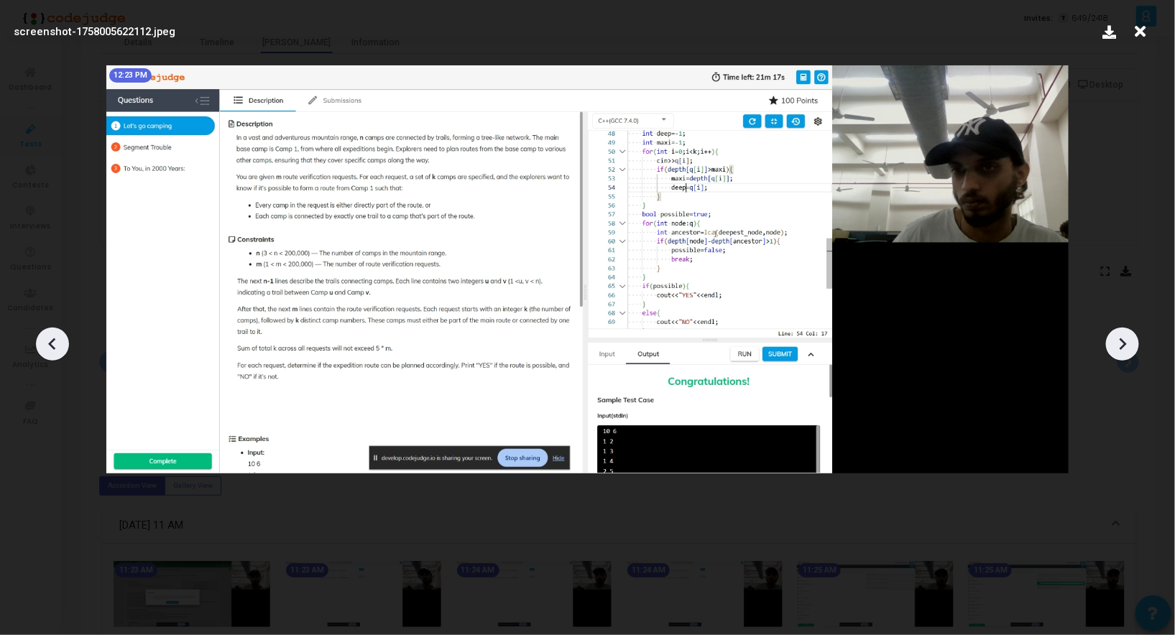
click at [1113, 342] on icon at bounding box center [1123, 345] width 22 height 22
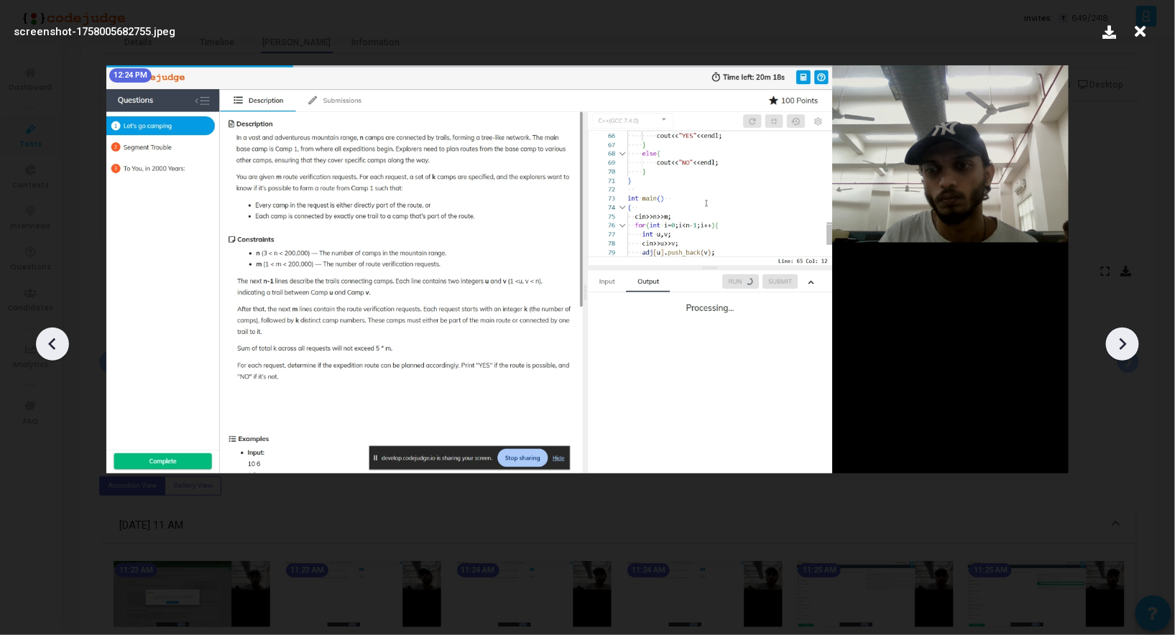
click at [1113, 342] on icon at bounding box center [1123, 345] width 22 height 22
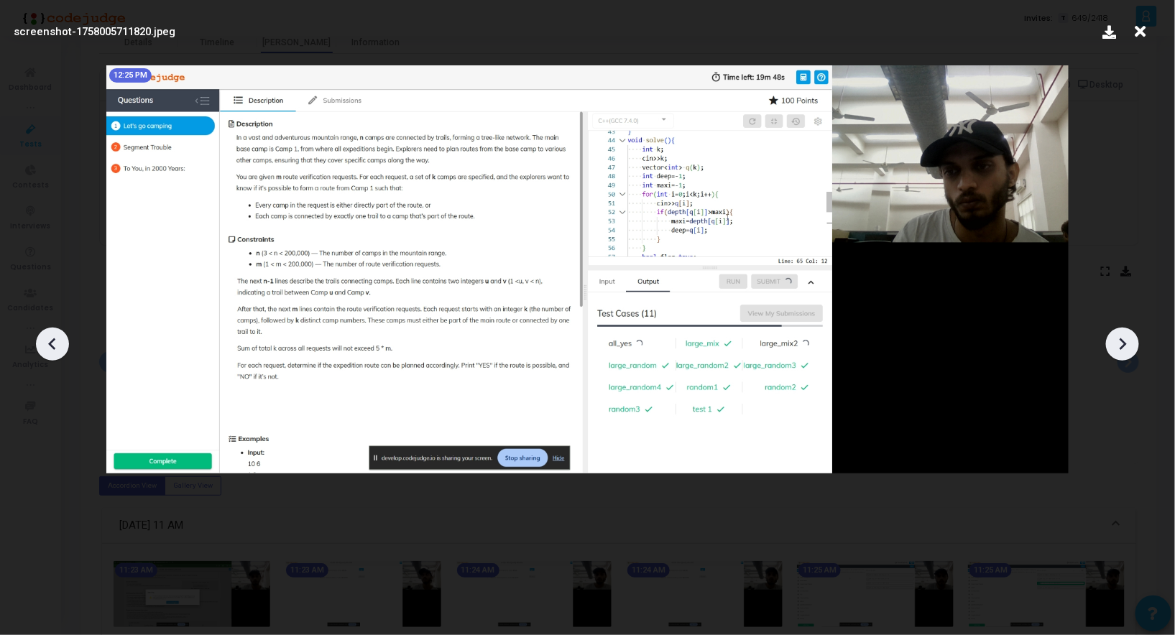
click at [1113, 342] on icon at bounding box center [1123, 345] width 22 height 22
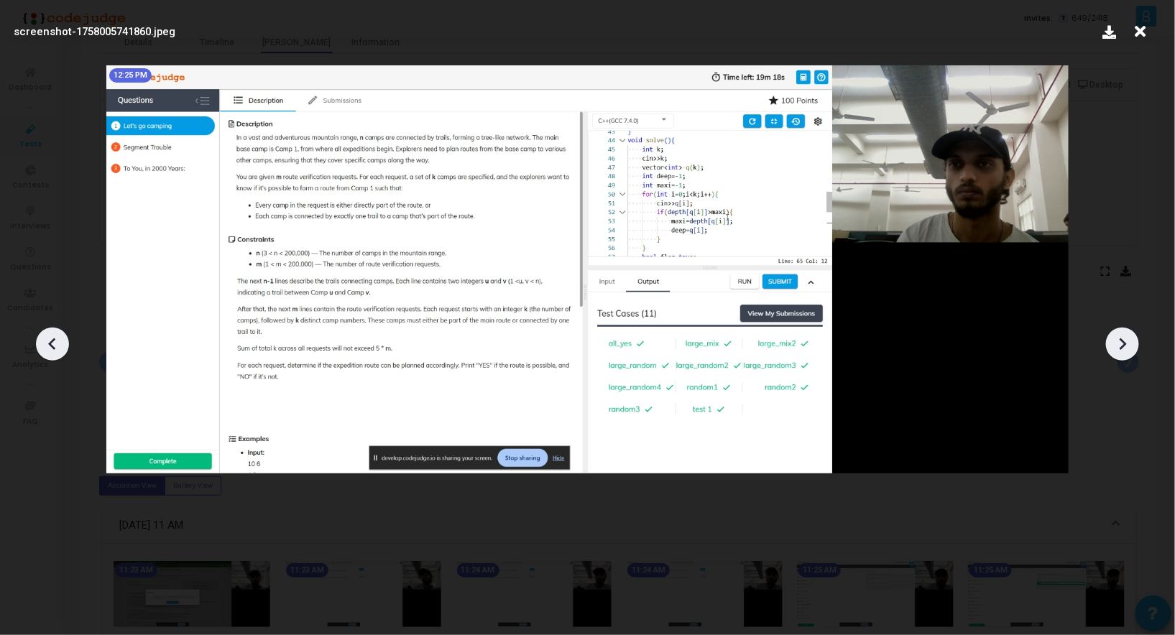
click at [1113, 342] on icon at bounding box center [1123, 345] width 22 height 22
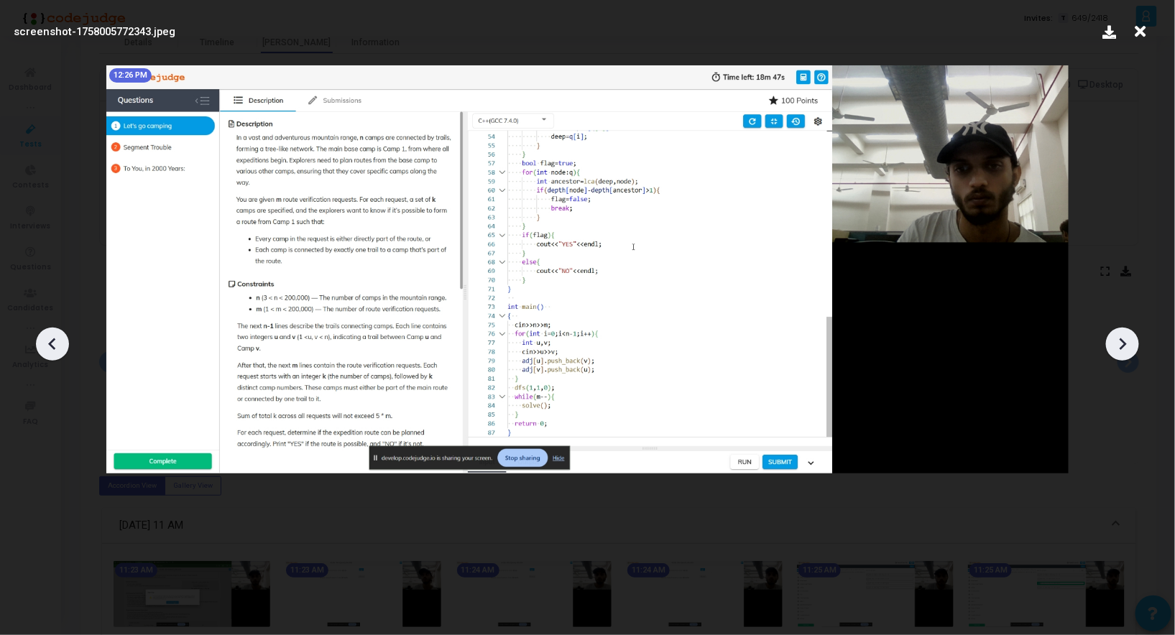
click at [1113, 342] on icon at bounding box center [1123, 345] width 22 height 22
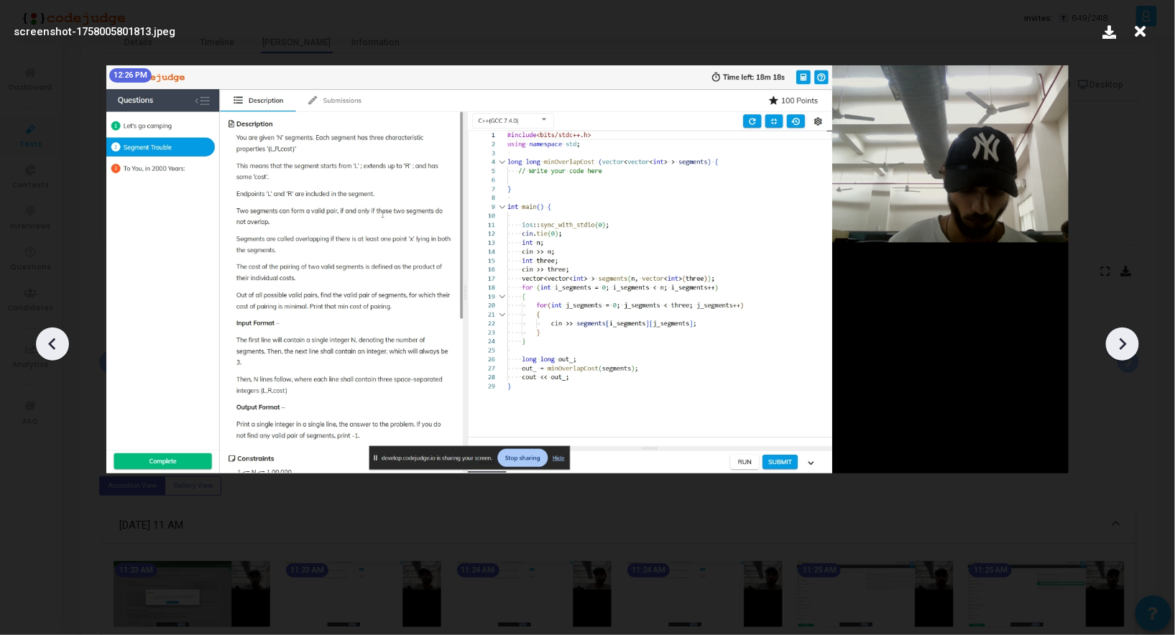
click at [1113, 342] on icon at bounding box center [1123, 345] width 22 height 22
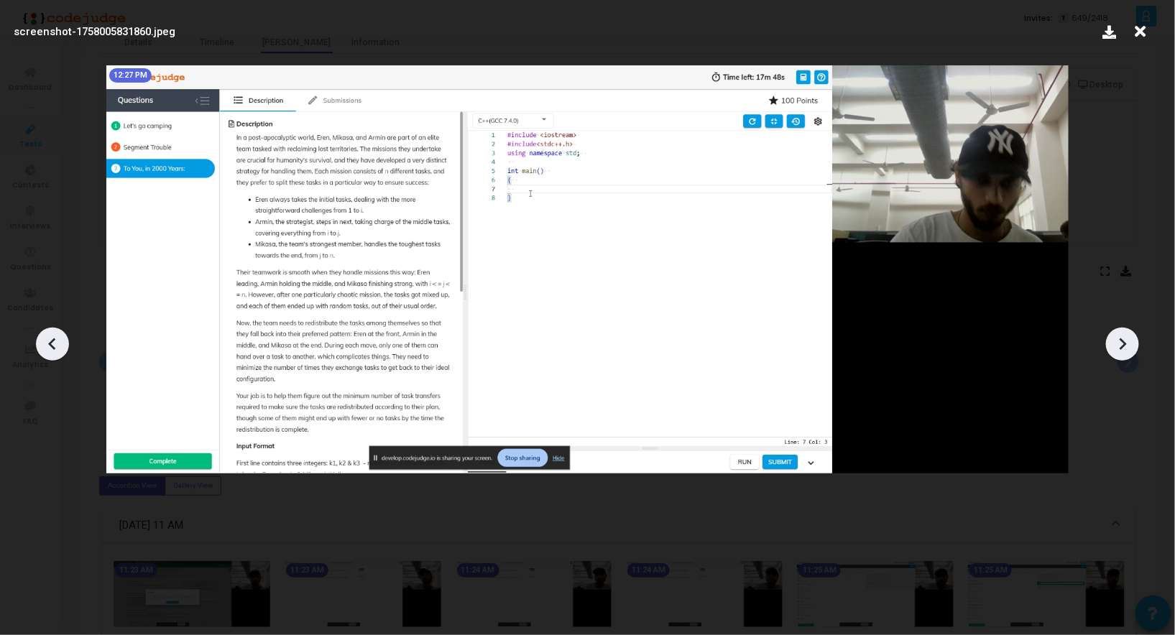
click at [1113, 342] on icon at bounding box center [1123, 345] width 22 height 22
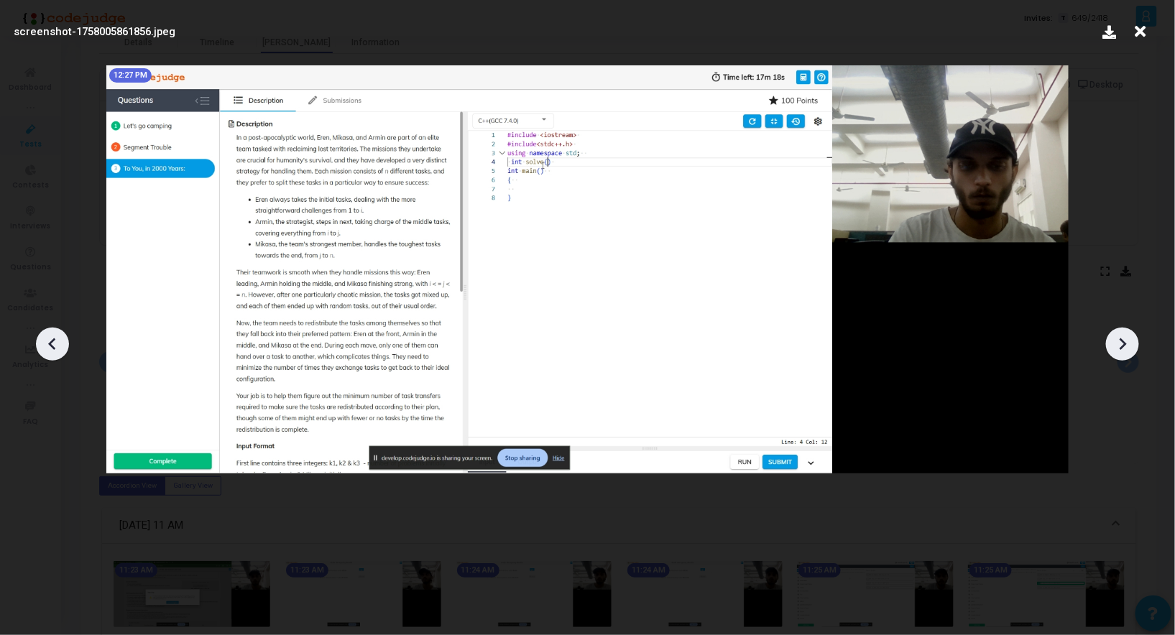
click at [1113, 342] on icon at bounding box center [1123, 345] width 22 height 22
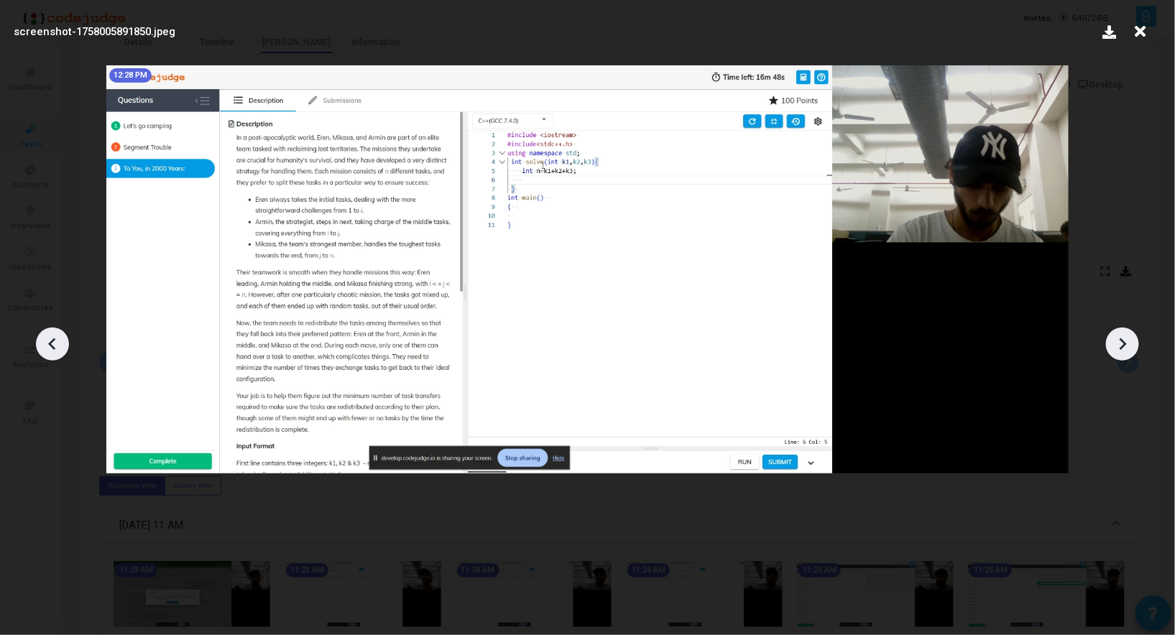
click at [1113, 342] on icon at bounding box center [1123, 345] width 22 height 22
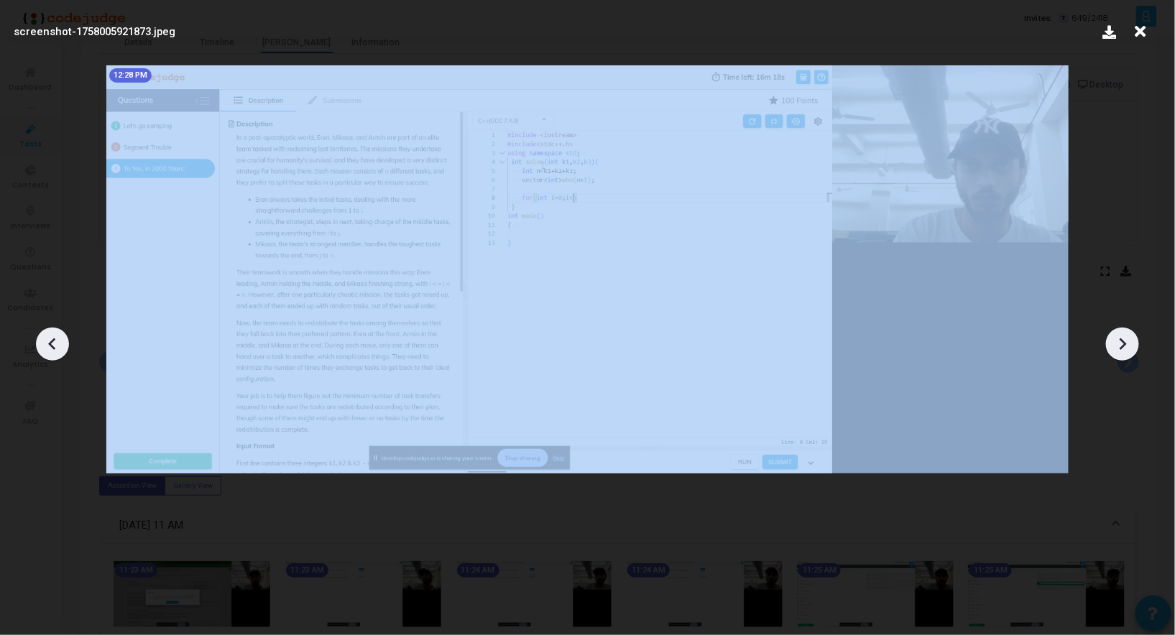
click at [1139, 40] on icon at bounding box center [1141, 31] width 22 height 27
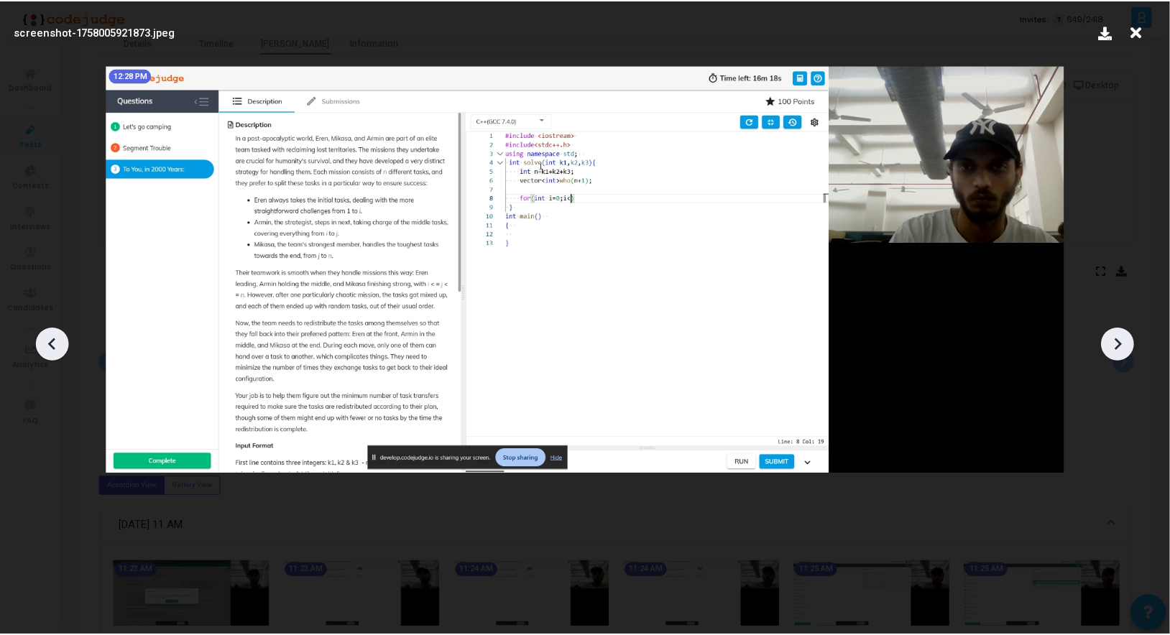
scroll to position [68, 0]
